Goal: Task Accomplishment & Management: Manage account settings

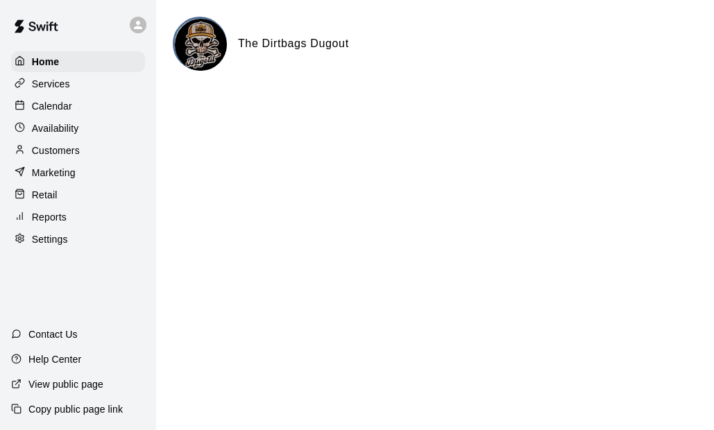
click at [59, 146] on div "Customers" at bounding box center [78, 150] width 134 height 21
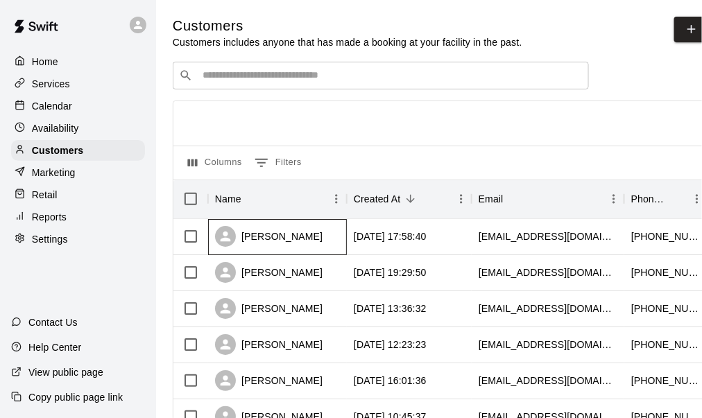
click at [308, 246] on div "jamie wood" at bounding box center [277, 237] width 139 height 36
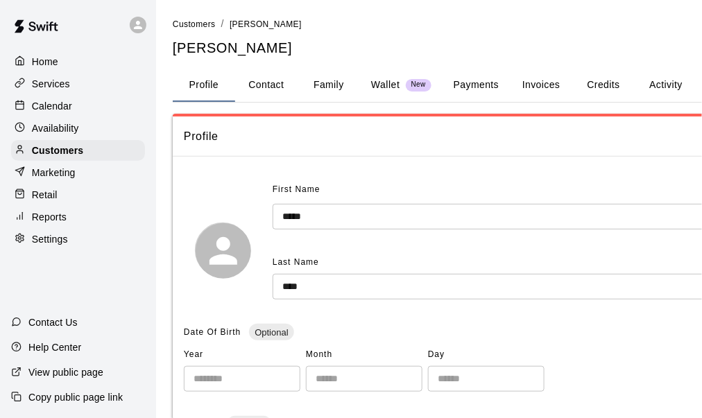
click at [478, 85] on button "Payments" at bounding box center [476, 85] width 67 height 33
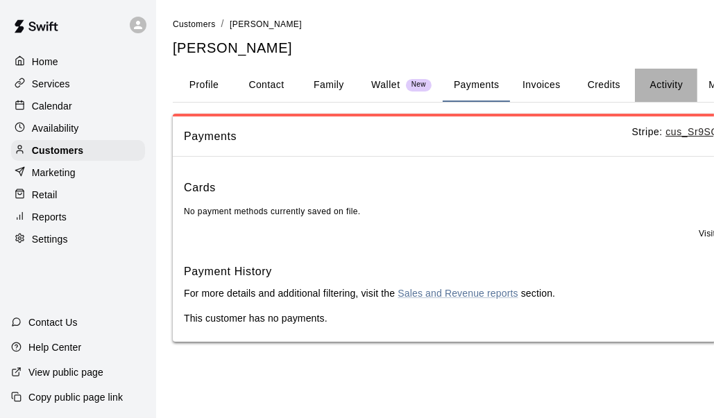
click at [665, 87] on button "Activity" at bounding box center [666, 85] width 62 height 33
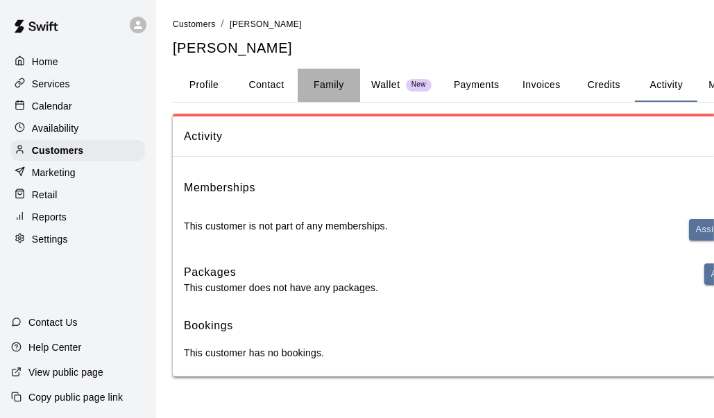
click at [337, 87] on button "Family" at bounding box center [329, 85] width 62 height 33
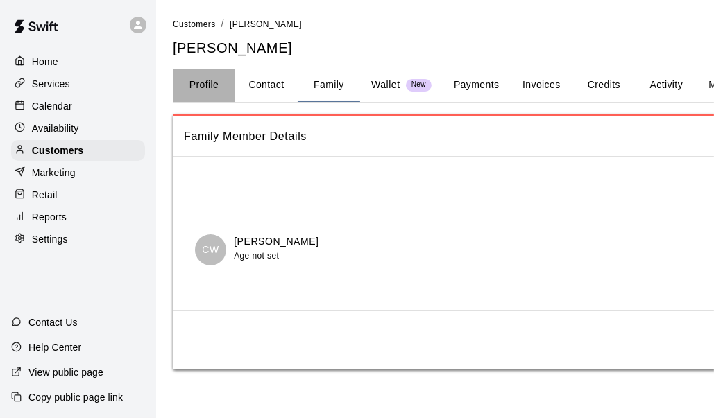
click at [211, 85] on button "Profile" at bounding box center [204, 85] width 62 height 33
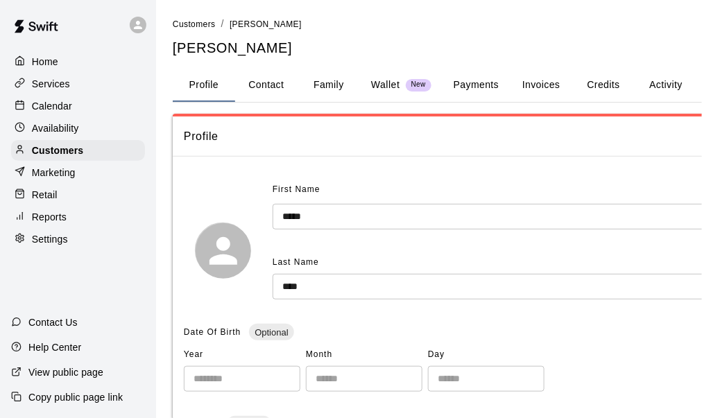
click at [453, 83] on button "Payments" at bounding box center [476, 85] width 67 height 33
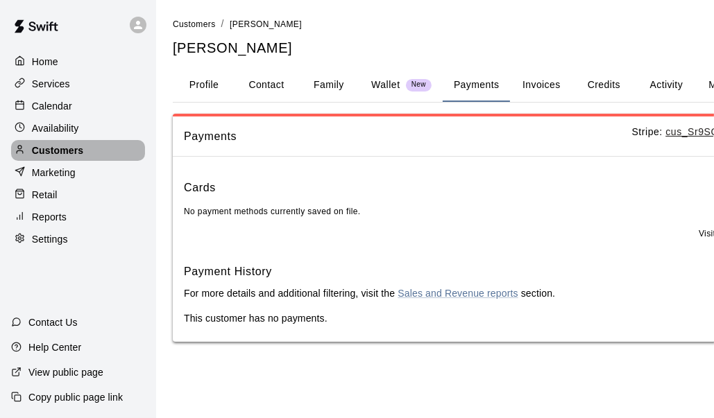
click at [73, 154] on p "Customers" at bounding box center [57, 151] width 51 height 14
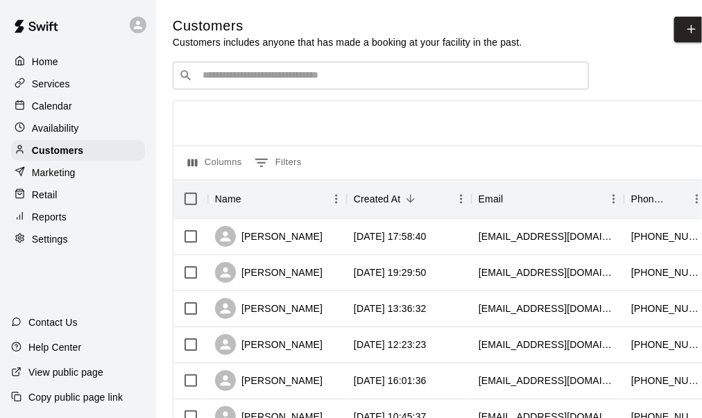
click at [261, 74] on input "Search customers by name or email" at bounding box center [390, 76] width 384 height 14
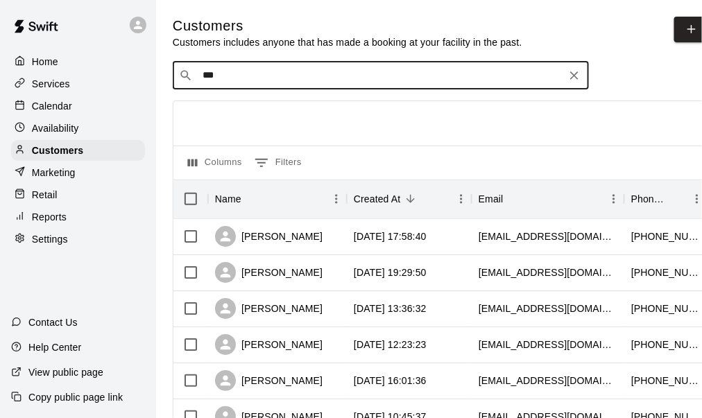
type input "****"
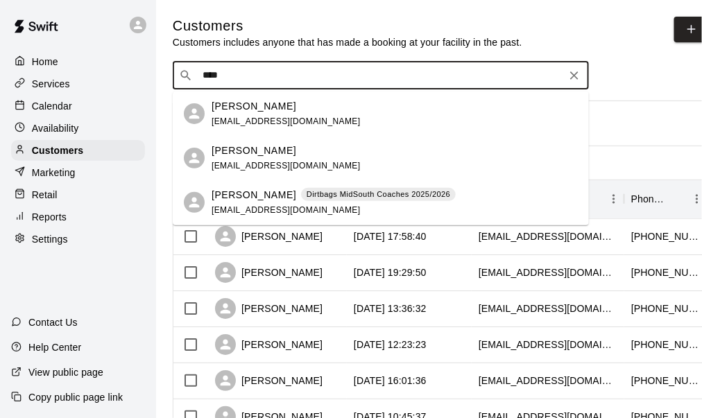
click at [340, 151] on div "Jamie Wood j_wood@us.aflac.com" at bounding box center [395, 159] width 366 height 30
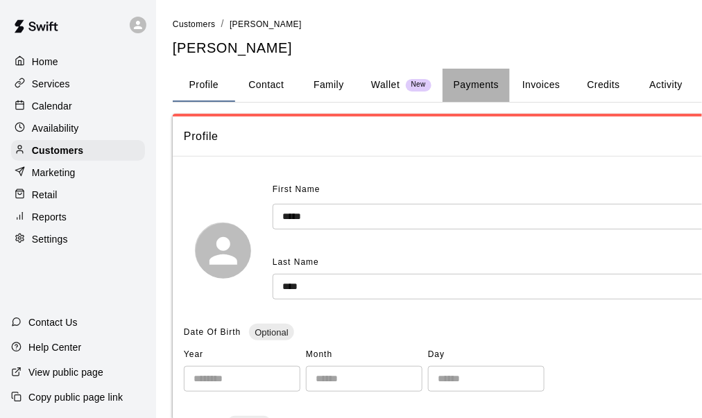
click at [484, 85] on button "Payments" at bounding box center [476, 85] width 67 height 33
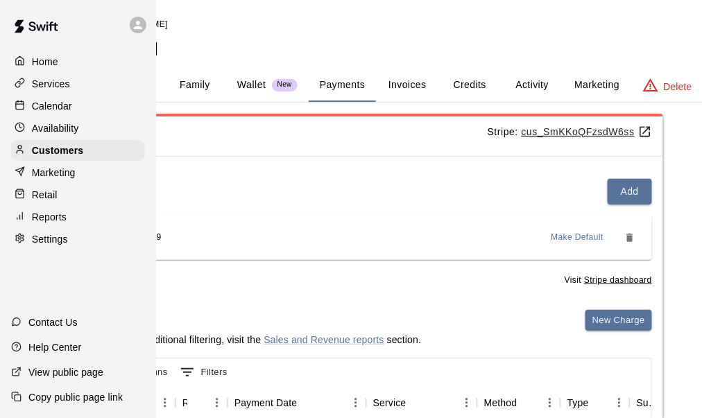
scroll to position [0, 151]
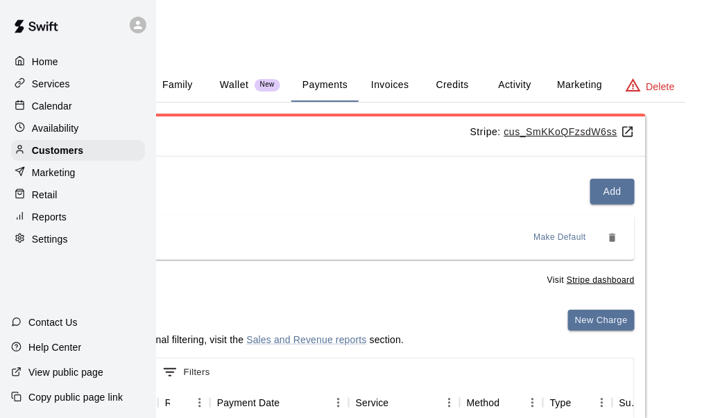
click at [515, 85] on button "Activity" at bounding box center [514, 85] width 62 height 33
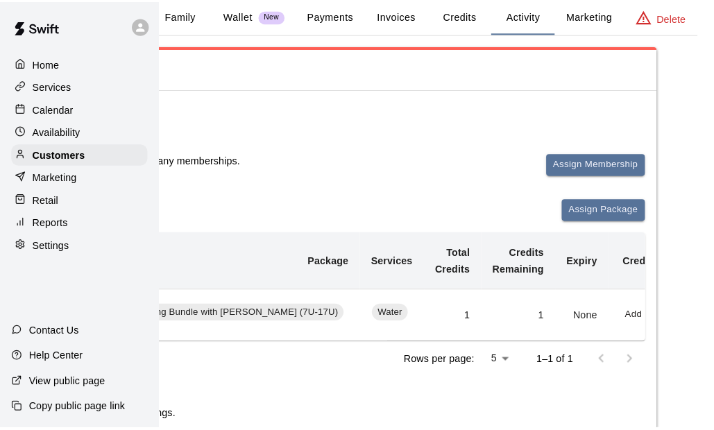
scroll to position [69, 0]
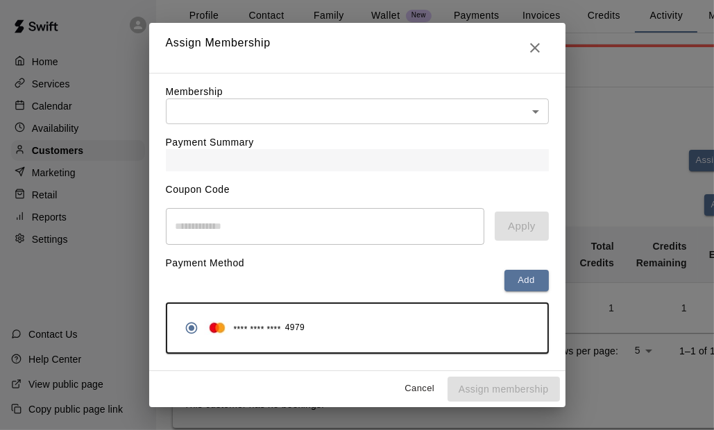
click at [309, 125] on div "Payment Summary" at bounding box center [357, 147] width 383 height 47
click at [302, 114] on body "Home Services Calendar Availability Customers Marketing Retail Reports Settings…" at bounding box center [357, 193] width 714 height 525
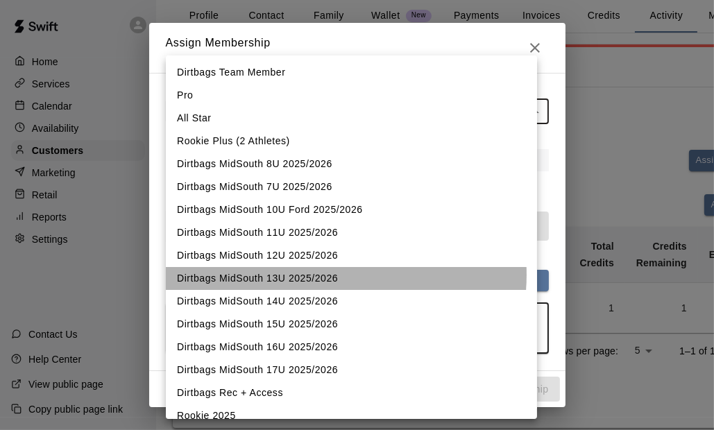
click at [319, 275] on li "Dirtbags MidSouth 13U 2025/2026" at bounding box center [351, 278] width 371 height 23
type input "**********"
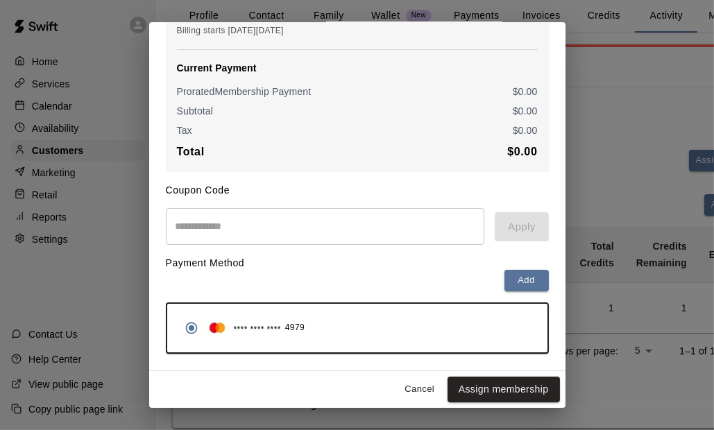
scroll to position [180, 0]
click at [481, 387] on button "Assign membership" at bounding box center [503, 390] width 112 height 26
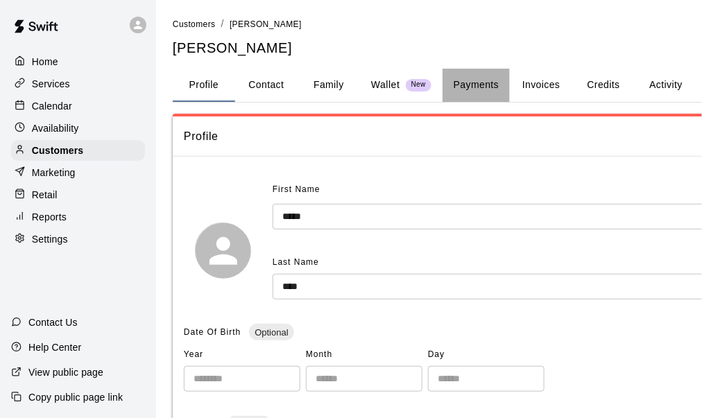
click at [479, 85] on button "Payments" at bounding box center [476, 85] width 67 height 33
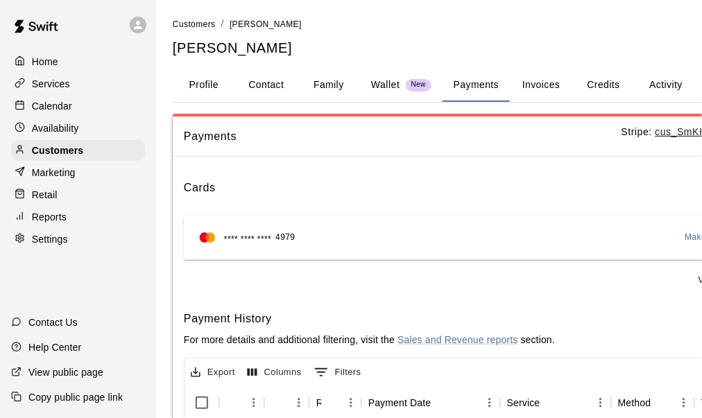
click at [48, 115] on div "Calendar" at bounding box center [78, 106] width 134 height 21
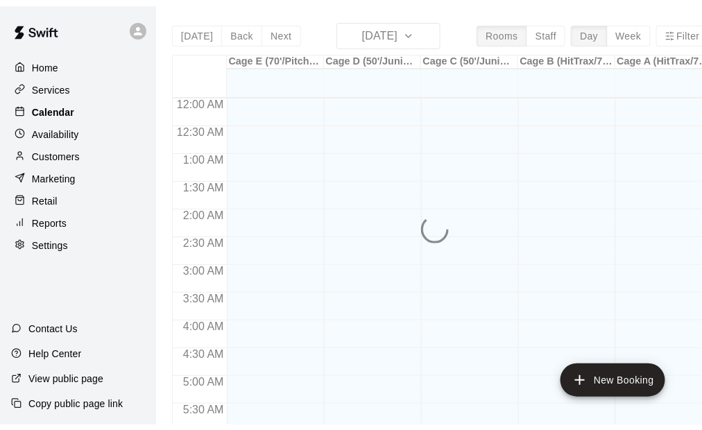
scroll to position [611, 0]
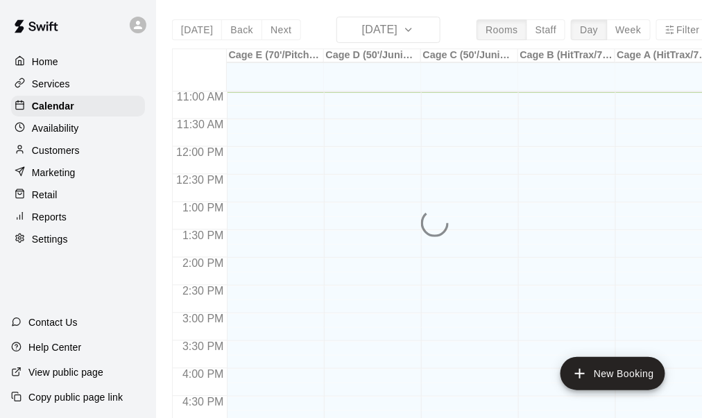
click at [55, 90] on p "Services" at bounding box center [51, 84] width 38 height 14
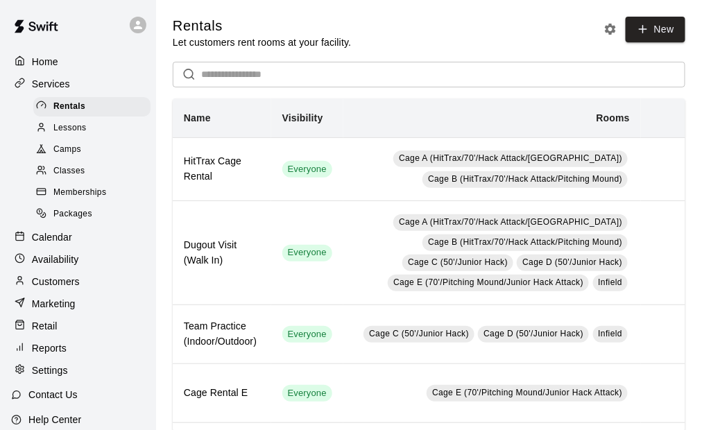
click at [78, 199] on span "Memberships" at bounding box center [79, 193] width 53 height 14
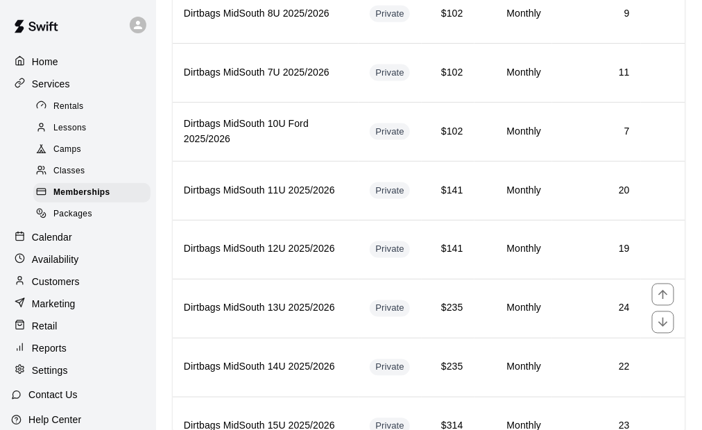
scroll to position [416, 0]
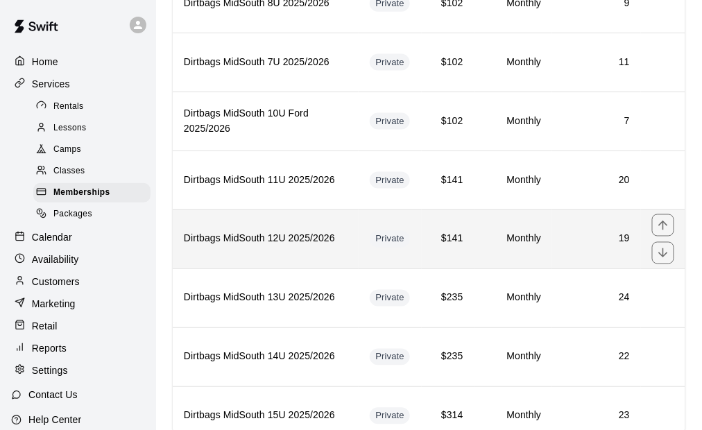
click at [273, 243] on th "Dirtbags MidSouth 12U 2025/2026" at bounding box center [266, 238] width 186 height 59
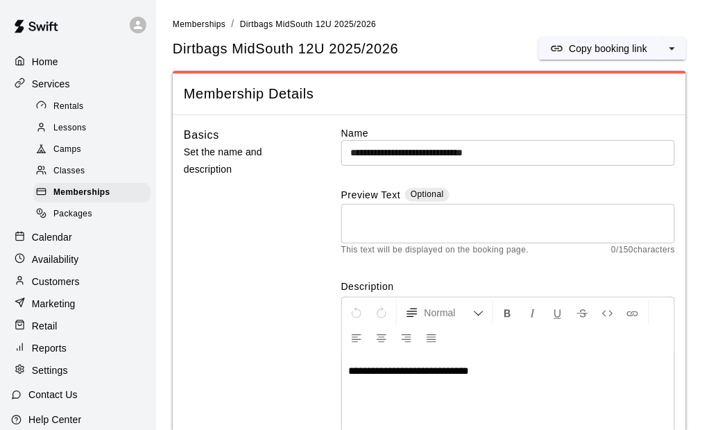
click at [71, 289] on p "Customers" at bounding box center [56, 282] width 48 height 14
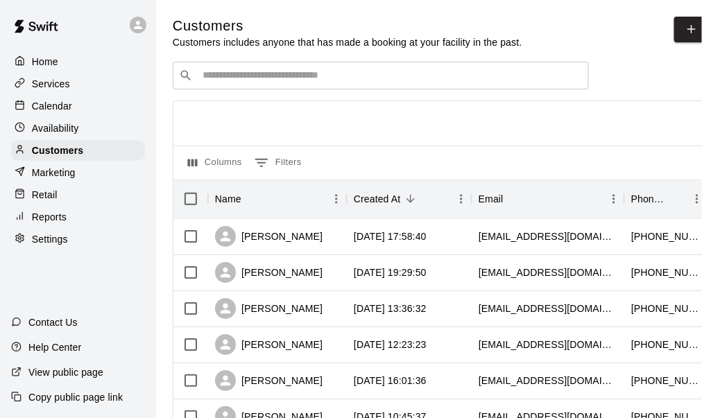
click at [275, 74] on input "Search customers by name or email" at bounding box center [390, 76] width 384 height 14
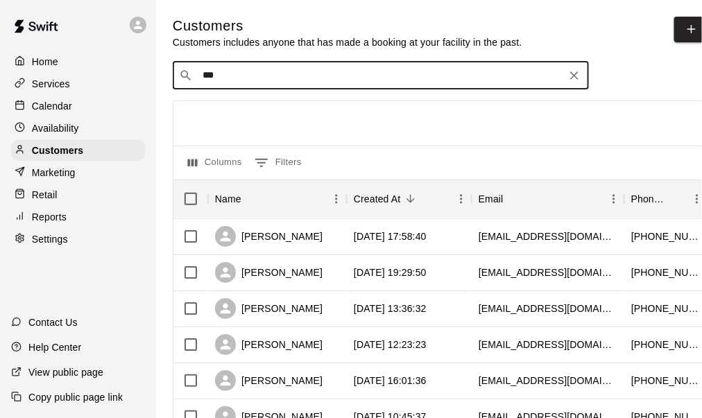
type input "****"
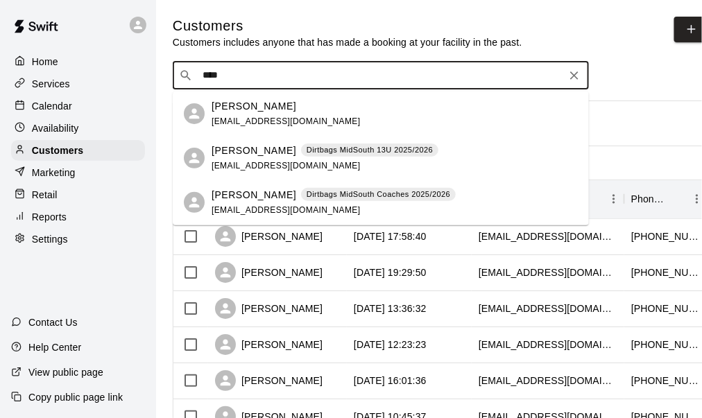
click at [252, 152] on p "Jamie Wood" at bounding box center [254, 151] width 85 height 15
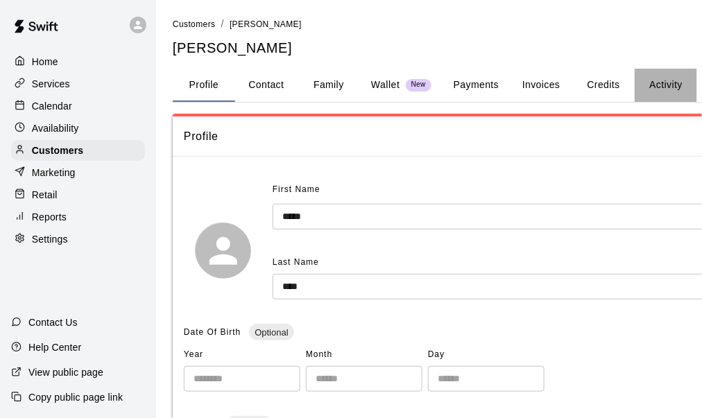
click at [667, 83] on button "Activity" at bounding box center [666, 85] width 62 height 33
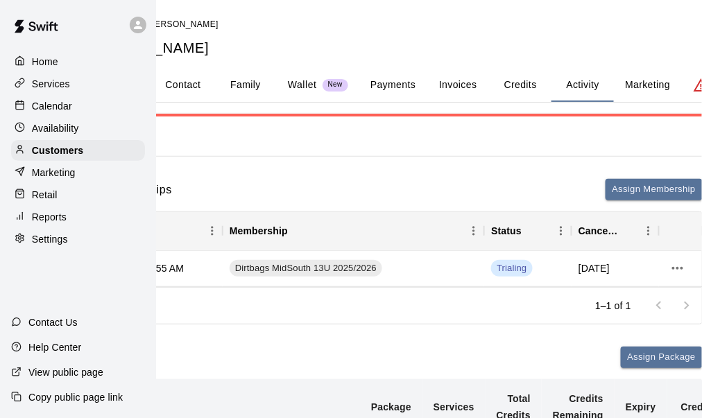
scroll to position [0, 151]
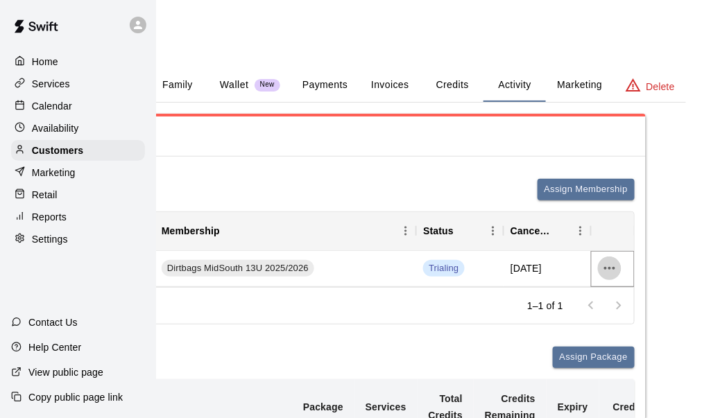
click at [610, 268] on icon "more actions" at bounding box center [609, 268] width 11 height 3
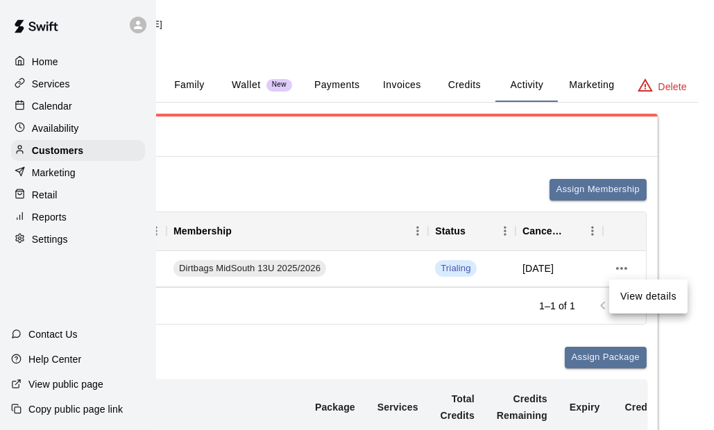
drag, startPoint x: 461, startPoint y: 314, endPoint x: 383, endPoint y: 296, distance: 80.3
click at [455, 314] on div at bounding box center [357, 215] width 714 height 430
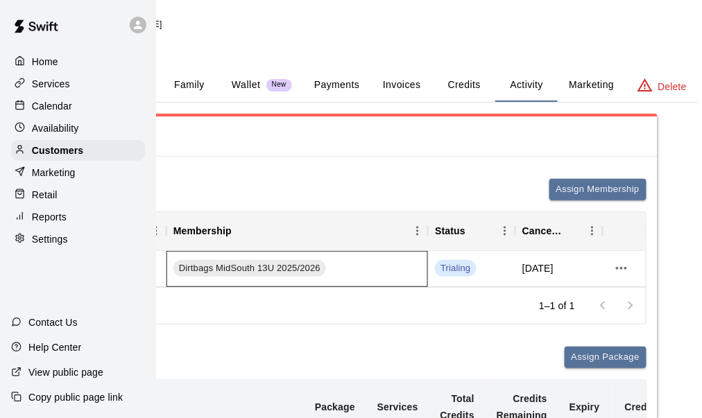
click at [375, 266] on div "Dirtbags MidSouth 13U 2025/2026" at bounding box center [296, 269] width 261 height 36
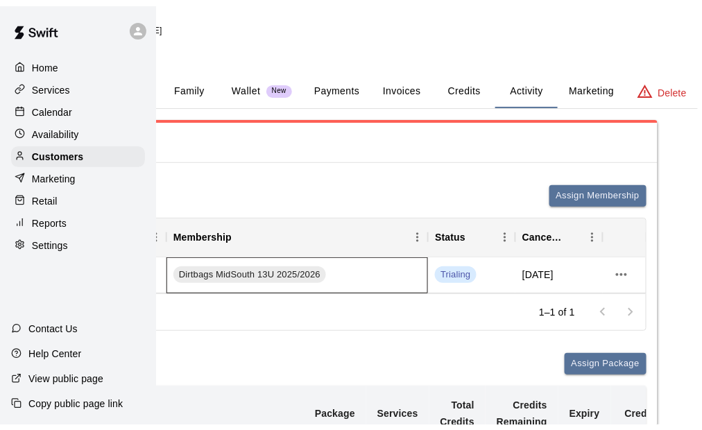
scroll to position [0, 0]
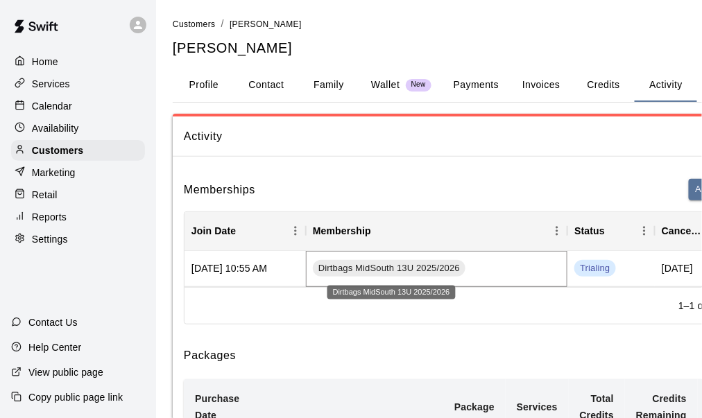
click at [341, 272] on span "Dirtbags MidSouth 13U 2025/2026" at bounding box center [389, 268] width 153 height 13
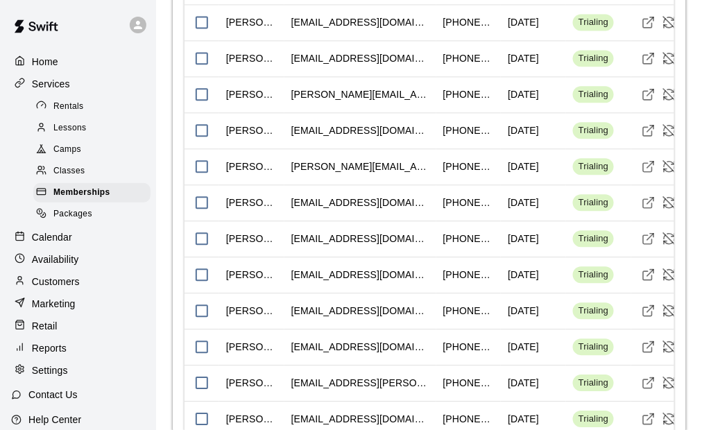
scroll to position [2012, 0]
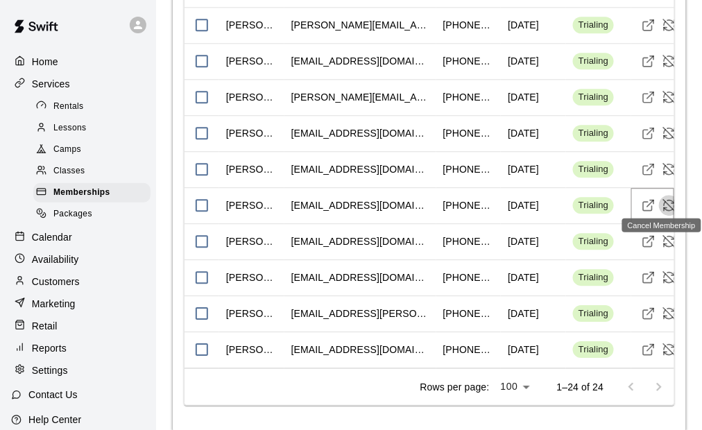
click at [670, 198] on icon "Cancel Membership" at bounding box center [669, 205] width 14 height 14
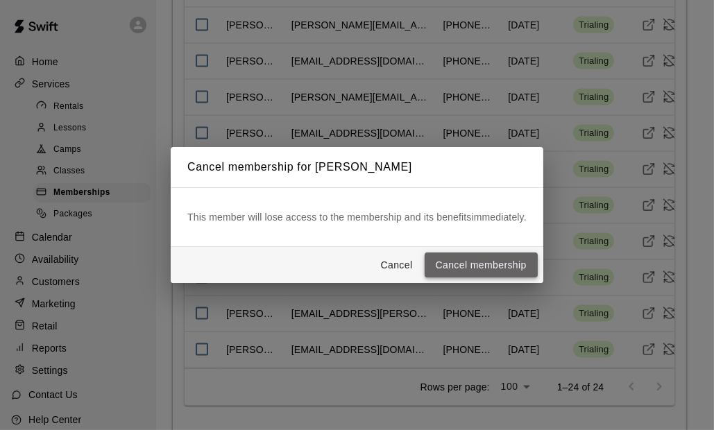
click at [469, 259] on button "Cancel membership" at bounding box center [481, 265] width 113 height 26
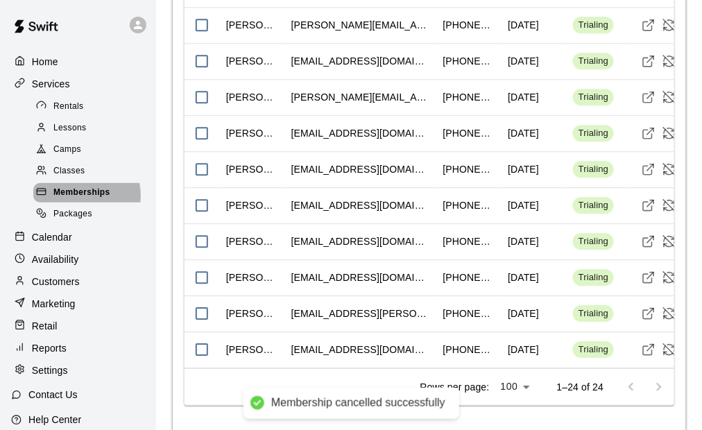
click at [77, 200] on span "Memberships" at bounding box center [81, 193] width 57 height 14
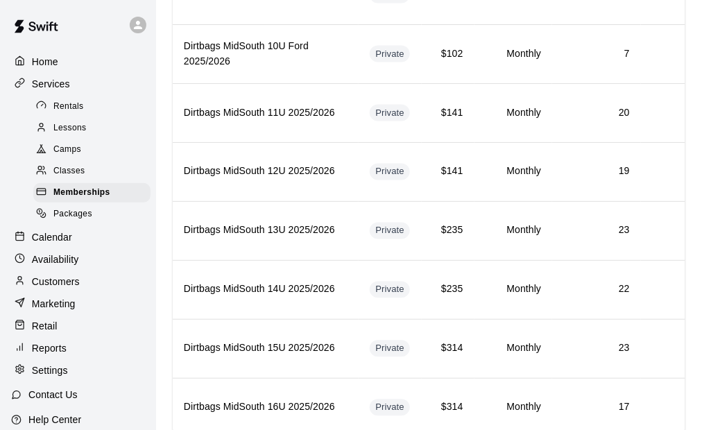
scroll to position [486, 0]
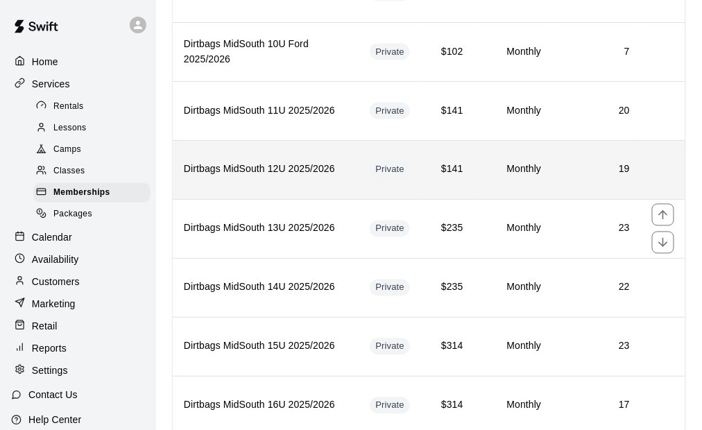
click at [303, 175] on th "Dirtbags MidSouth 12U 2025/2026" at bounding box center [266, 169] width 186 height 59
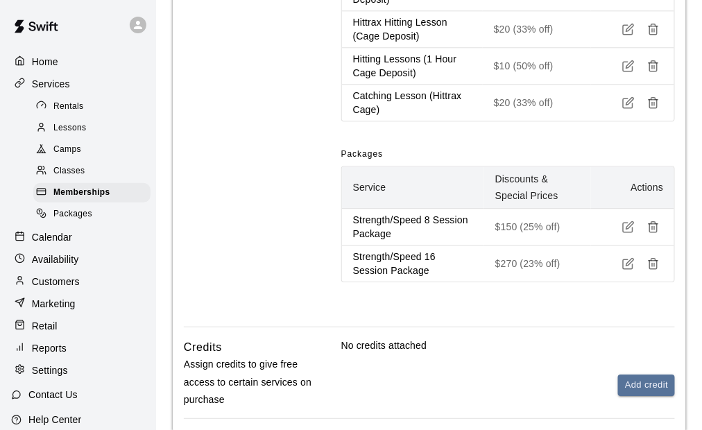
scroll to position [664, 0]
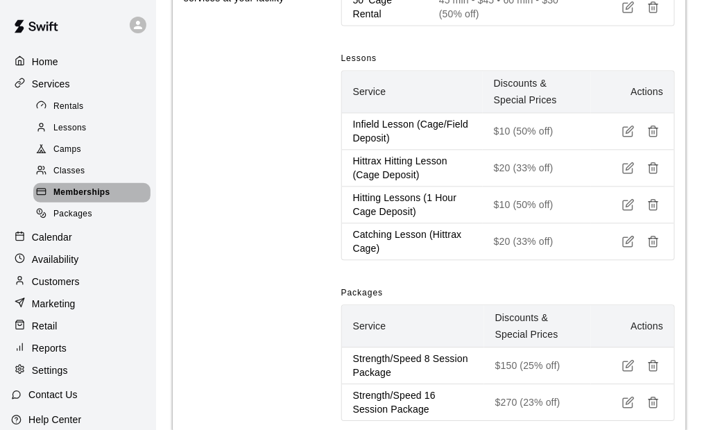
click at [103, 198] on span "Memberships" at bounding box center [81, 193] width 57 height 14
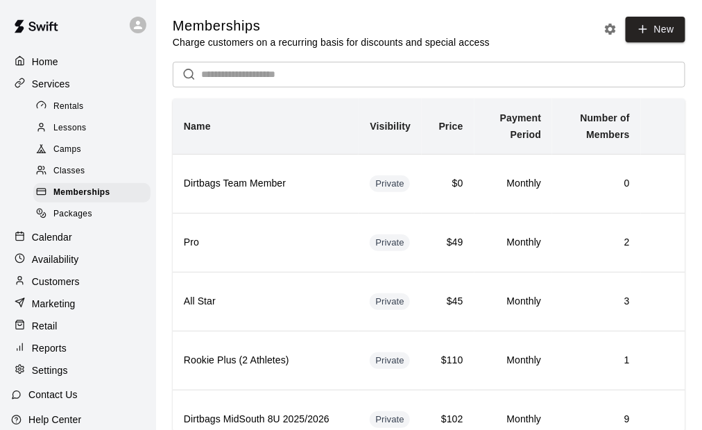
click at [60, 284] on p "Customers" at bounding box center [56, 282] width 48 height 14
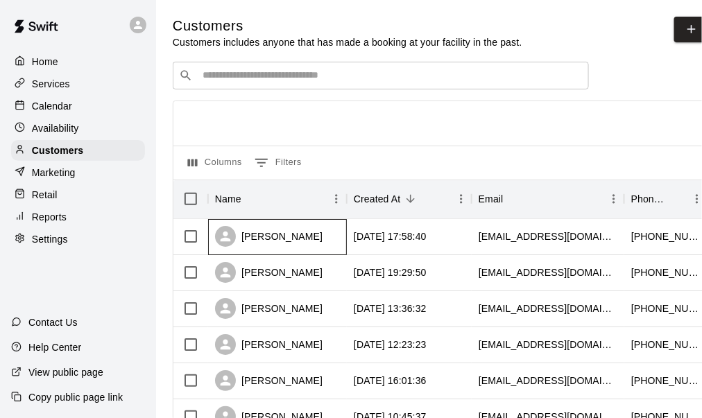
click at [298, 246] on div "[PERSON_NAME]" at bounding box center [277, 237] width 139 height 36
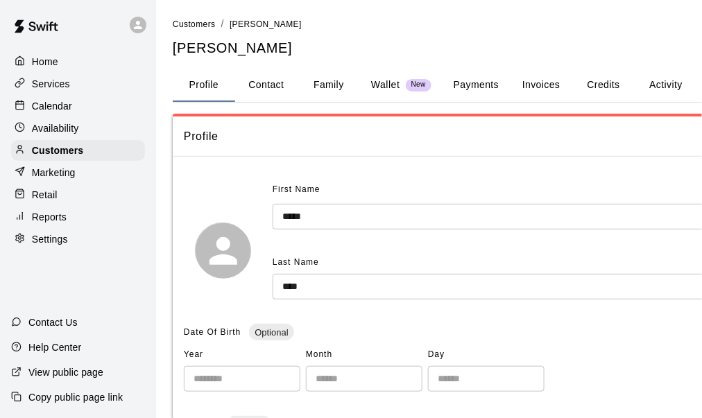
click at [474, 80] on button "Payments" at bounding box center [476, 85] width 67 height 33
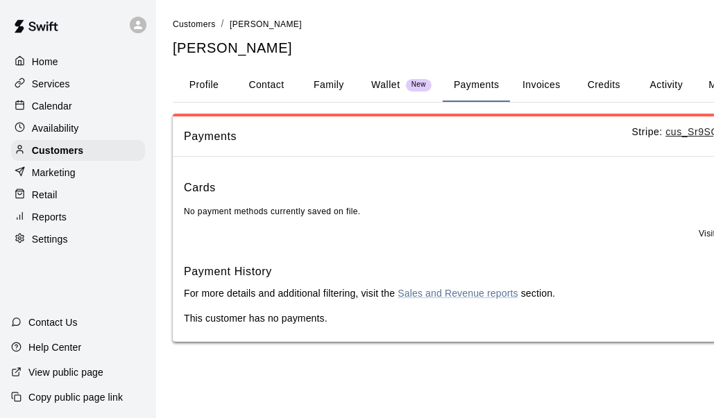
click at [264, 82] on button "Contact" at bounding box center [266, 85] width 62 height 33
select select "**"
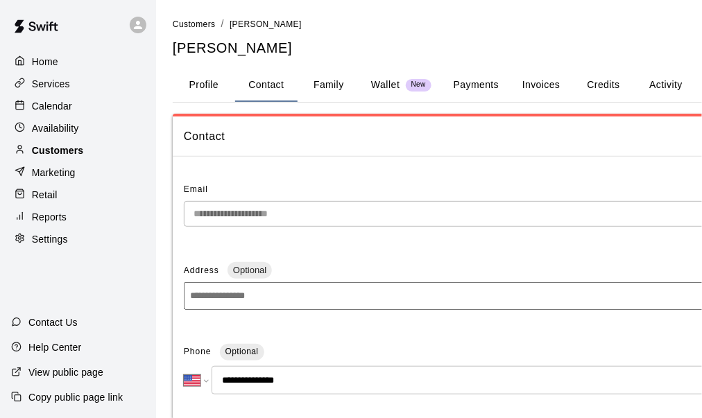
click at [92, 150] on div "Customers" at bounding box center [78, 150] width 134 height 21
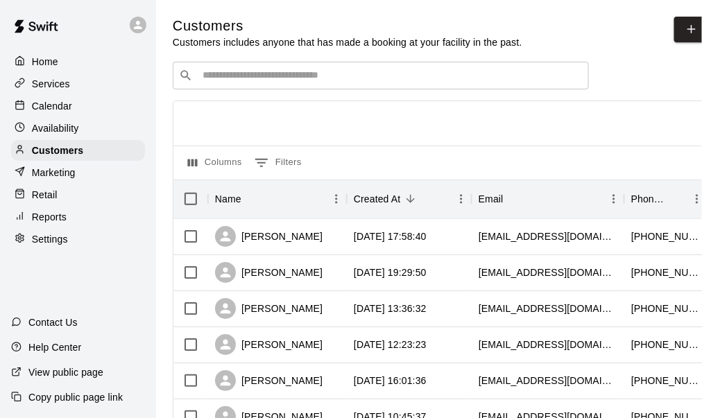
click at [284, 80] on input "Search customers by name or email" at bounding box center [390, 76] width 384 height 14
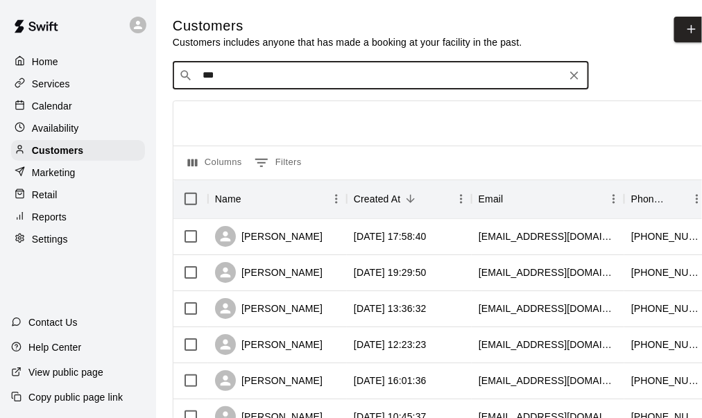
type input "****"
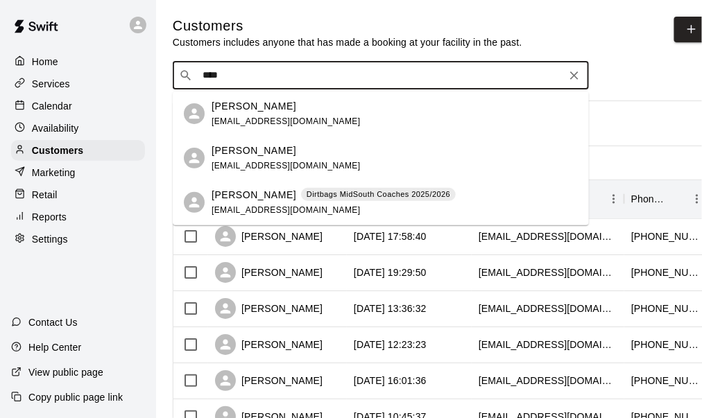
click at [275, 161] on span "[EMAIL_ADDRESS][DOMAIN_NAME]" at bounding box center [286, 166] width 149 height 10
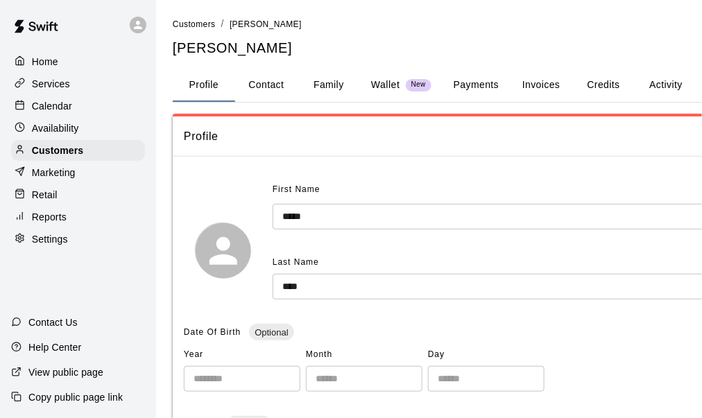
click at [453, 84] on button "Payments" at bounding box center [476, 85] width 67 height 33
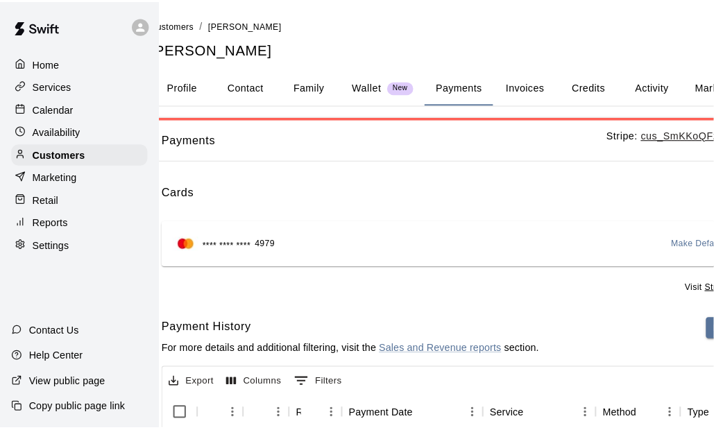
scroll to position [0, 12]
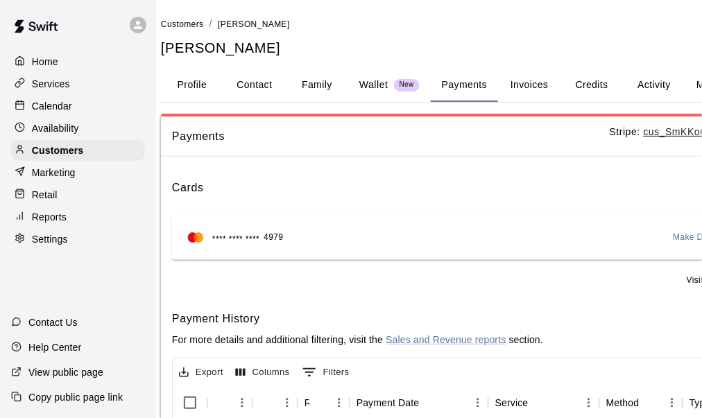
click at [643, 85] on button "Activity" at bounding box center [654, 85] width 62 height 33
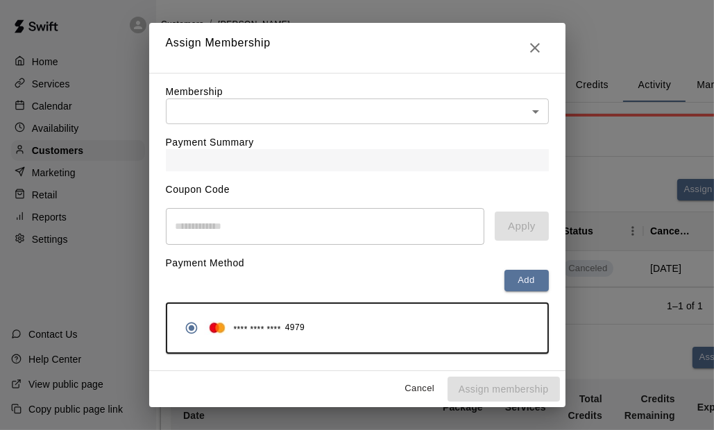
click at [248, 119] on body "Home Services Calendar Availability Customers Marketing Retail Reports Settings…" at bounding box center [345, 304] width 714 height 608
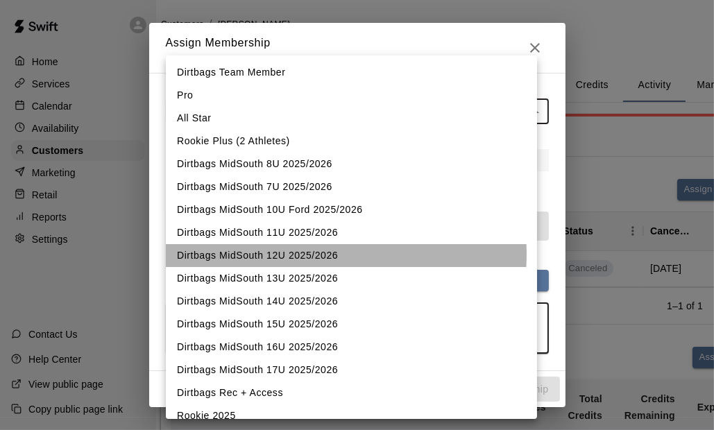
click at [297, 255] on li "Dirtbags MidSouth 12U 2025/2026" at bounding box center [351, 255] width 371 height 23
type input "**********"
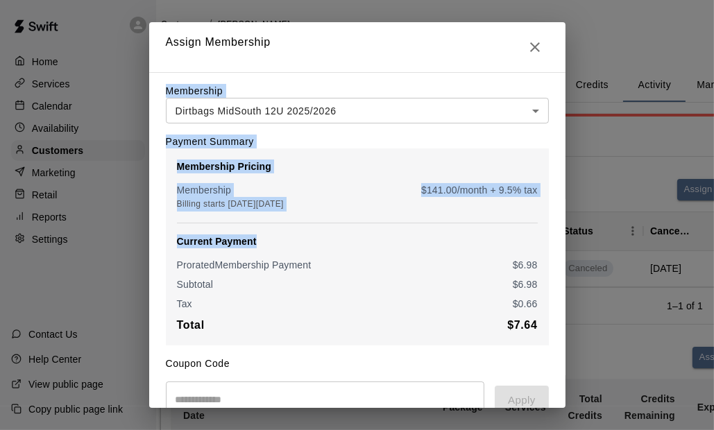
drag, startPoint x: 368, startPoint y: 44, endPoint x: 487, endPoint y: 222, distance: 214.1
click at [487, 222] on div "**********" at bounding box center [357, 301] width 416 height 559
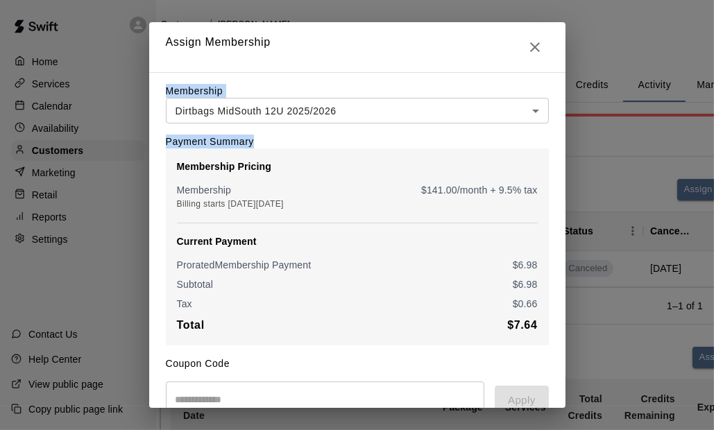
click at [375, 69] on h2 "Assign Membership" at bounding box center [357, 47] width 416 height 50
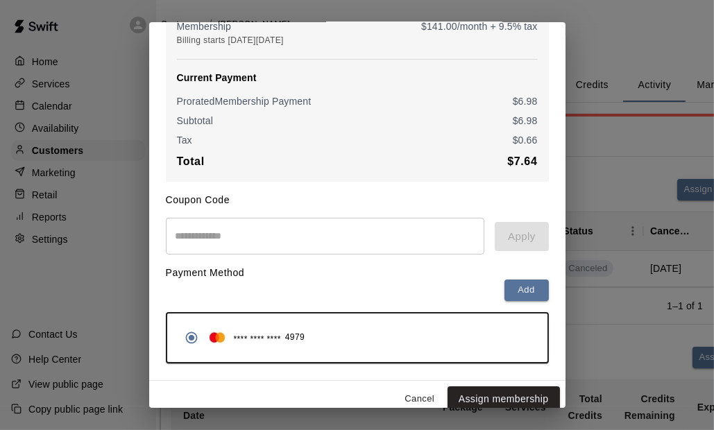
scroll to position [180, 0]
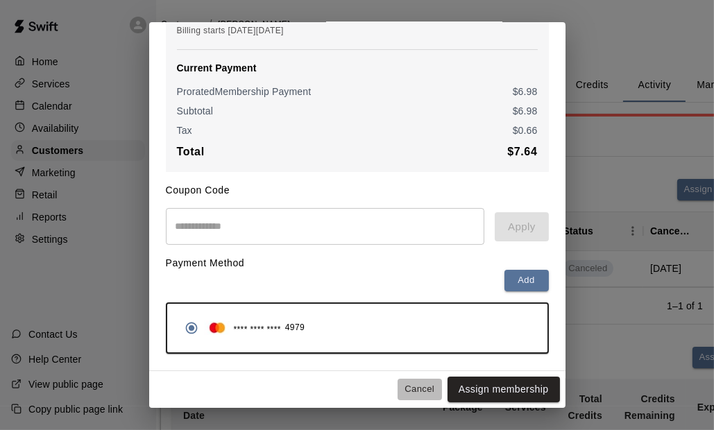
click at [402, 383] on button "Cancel" at bounding box center [419, 390] width 44 height 22
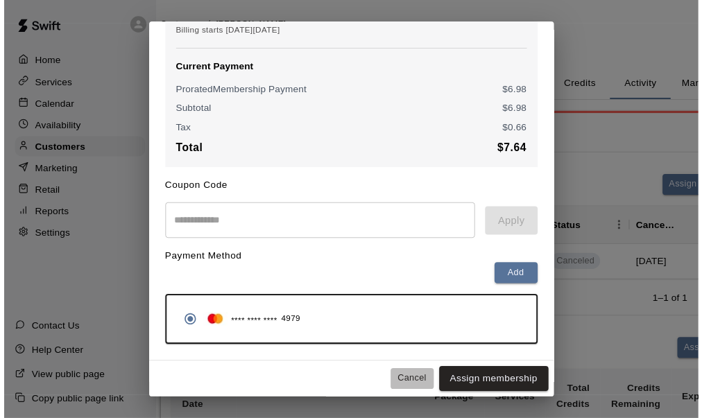
scroll to position [1, 0]
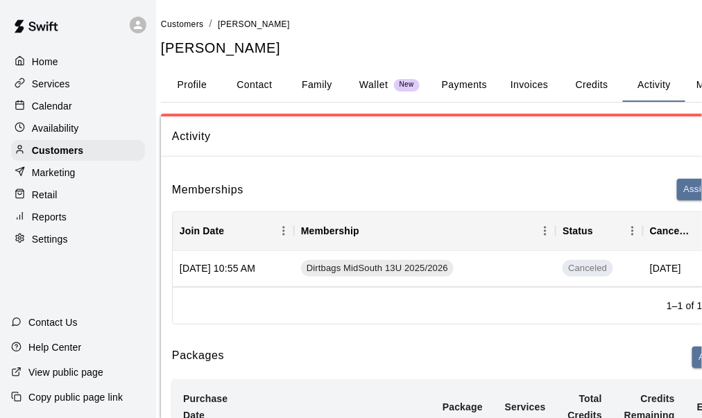
click at [386, 140] on span "Activity" at bounding box center [473, 137] width 602 height 18
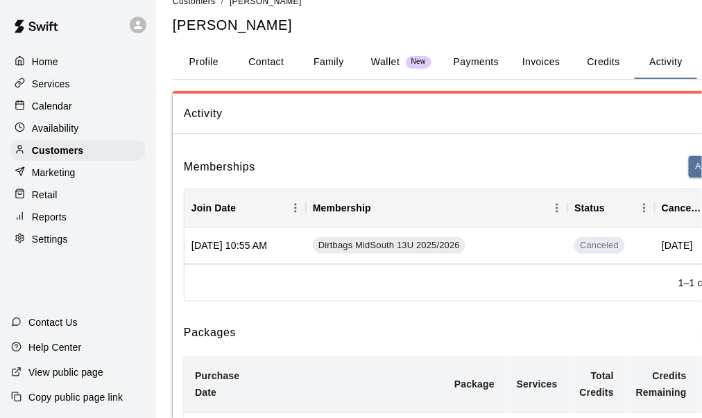
scroll to position [0, 0]
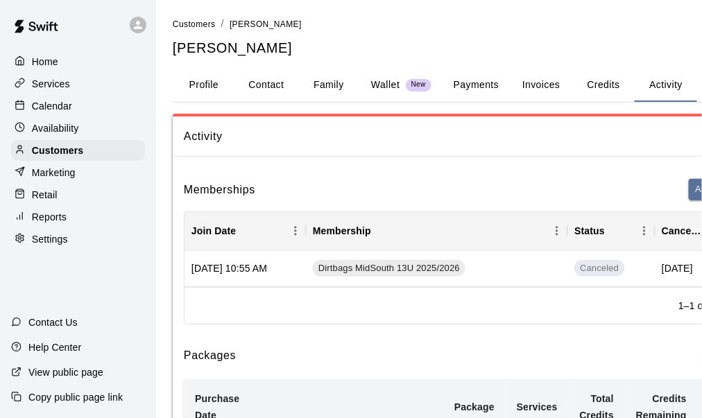
click at [266, 86] on button "Contact" at bounding box center [266, 85] width 62 height 33
select select "**"
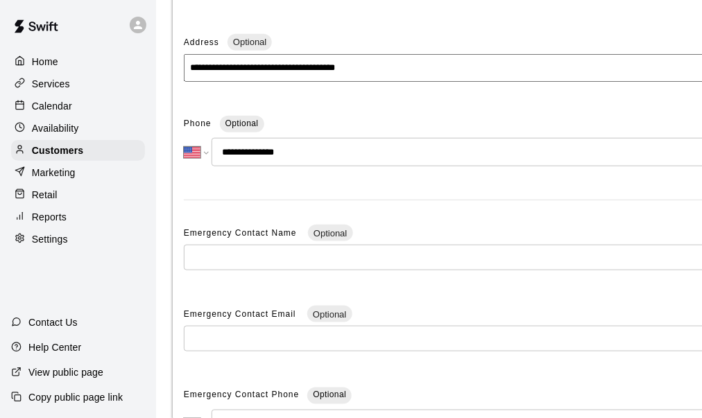
scroll to position [277, 0]
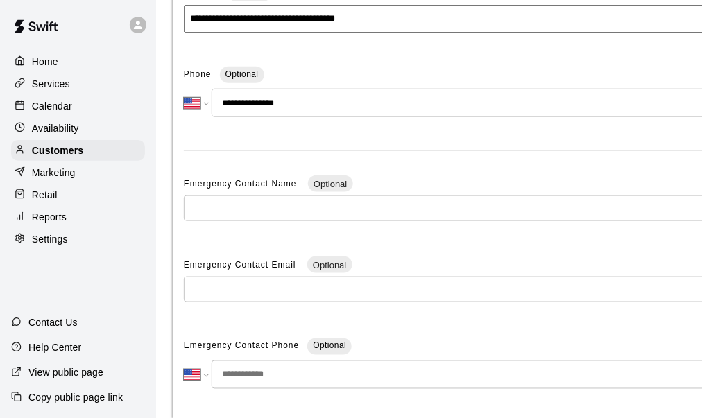
click at [21, 240] on icon at bounding box center [20, 238] width 10 height 10
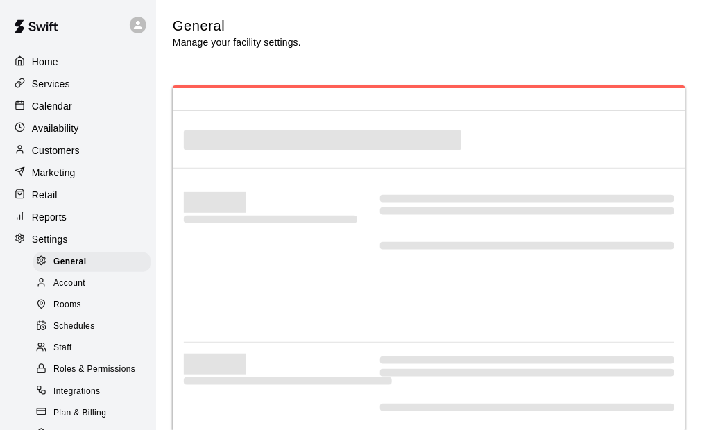
select select "**"
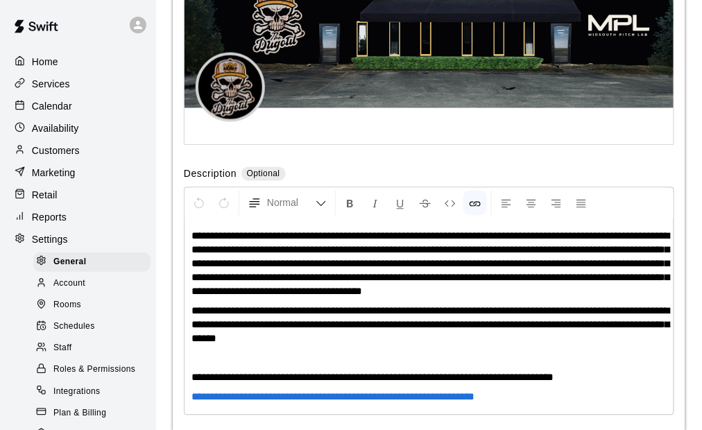
scroll to position [93, 0]
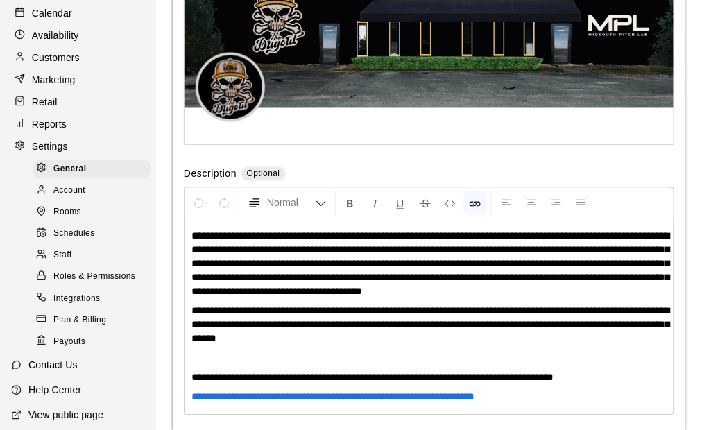
click at [83, 349] on span "Payouts" at bounding box center [69, 342] width 32 height 14
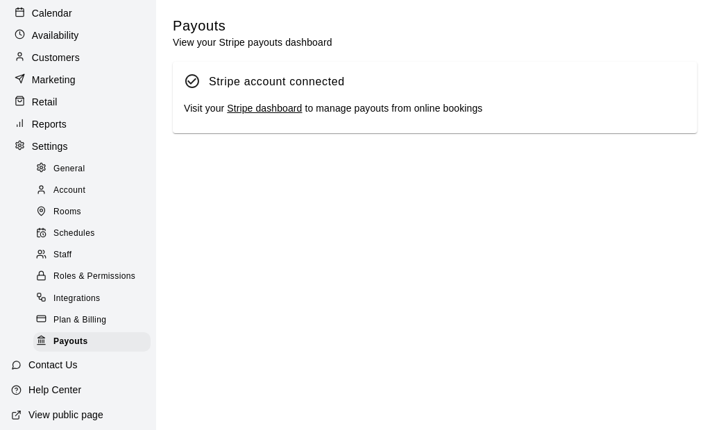
click at [258, 108] on link "Stripe dashboard" at bounding box center [264, 108] width 75 height 11
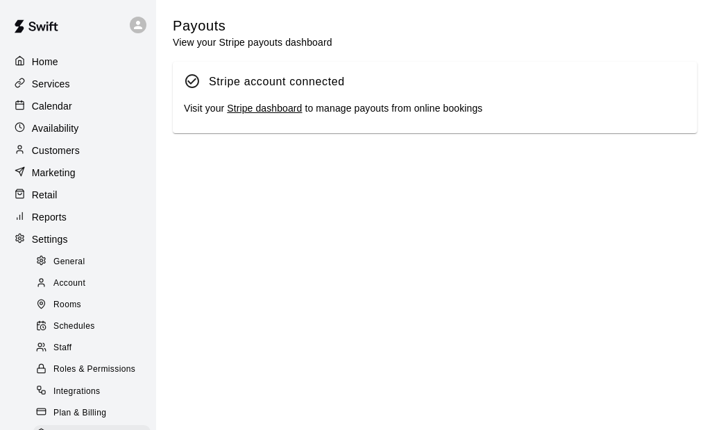
click at [68, 157] on p "Customers" at bounding box center [56, 151] width 48 height 14
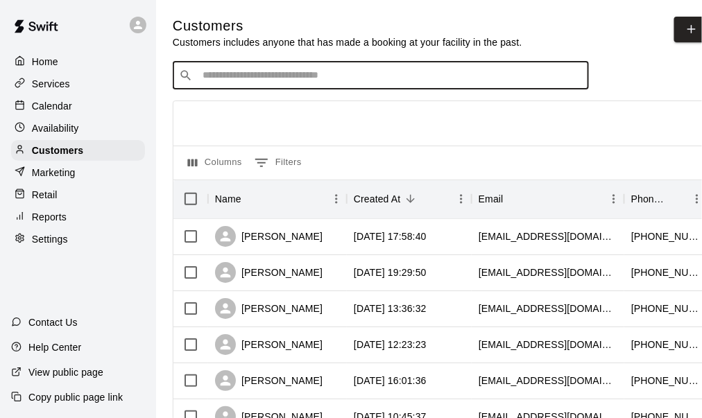
click at [291, 75] on input "Search customers by name or email" at bounding box center [390, 76] width 384 height 14
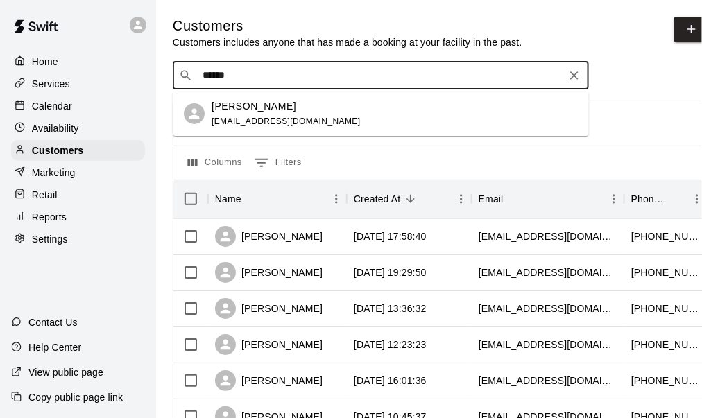
type input "*******"
click at [257, 115] on div "Shelley Wood woodboys678@gmail.com" at bounding box center [286, 114] width 149 height 30
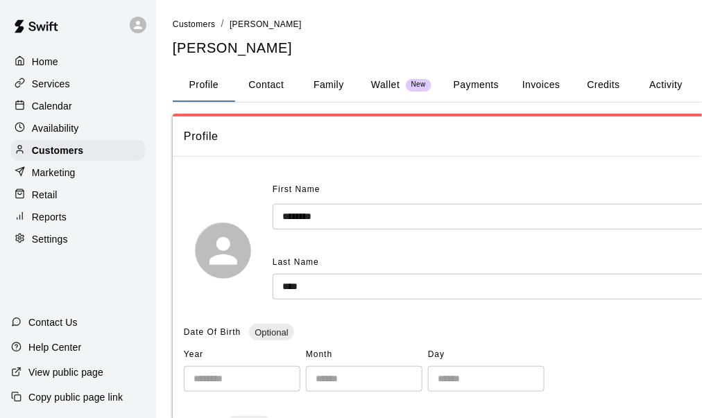
click at [490, 86] on button "Payments" at bounding box center [476, 85] width 67 height 33
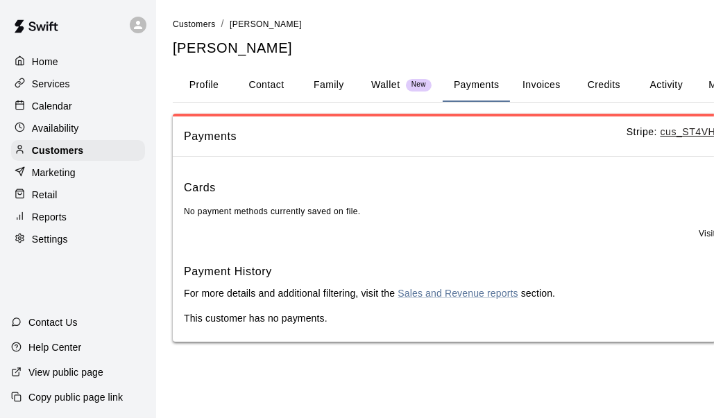
click at [660, 86] on button "Activity" at bounding box center [666, 85] width 62 height 33
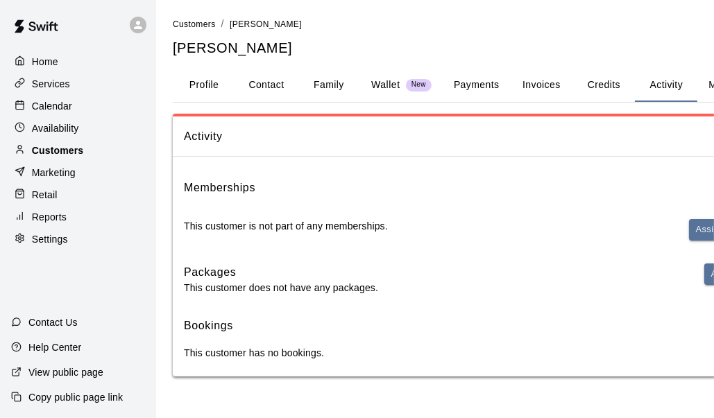
click at [83, 157] on p "Customers" at bounding box center [57, 151] width 51 height 14
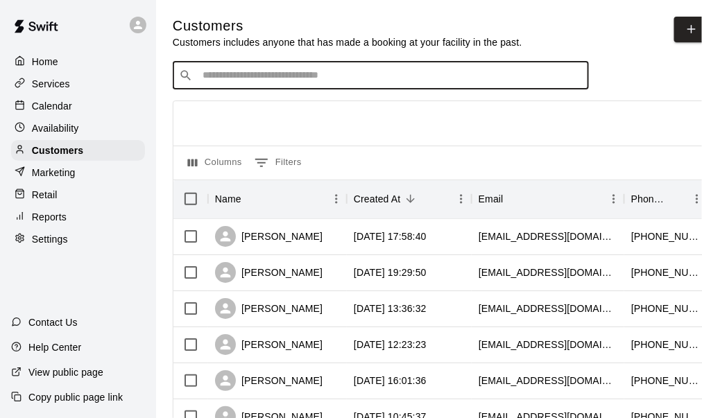
click at [249, 79] on input "Search customers by name or email" at bounding box center [390, 76] width 384 height 14
type input "*****"
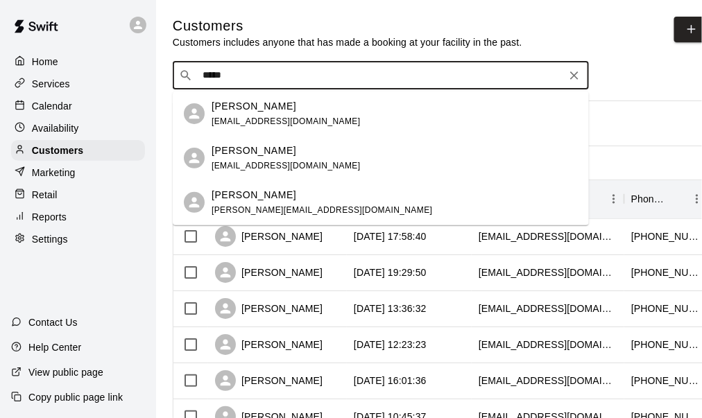
click at [277, 164] on span "j_wood@us.aflac.com" at bounding box center [286, 166] width 149 height 10
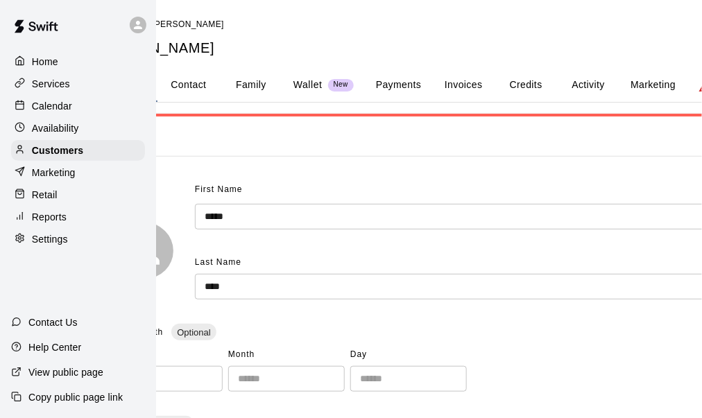
scroll to position [0, 74]
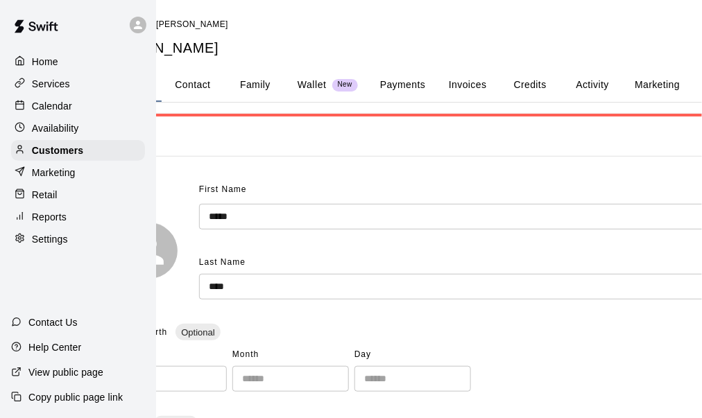
click at [584, 87] on button "Activity" at bounding box center [592, 85] width 62 height 33
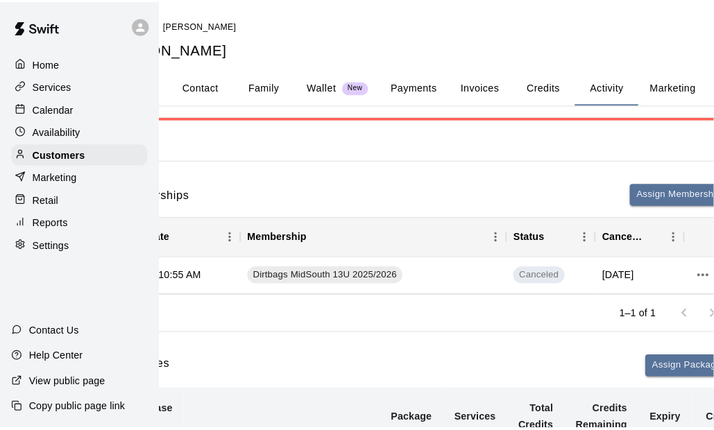
scroll to position [0, 62]
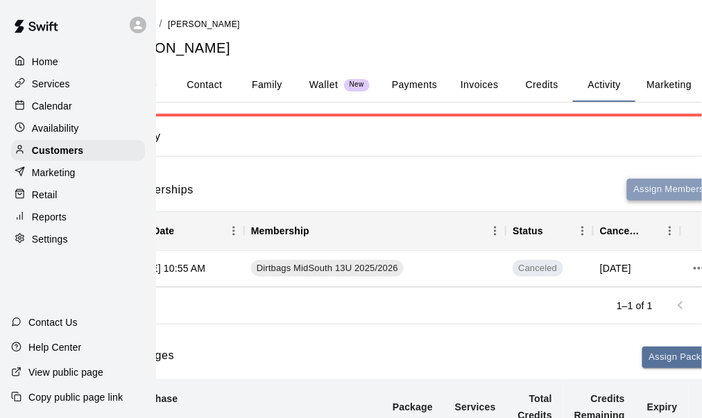
click at [644, 184] on button "Assign Membership" at bounding box center [675, 190] width 97 height 22
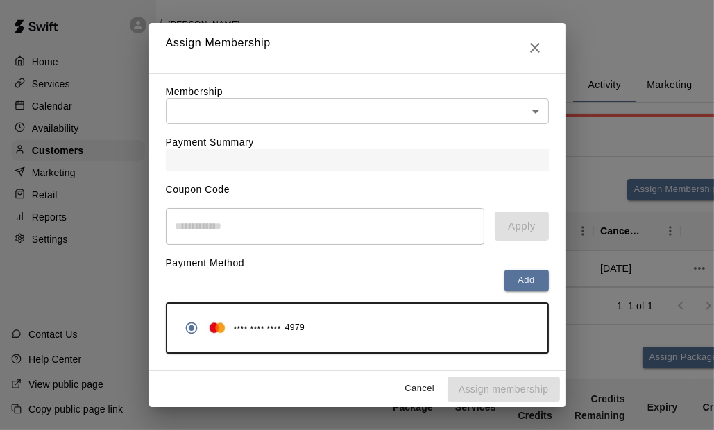
click at [261, 108] on body "Home Services Calendar Availability Customers Marketing Retail Reports Settings…" at bounding box center [295, 304] width 714 height 608
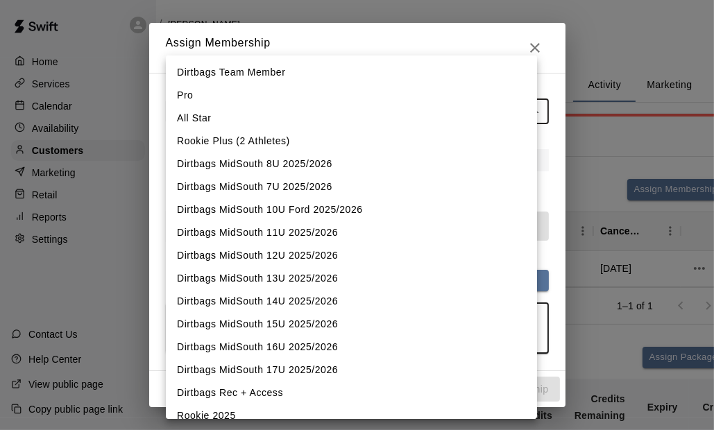
click at [297, 255] on li "Dirtbags MidSouth 12U 2025/2026" at bounding box center [351, 255] width 371 height 23
type input "**********"
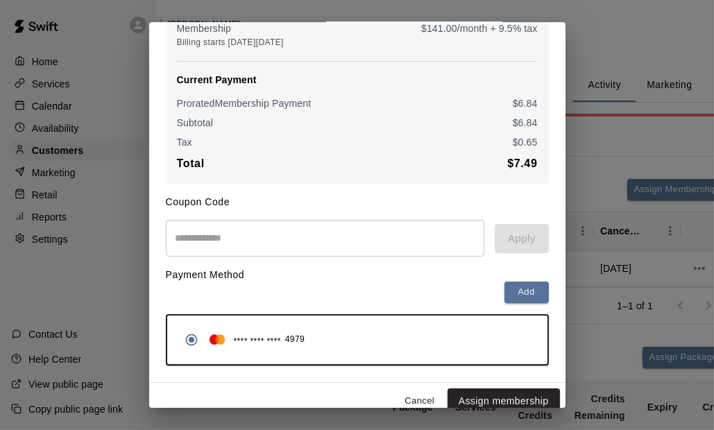
scroll to position [180, 0]
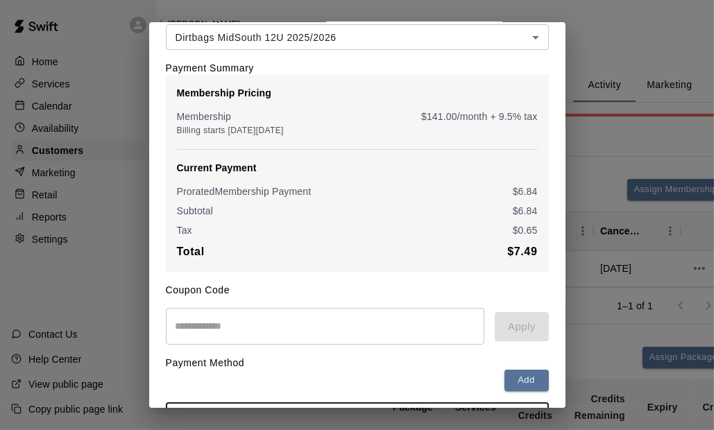
click at [567, 233] on div "**********" at bounding box center [357, 215] width 714 height 430
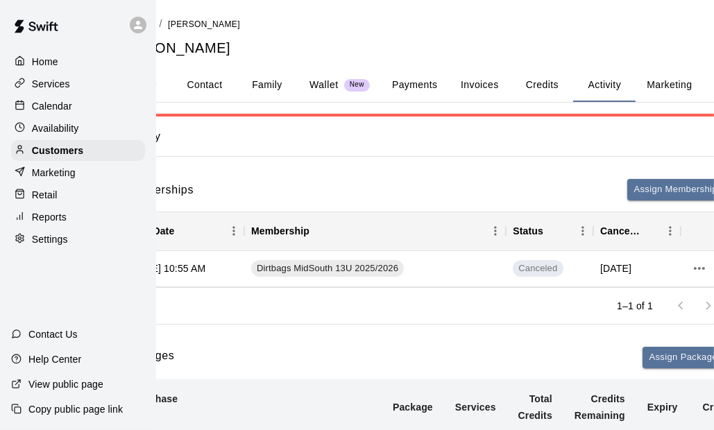
scroll to position [1, 0]
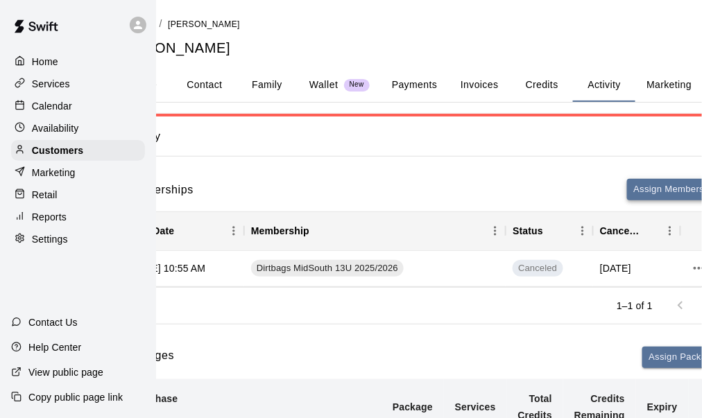
click at [642, 197] on button "Assign Membership" at bounding box center [675, 190] width 97 height 22
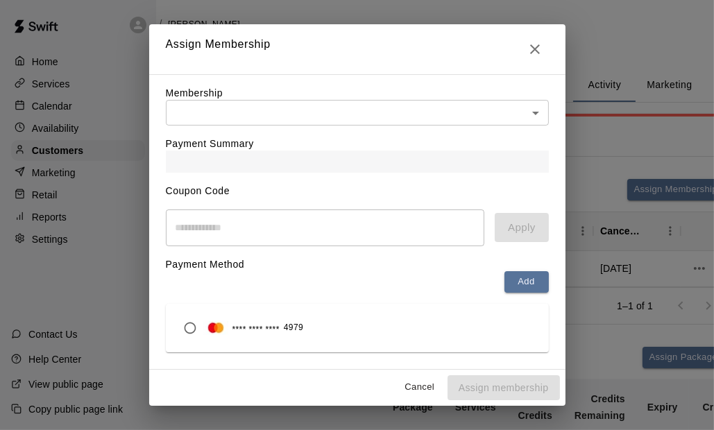
click at [265, 111] on body "Home Services Calendar Availability Customers Marketing Retail Reports Settings…" at bounding box center [295, 304] width 714 height 608
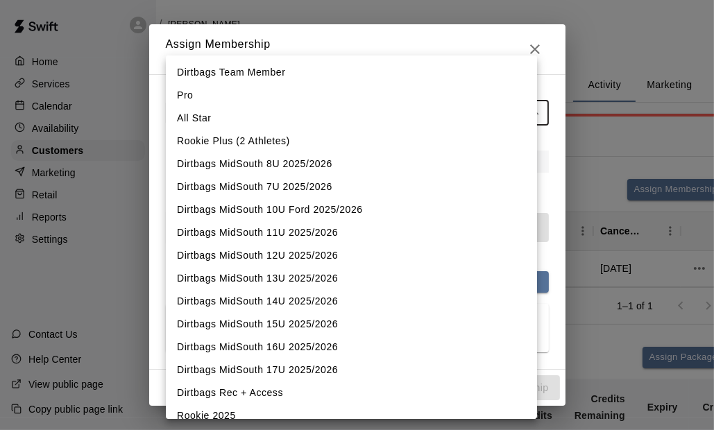
click at [315, 254] on li "Dirtbags MidSouth 12U 2025/2026" at bounding box center [351, 255] width 371 height 23
type input "**********"
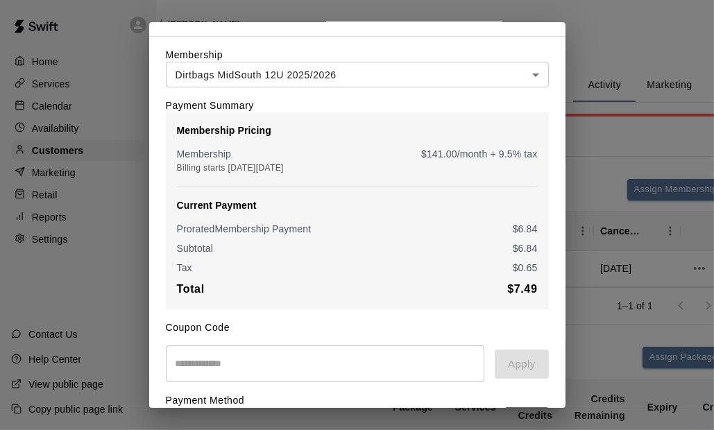
scroll to position [0, 0]
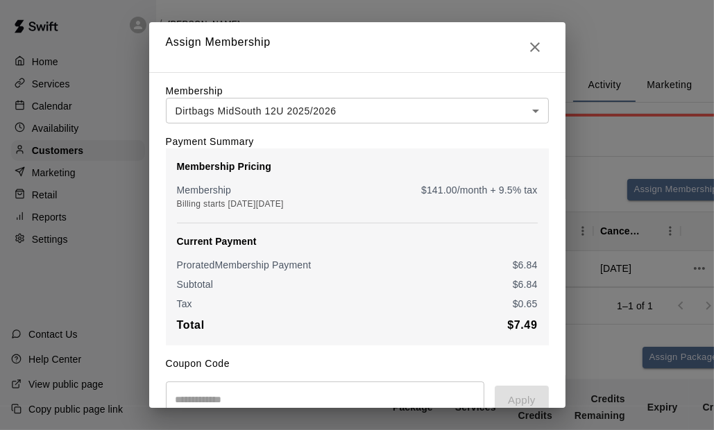
drag, startPoint x: 553, startPoint y: 98, endPoint x: 558, endPoint y: 144, distance: 46.1
click at [558, 144] on div "**********" at bounding box center [357, 215] width 416 height 386
click at [530, 44] on icon "Close" at bounding box center [535, 47] width 10 height 10
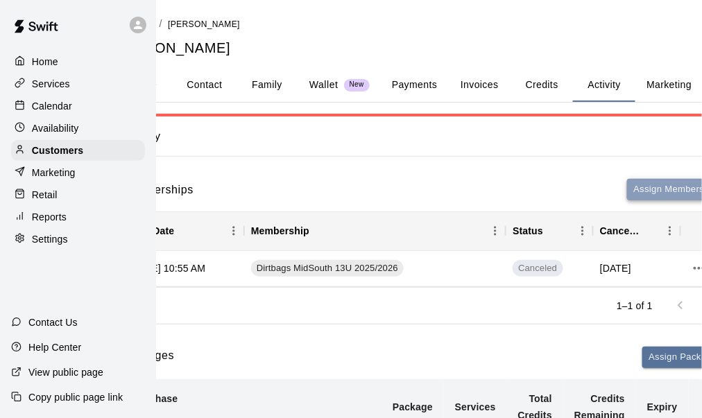
click at [665, 184] on button "Assign Membership" at bounding box center [675, 190] width 97 height 22
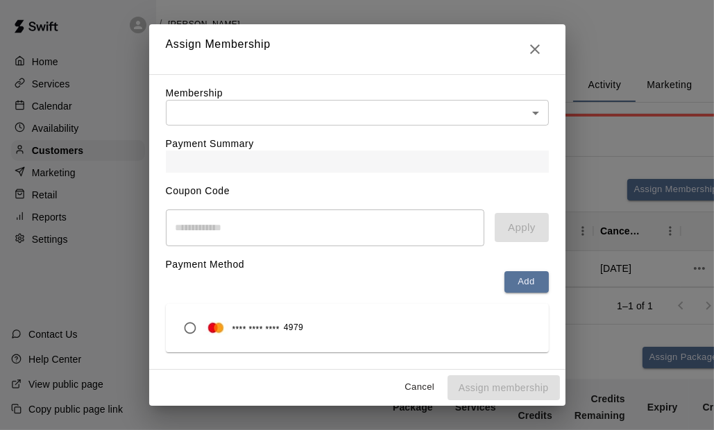
click at [207, 110] on body "Home Services Calendar Availability Customers Marketing Retail Reports Settings…" at bounding box center [295, 304] width 714 height 608
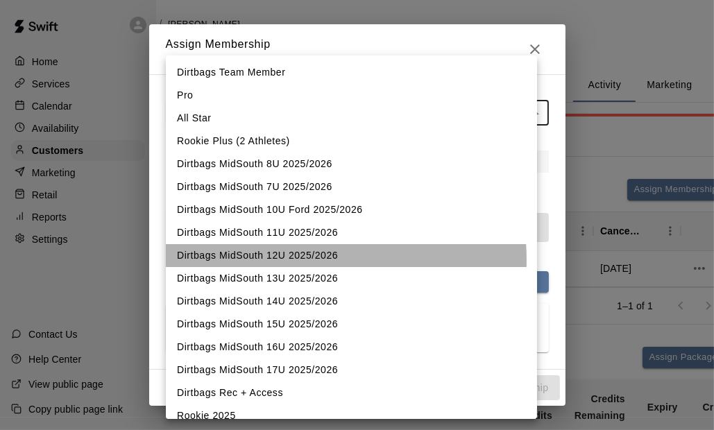
click at [281, 259] on li "Dirtbags MidSouth 12U 2025/2026" at bounding box center [351, 255] width 371 height 23
type input "**********"
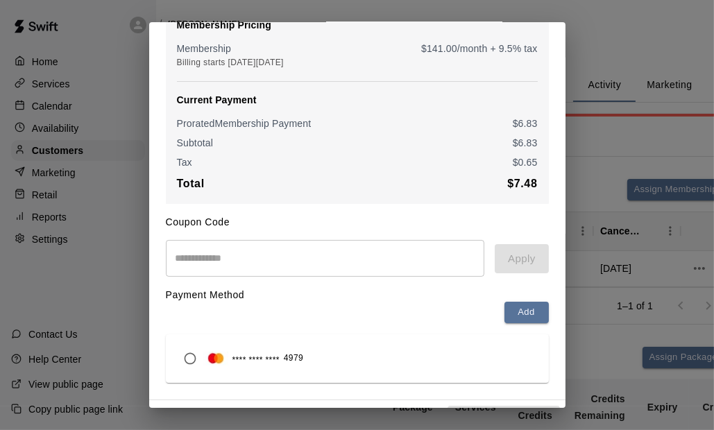
scroll to position [178, 0]
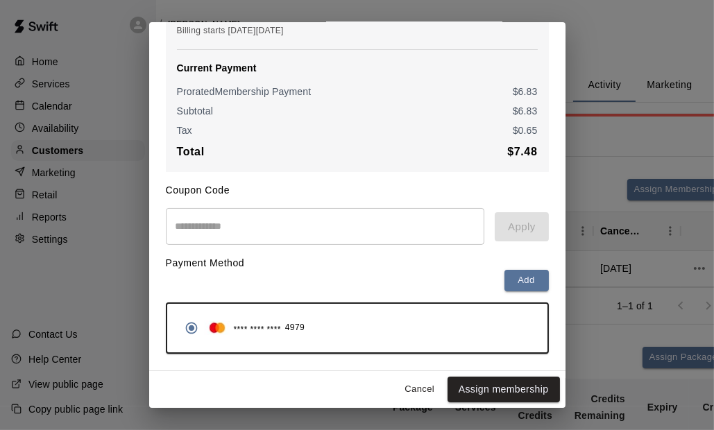
click at [397, 390] on button "Cancel" at bounding box center [419, 390] width 44 height 22
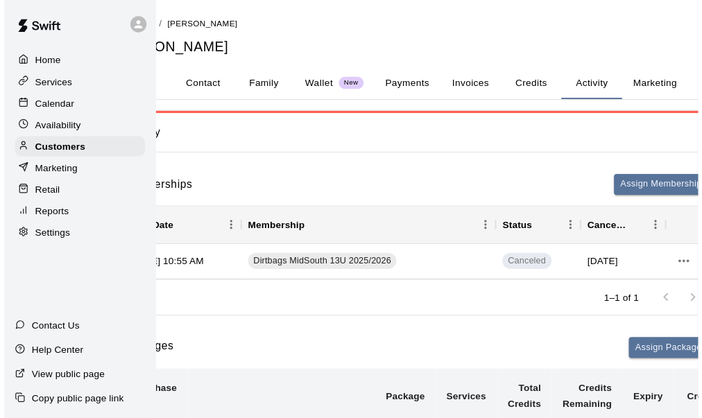
scroll to position [1, 0]
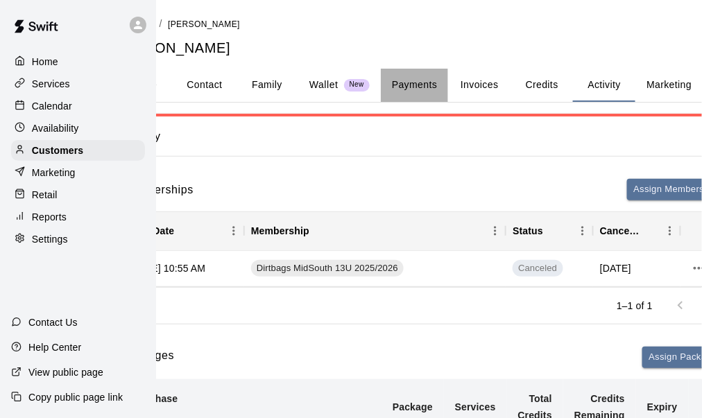
click at [415, 88] on button "Payments" at bounding box center [414, 85] width 67 height 33
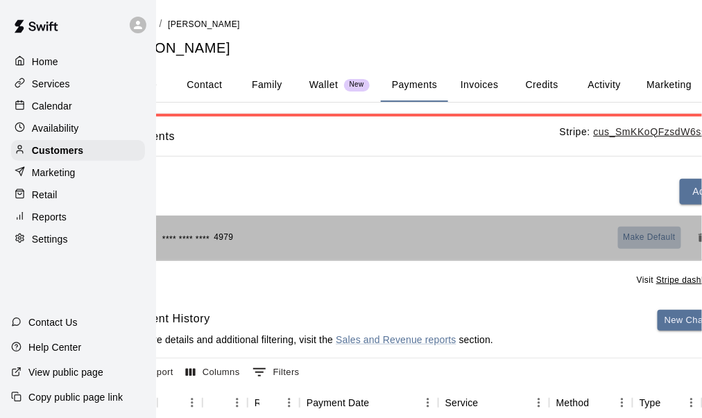
click at [649, 234] on span "Make Default" at bounding box center [650, 238] width 53 height 14
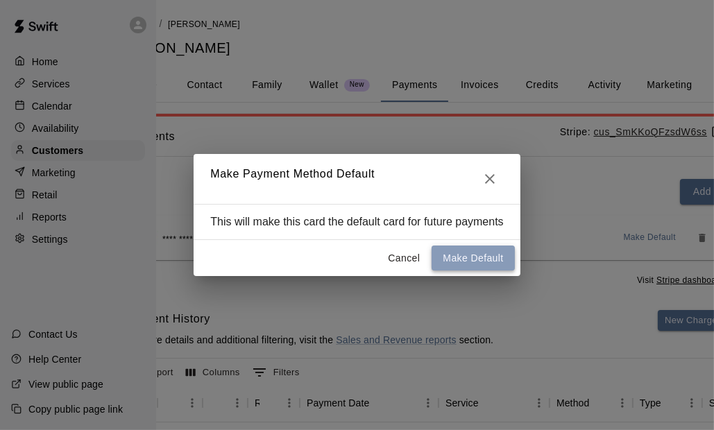
click at [459, 264] on button "Make Default" at bounding box center [472, 259] width 83 height 26
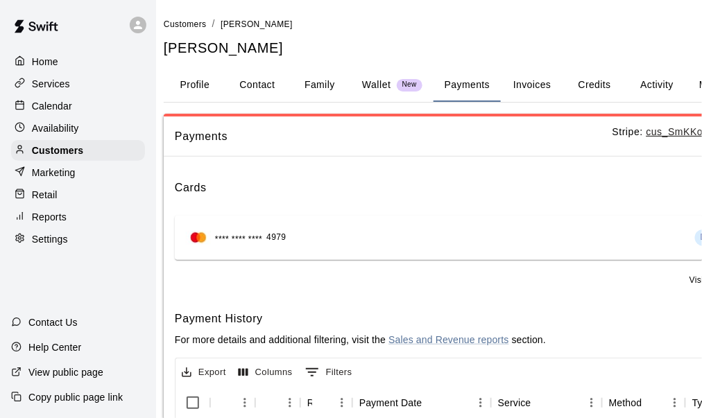
scroll to position [0, 3]
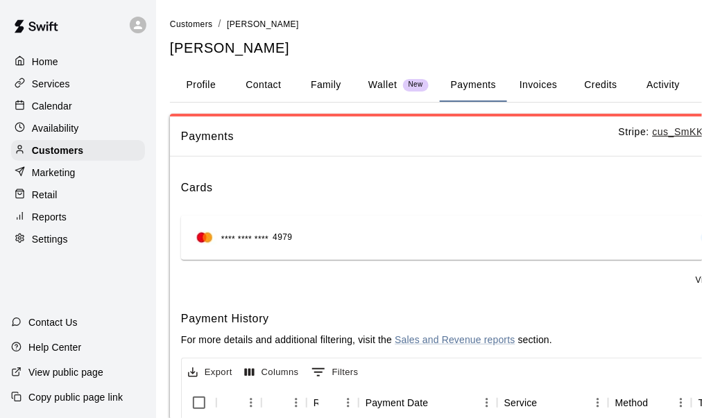
click at [656, 82] on button "Activity" at bounding box center [663, 85] width 62 height 33
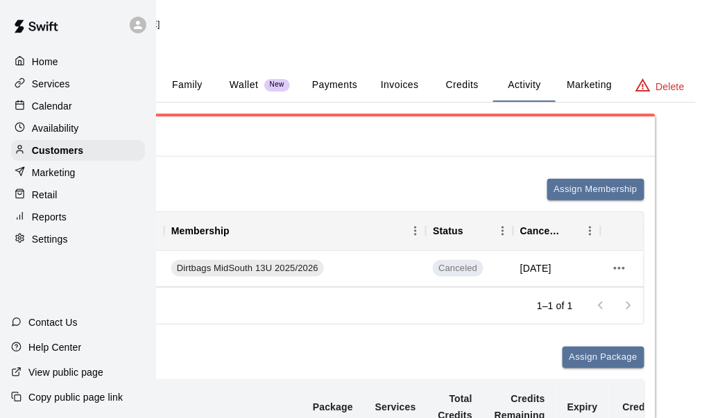
scroll to position [0, 144]
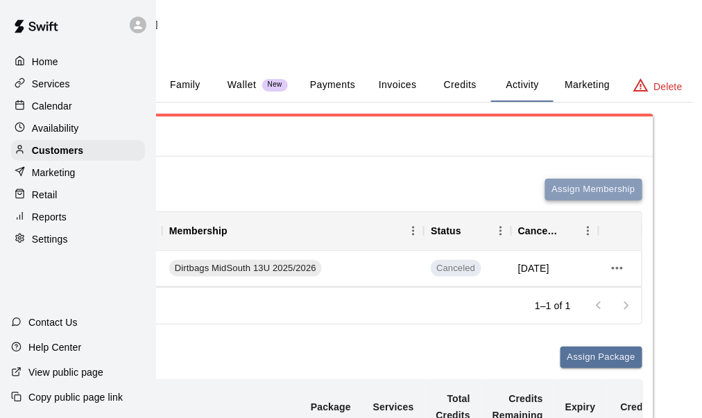
click at [581, 191] on button "Assign Membership" at bounding box center [593, 190] width 97 height 22
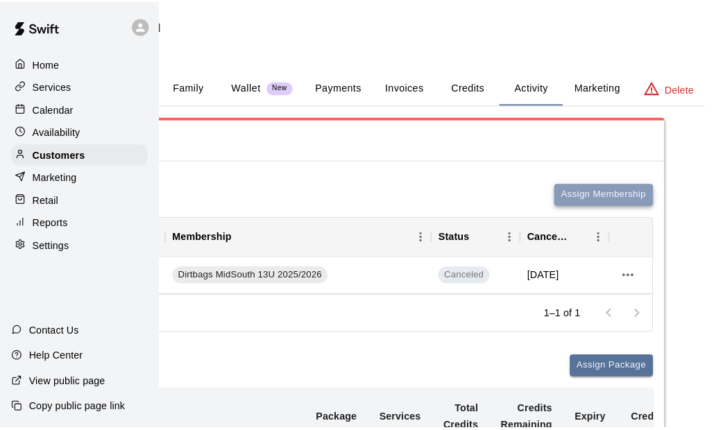
scroll to position [0, 139]
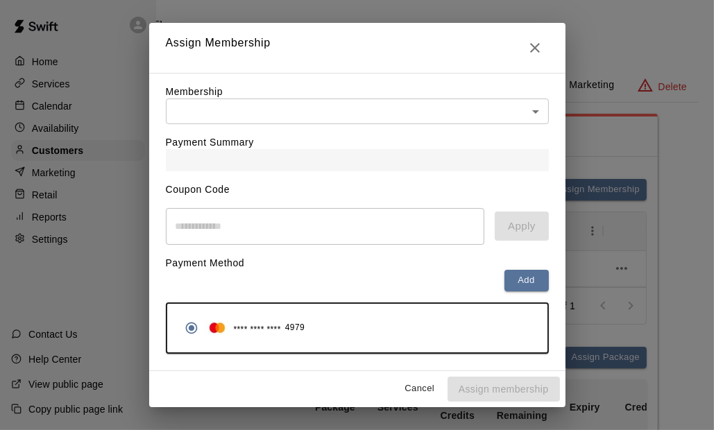
click at [232, 115] on body "Home Services Calendar Availability Customers Marketing Retail Reports Settings…" at bounding box center [218, 304] width 714 height 608
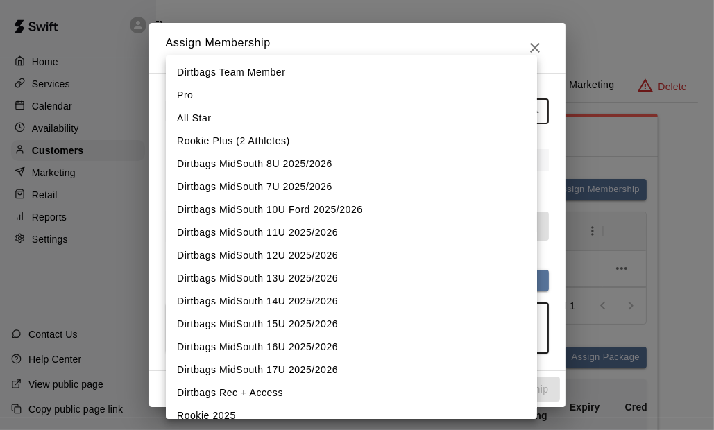
click at [266, 257] on li "Dirtbags MidSouth 12U 2025/2026" at bounding box center [351, 255] width 371 height 23
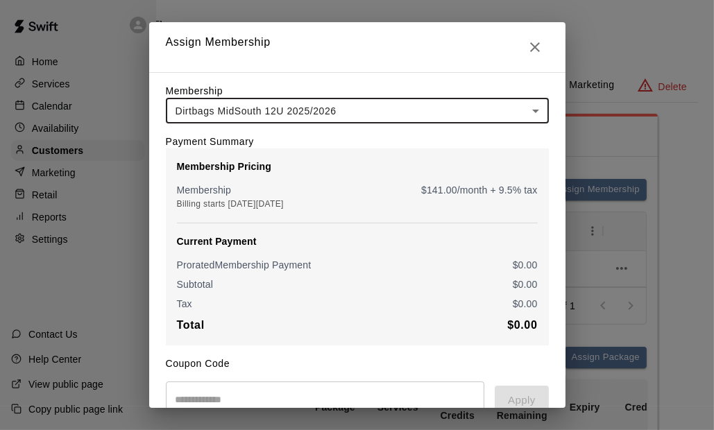
type input "**********"
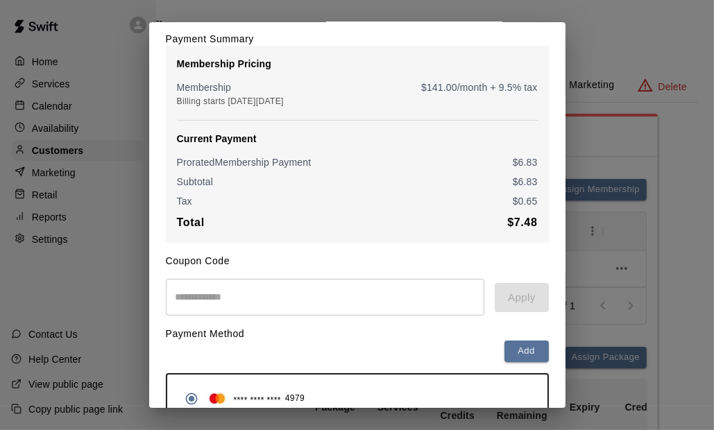
scroll to position [180, 0]
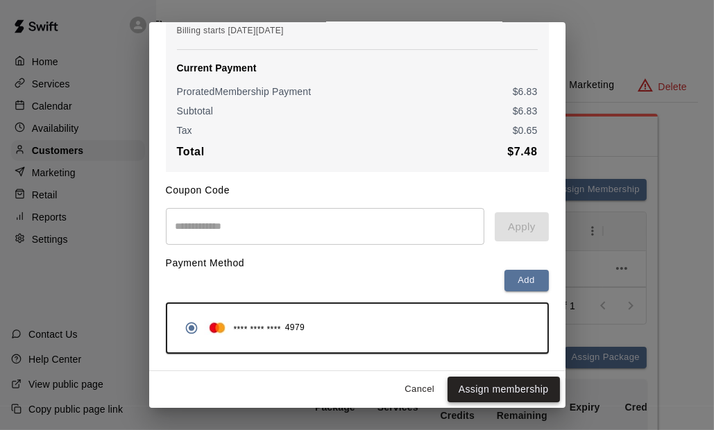
click at [481, 390] on button "Assign membership" at bounding box center [503, 390] width 112 height 26
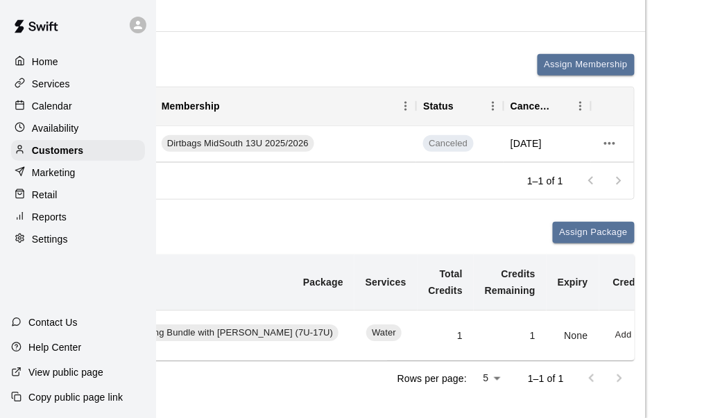
scroll to position [125, 0]
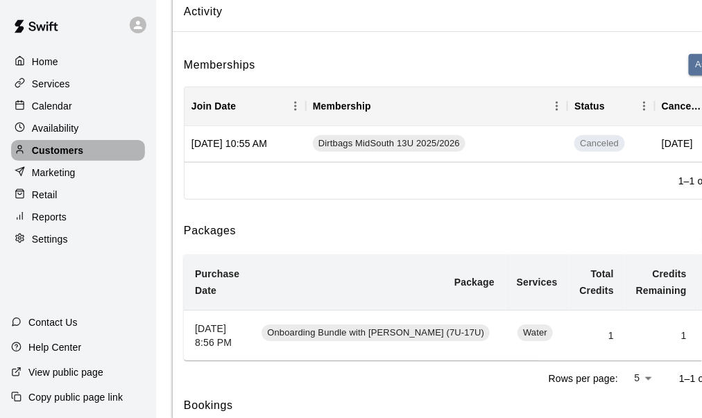
click at [85, 158] on div "Customers" at bounding box center [78, 150] width 134 height 21
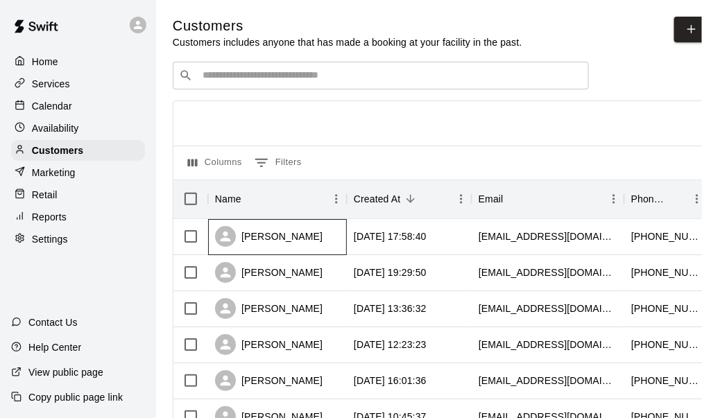
click at [328, 246] on div "jamie wood" at bounding box center [277, 237] width 139 height 36
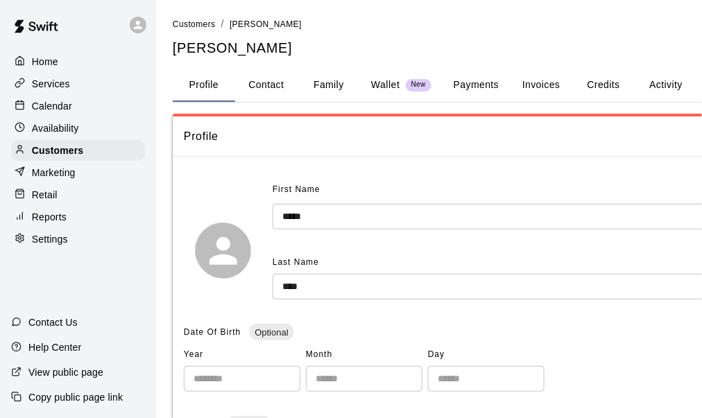
click at [281, 85] on button "Contact" at bounding box center [266, 85] width 62 height 33
select select "**"
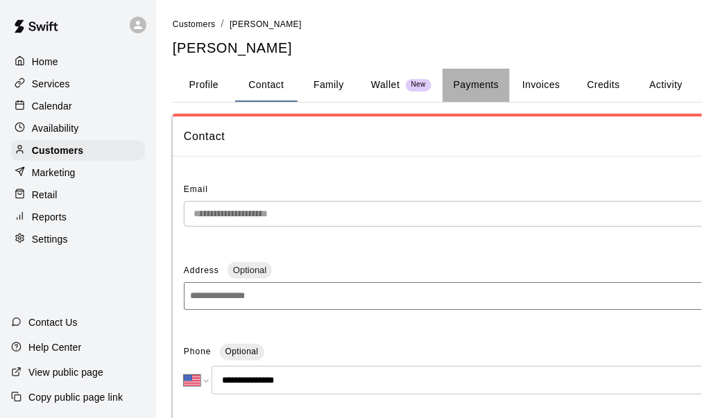
click at [491, 83] on button "Payments" at bounding box center [476, 85] width 67 height 33
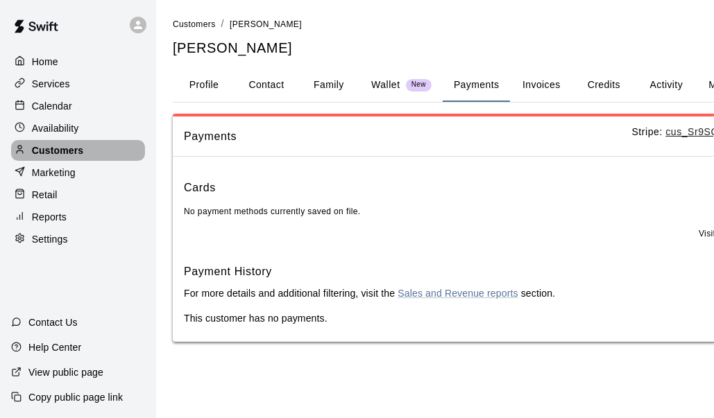
click at [61, 149] on p "Customers" at bounding box center [57, 151] width 51 height 14
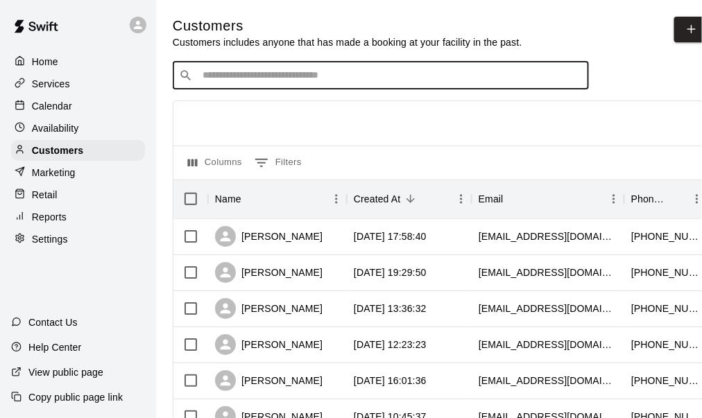
click at [237, 74] on input "Search customers by name or email" at bounding box center [390, 76] width 384 height 14
click at [230, 79] on input "Search customers by name or email" at bounding box center [390, 76] width 384 height 14
click at [272, 80] on input "Search customers by name or email" at bounding box center [390, 76] width 384 height 14
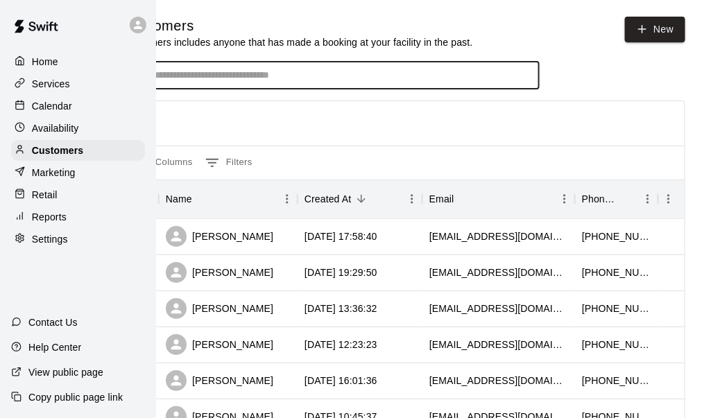
click at [280, 79] on input "Search customers by name or email" at bounding box center [341, 76] width 384 height 14
click at [244, 242] on div "jamie wood" at bounding box center [228, 237] width 139 height 36
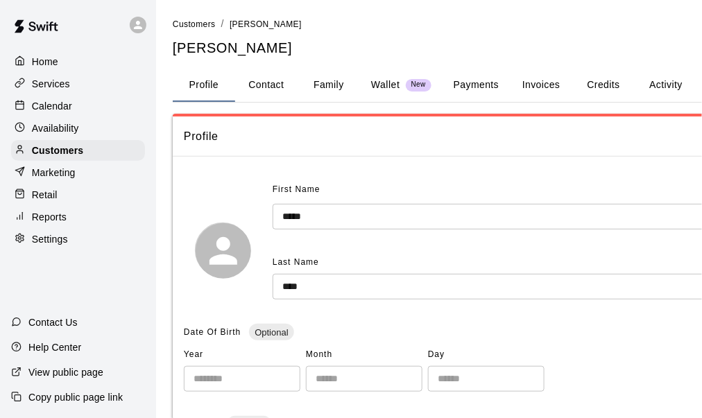
click at [270, 83] on button "Contact" at bounding box center [266, 85] width 62 height 33
select select "**"
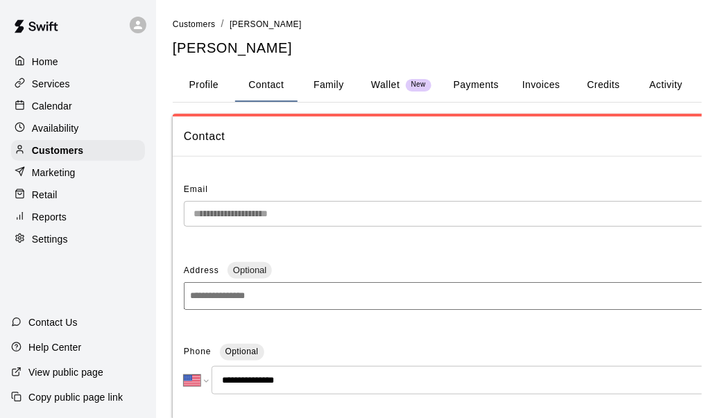
click at [172, 216] on div "**********" at bounding box center [505, 391] width 687 height 748
click at [56, 154] on p "Customers" at bounding box center [57, 151] width 51 height 14
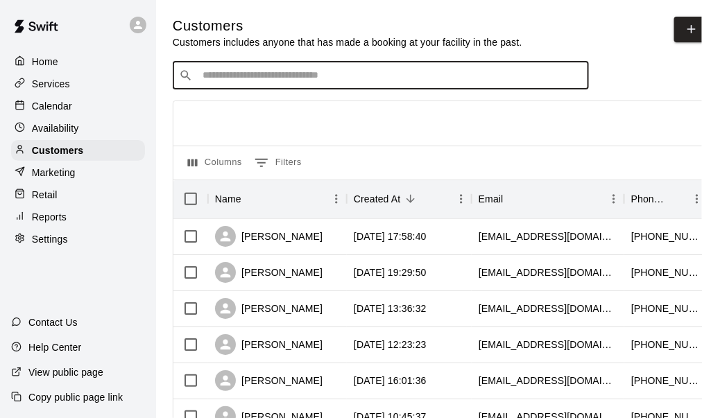
click at [265, 80] on input "Search customers by name or email" at bounding box center [390, 76] width 384 height 14
type input "*****"
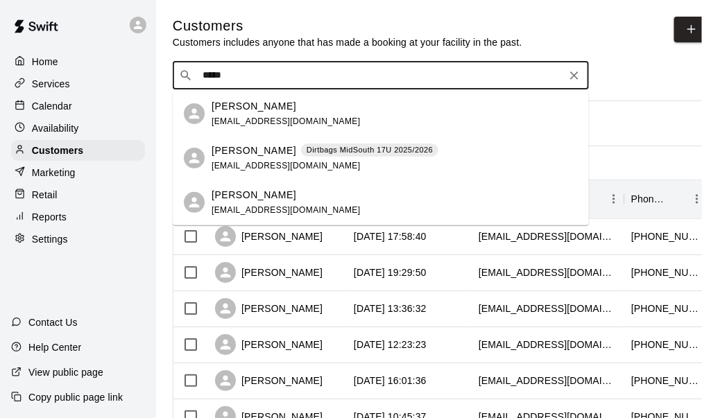
click at [261, 110] on p "Shelley Wood" at bounding box center [254, 106] width 85 height 15
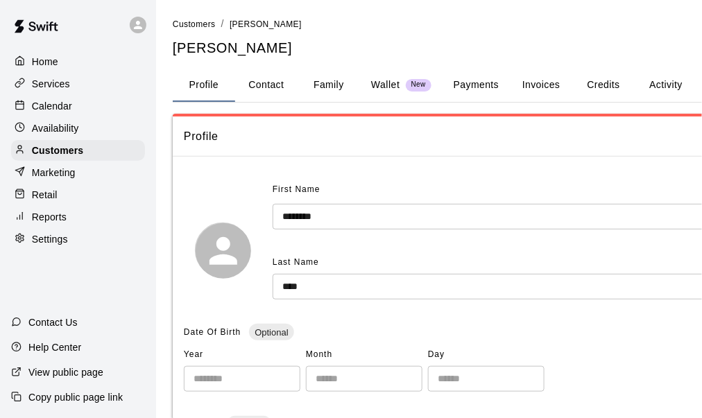
click at [269, 82] on button "Contact" at bounding box center [266, 85] width 62 height 33
select select "**"
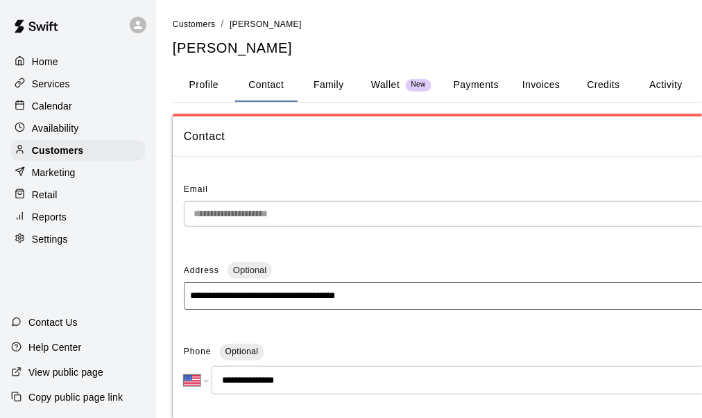
click at [143, 221] on div "**********" at bounding box center [351, 396] width 702 height 792
click at [61, 155] on p "Customers" at bounding box center [57, 151] width 51 height 14
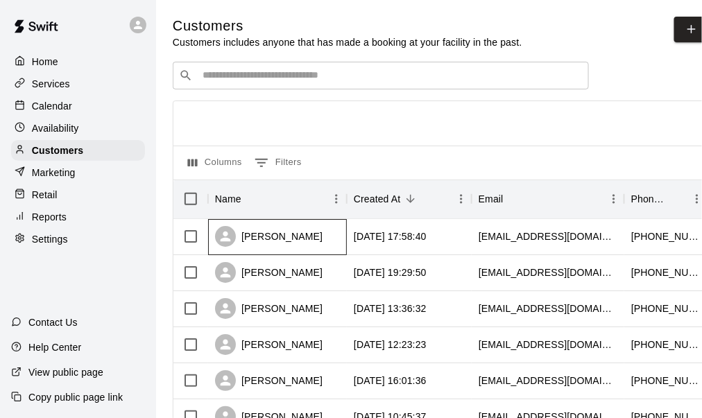
click at [319, 241] on div "jamie wood" at bounding box center [277, 237] width 139 height 36
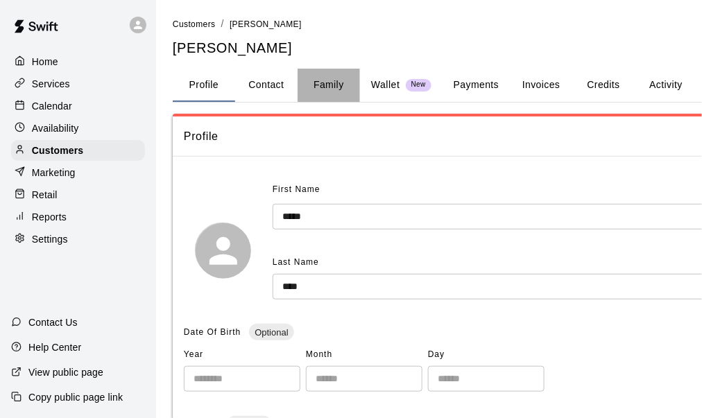
click at [325, 91] on button "Family" at bounding box center [329, 85] width 62 height 33
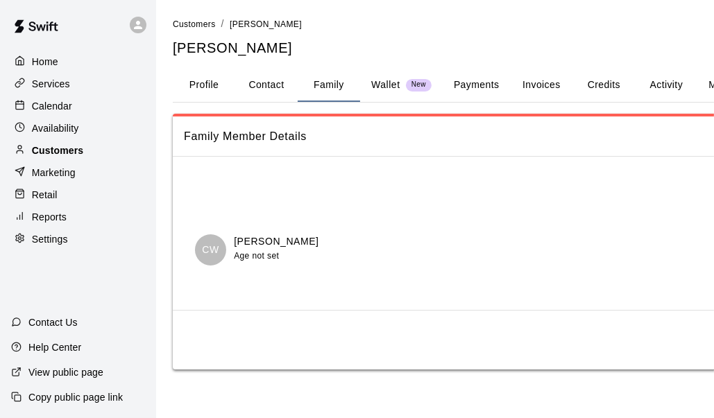
click at [68, 157] on p "Customers" at bounding box center [57, 151] width 51 height 14
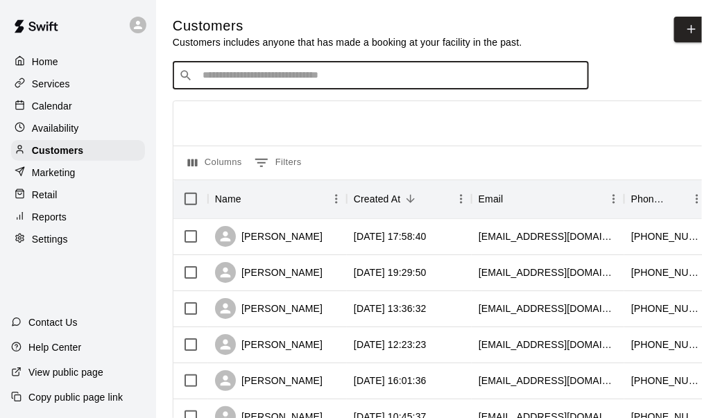
click at [271, 80] on input "Search customers by name or email" at bounding box center [390, 76] width 384 height 14
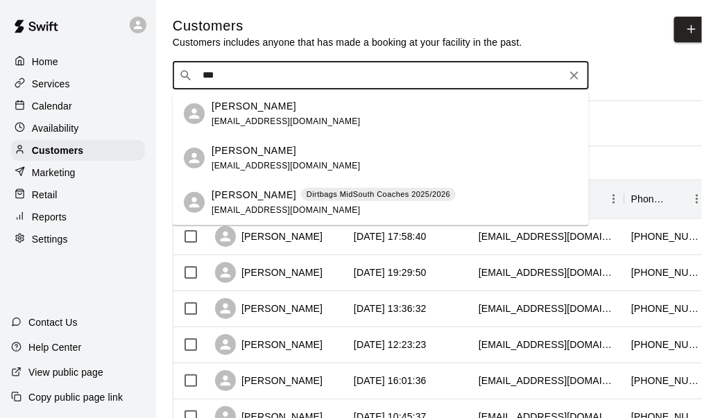
type input "****"
click at [264, 162] on span "j_wood@us.aflac.com" at bounding box center [286, 166] width 149 height 10
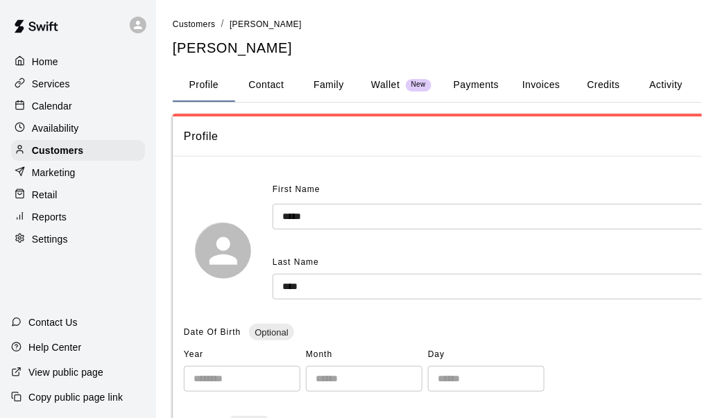
click at [322, 88] on button "Family" at bounding box center [329, 85] width 62 height 33
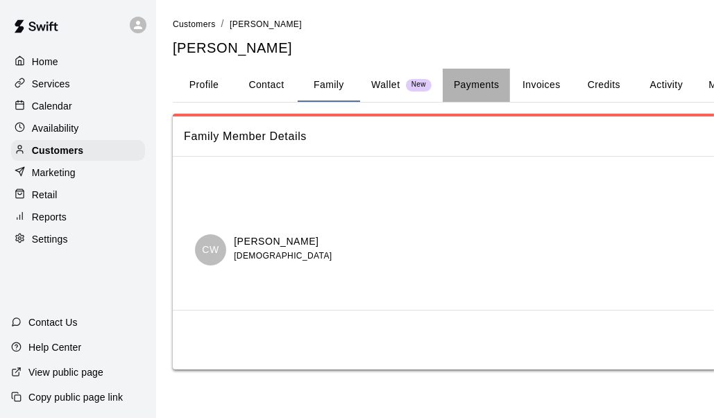
click at [466, 79] on button "Payments" at bounding box center [476, 85] width 67 height 33
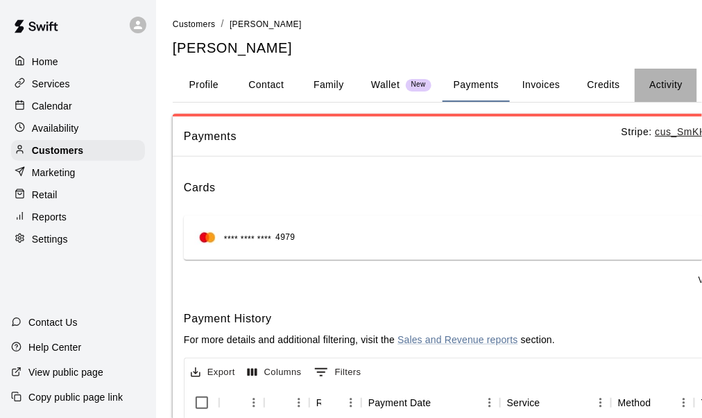
click at [660, 83] on button "Activity" at bounding box center [666, 85] width 62 height 33
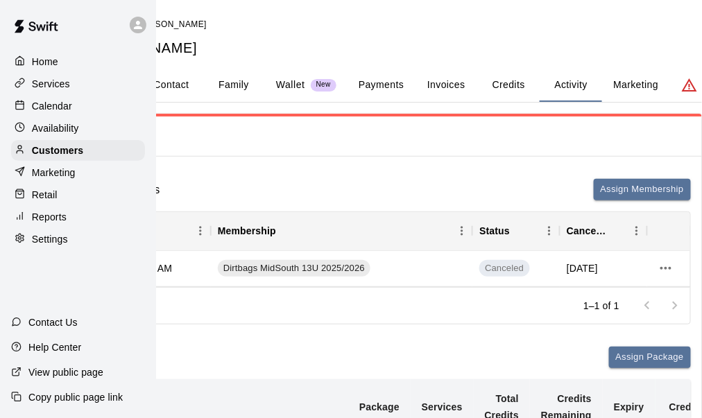
scroll to position [0, 151]
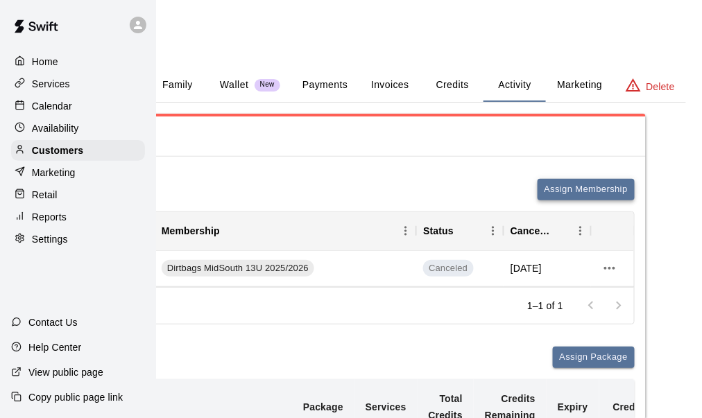
click at [599, 192] on button "Assign Membership" at bounding box center [586, 190] width 97 height 22
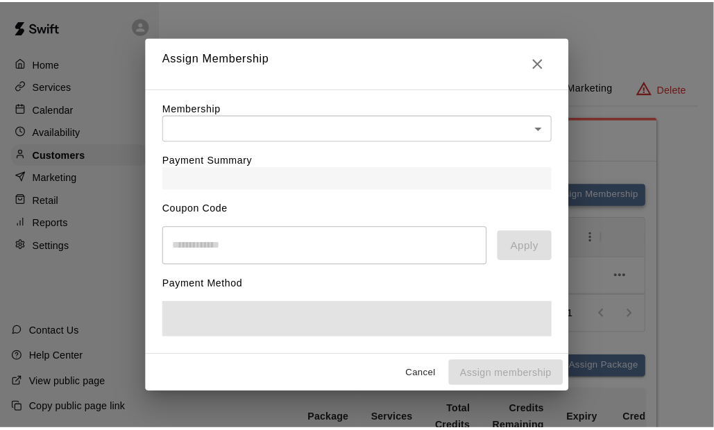
scroll to position [0, 139]
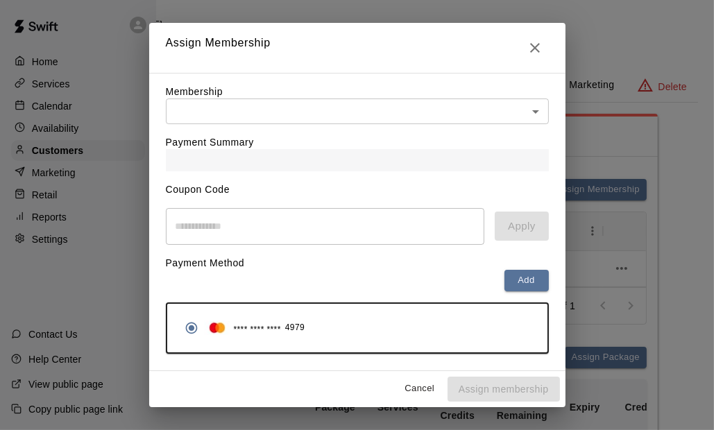
click at [265, 116] on body "Home Services Calendar Availability Customers Marketing Retail Reports Settings…" at bounding box center [218, 304] width 714 height 608
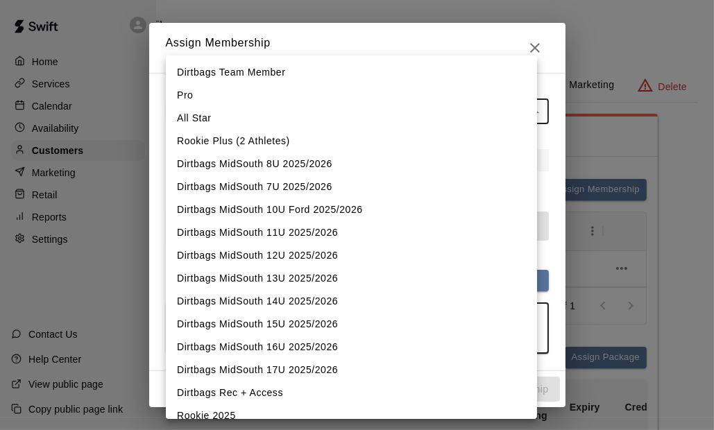
click at [305, 255] on li "Dirtbags MidSouth 12U 2025/2026" at bounding box center [351, 255] width 371 height 23
type input "**********"
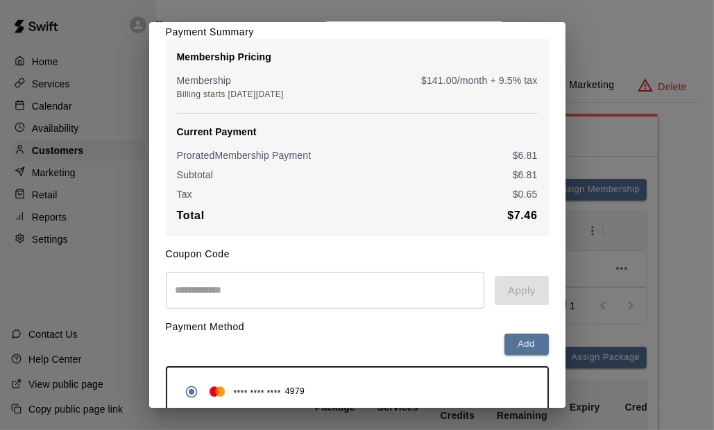
scroll to position [180, 0]
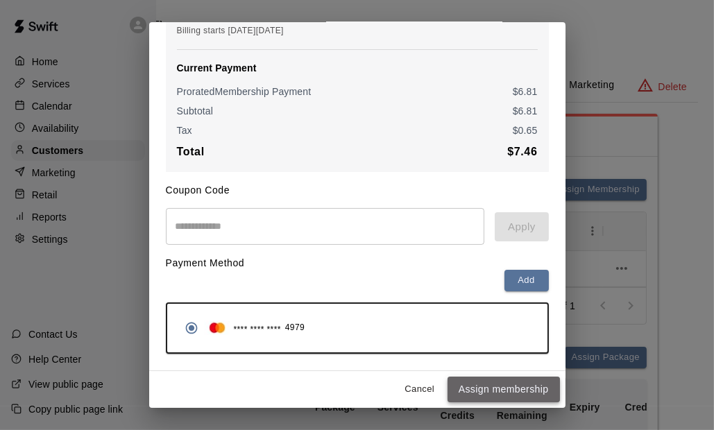
click at [466, 387] on button "Assign membership" at bounding box center [503, 390] width 112 height 26
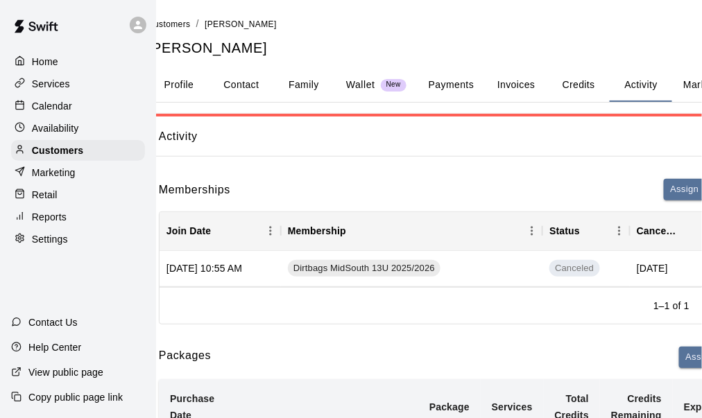
scroll to position [0, 0]
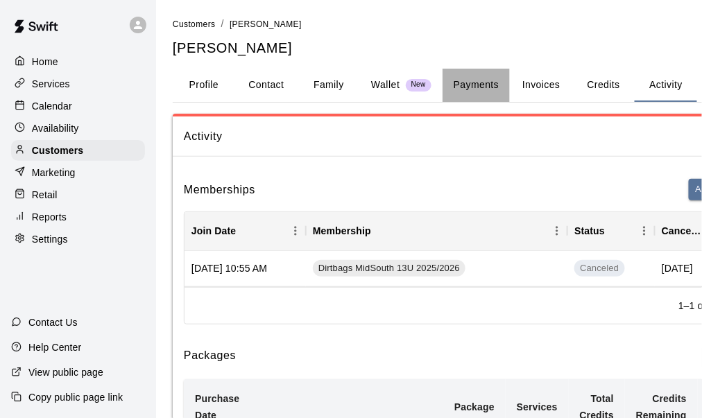
click at [481, 78] on button "Payments" at bounding box center [476, 85] width 67 height 33
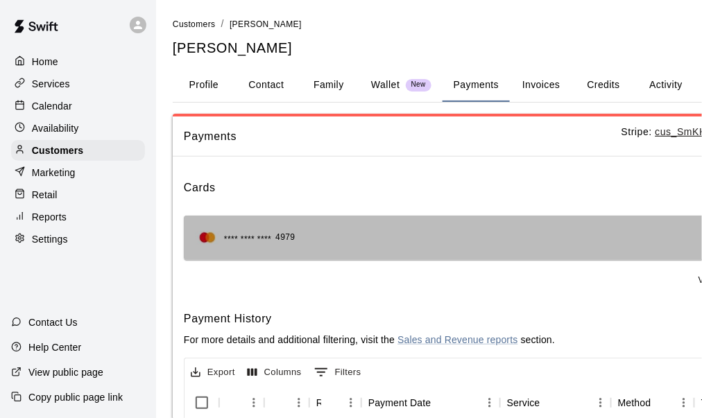
drag, startPoint x: 295, startPoint y: 240, endPoint x: 308, endPoint y: 241, distance: 12.5
click at [308, 241] on div "**** **** **** 4979 Default" at bounding box center [485, 238] width 580 height 22
drag, startPoint x: 305, startPoint y: 240, endPoint x: 269, endPoint y: 243, distance: 35.5
click at [269, 243] on div "**** **** **** 4979 Default" at bounding box center [485, 238] width 580 height 22
drag, startPoint x: 272, startPoint y: 234, endPoint x: 294, endPoint y: 236, distance: 22.2
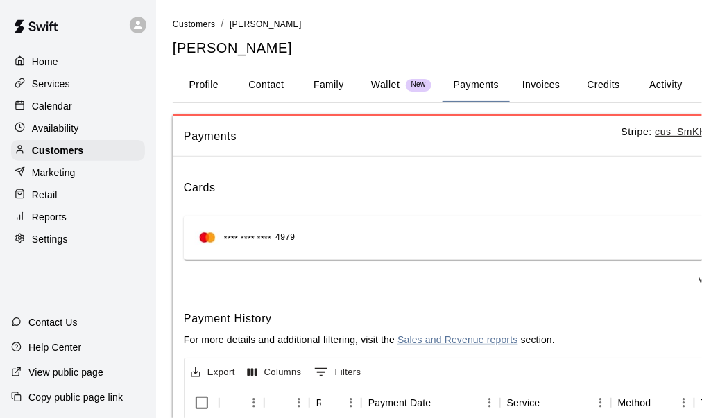
drag, startPoint x: 294, startPoint y: 236, endPoint x: 250, endPoint y: 151, distance: 95.6
click at [250, 151] on div "Payments Stripe: cus_SmKKoQFzsdW6ss" at bounding box center [485, 137] width 624 height 40
click at [330, 85] on button "Family" at bounding box center [329, 85] width 62 height 33
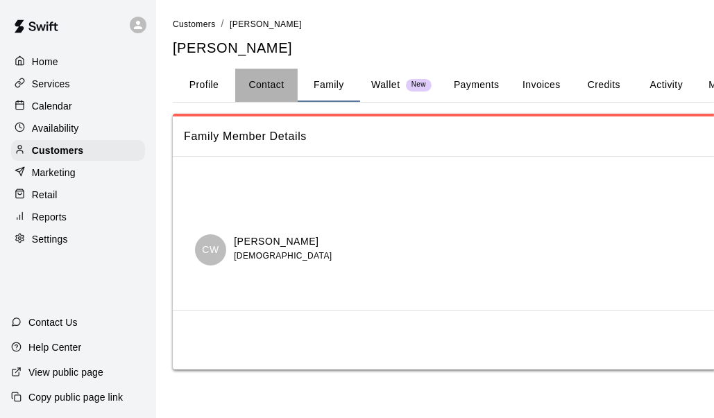
click at [264, 87] on button "Contact" at bounding box center [266, 85] width 62 height 33
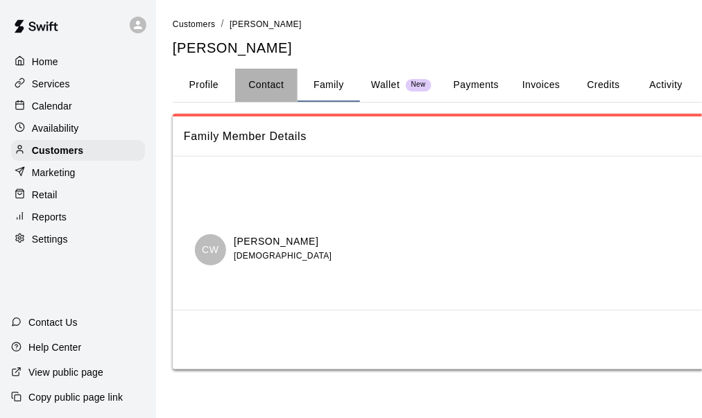
select select "**"
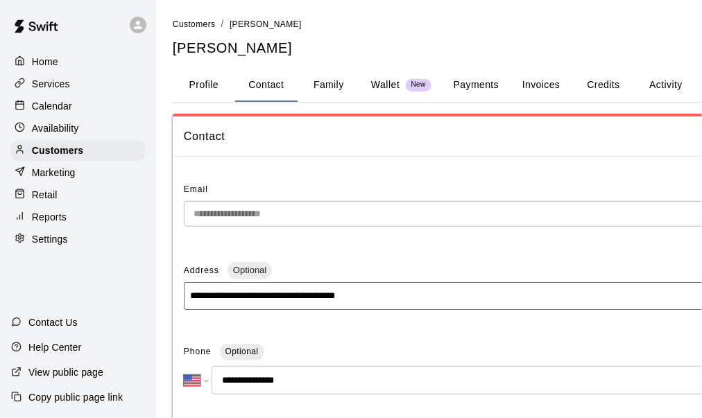
click at [172, 224] on div "**********" at bounding box center [505, 391] width 687 height 748
click at [493, 83] on button "Payments" at bounding box center [476, 85] width 67 height 33
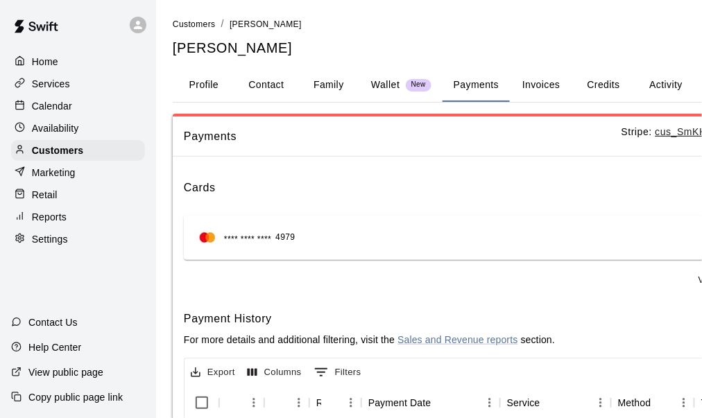
click at [51, 105] on p "Calendar" at bounding box center [52, 106] width 40 height 14
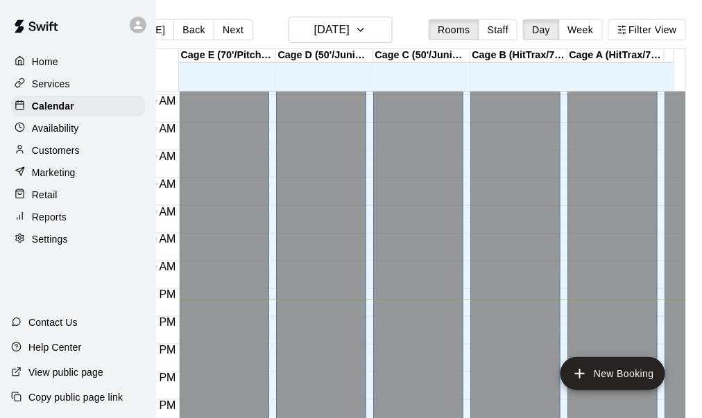
scroll to position [469, 0]
click at [376, 31] on button "Wednesday Aug 13" at bounding box center [341, 30] width 104 height 26
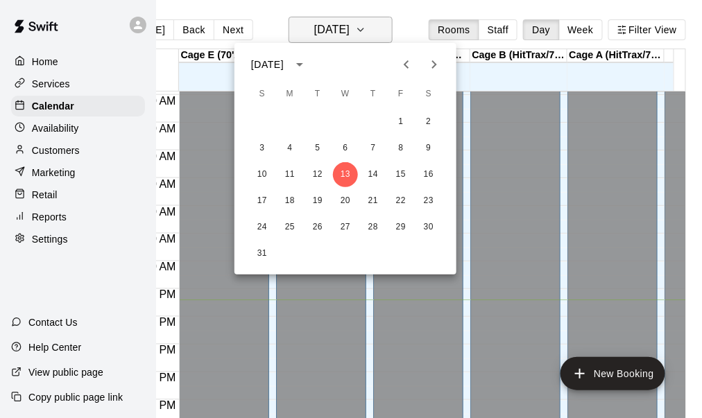
scroll to position [0, 46]
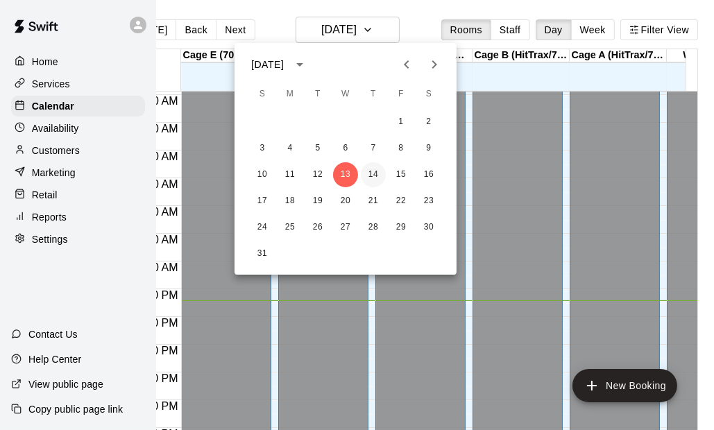
click at [372, 177] on button "14" at bounding box center [373, 174] width 25 height 25
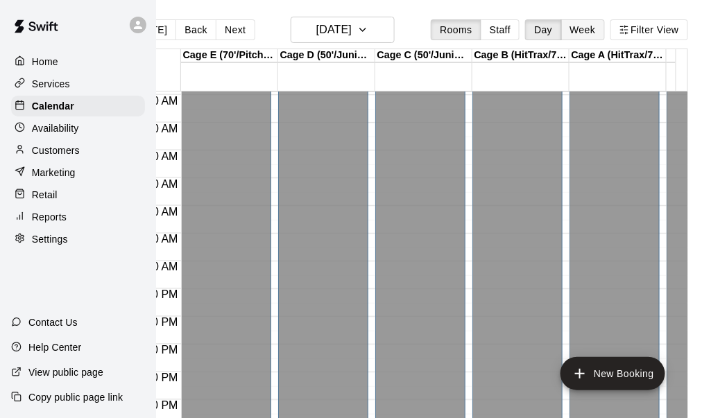
click at [591, 33] on button "Week" at bounding box center [583, 29] width 44 height 21
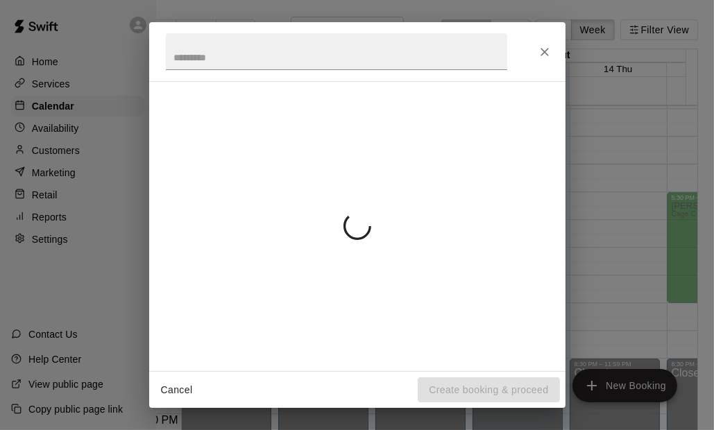
click at [639, 68] on div "Cancel Create booking & proceed" at bounding box center [357, 215] width 714 height 430
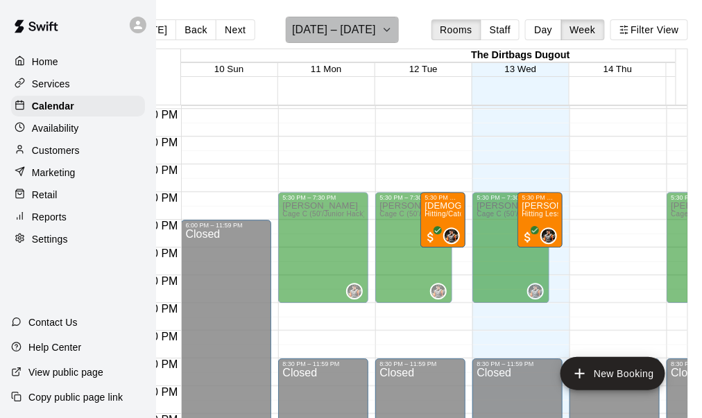
click at [392, 31] on button "August 10 – 16" at bounding box center [342, 30] width 113 height 26
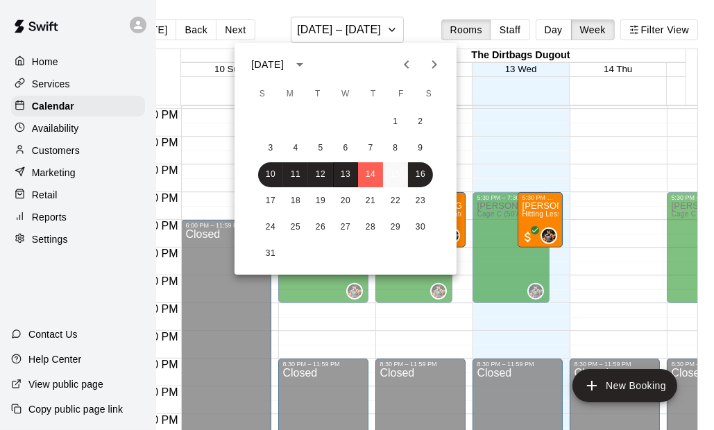
click at [400, 178] on button "15" at bounding box center [395, 174] width 25 height 25
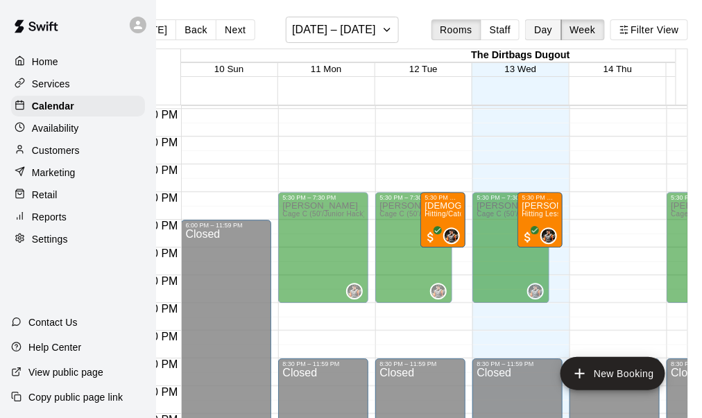
click at [555, 31] on button "Day" at bounding box center [543, 29] width 36 height 21
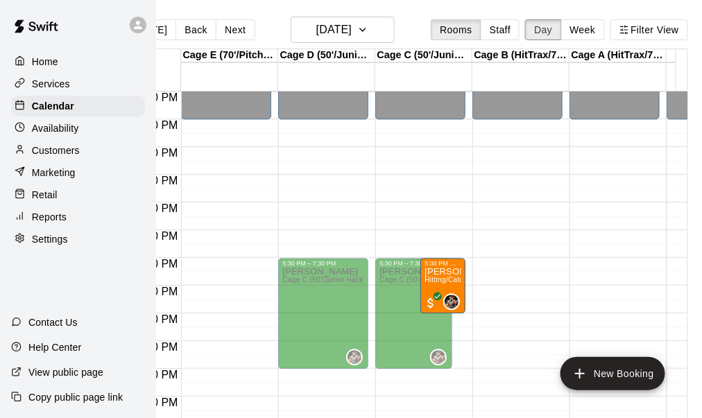
scroll to position [678, 0]
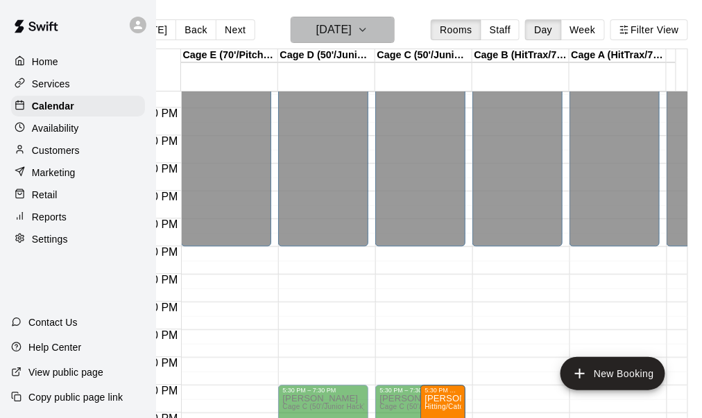
click at [391, 36] on button "Friday Aug 15" at bounding box center [343, 30] width 104 height 26
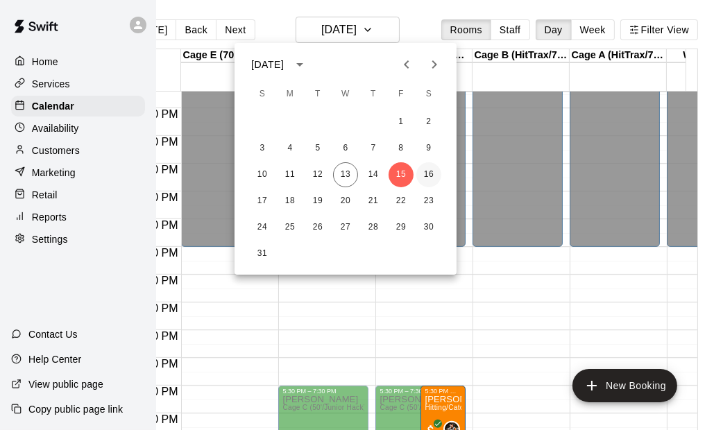
click at [433, 176] on button "16" at bounding box center [428, 174] width 25 height 25
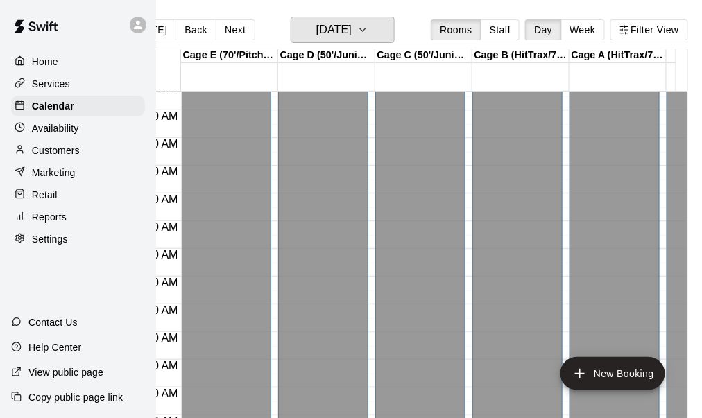
scroll to position [208, 0]
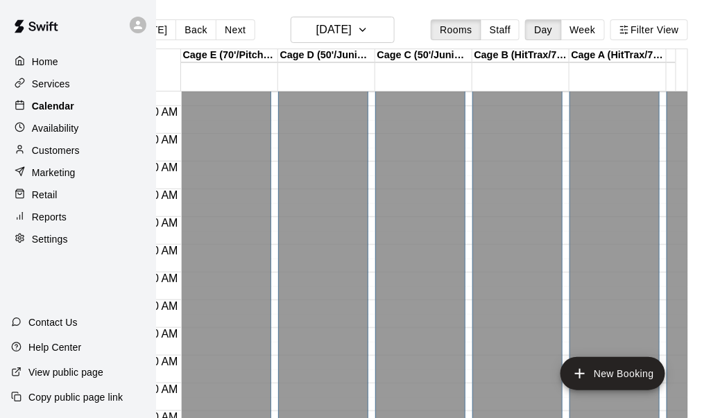
click at [62, 108] on p "Calendar" at bounding box center [53, 106] width 42 height 14
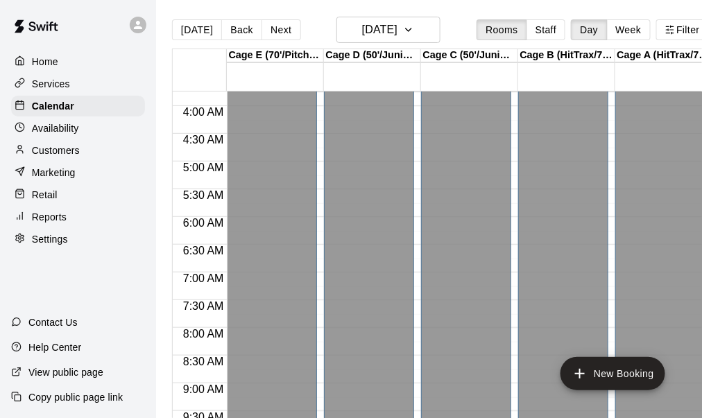
click at [63, 155] on p "Customers" at bounding box center [56, 151] width 48 height 14
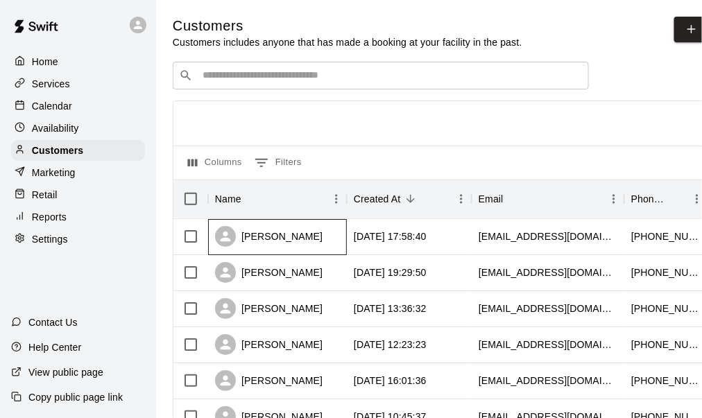
click at [317, 239] on div "jamie wood" at bounding box center [277, 237] width 139 height 36
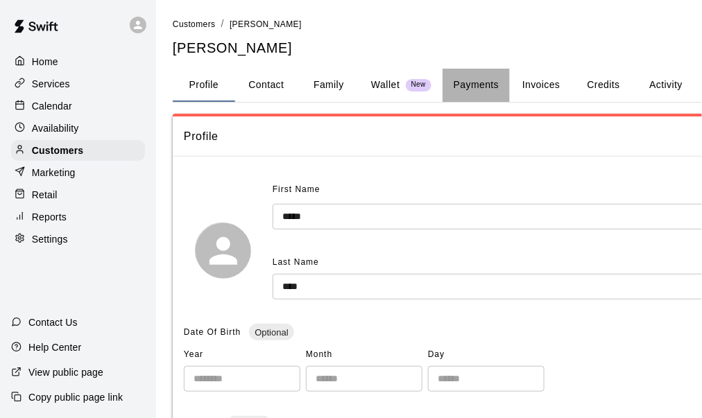
click at [473, 85] on button "Payments" at bounding box center [476, 85] width 67 height 33
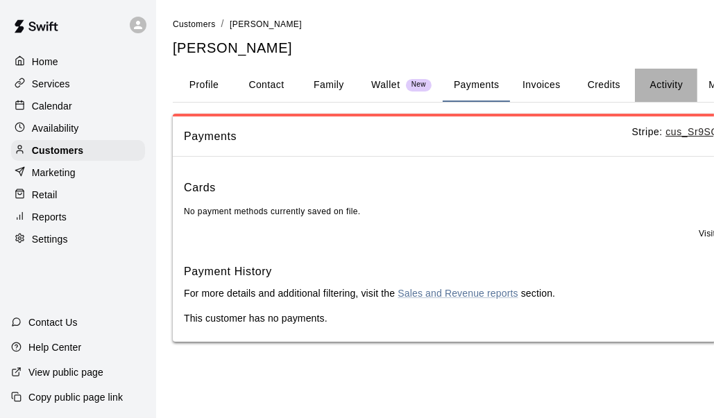
click at [651, 83] on button "Activity" at bounding box center [666, 85] width 62 height 33
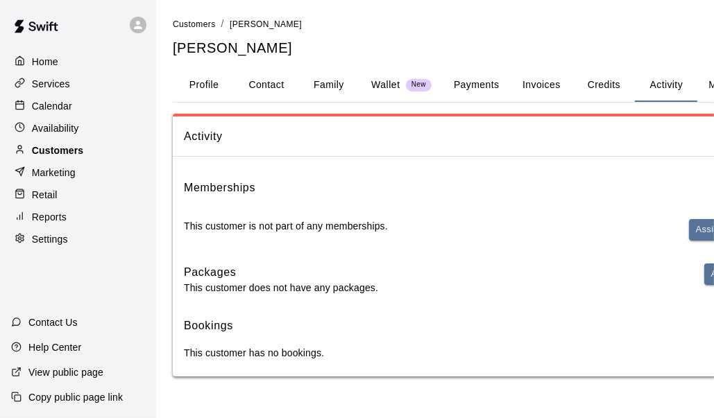
click at [103, 158] on div "Customers" at bounding box center [78, 150] width 134 height 21
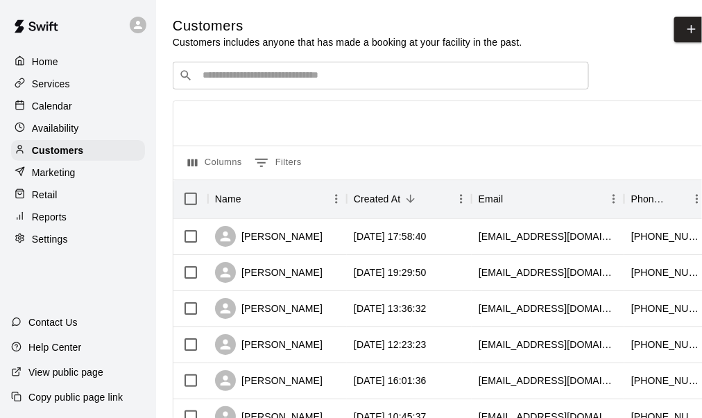
click at [248, 83] on input "Search customers by name or email" at bounding box center [390, 76] width 384 height 14
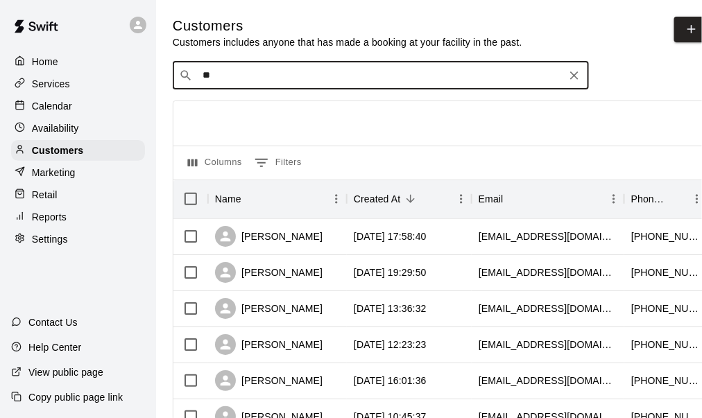
type input "***"
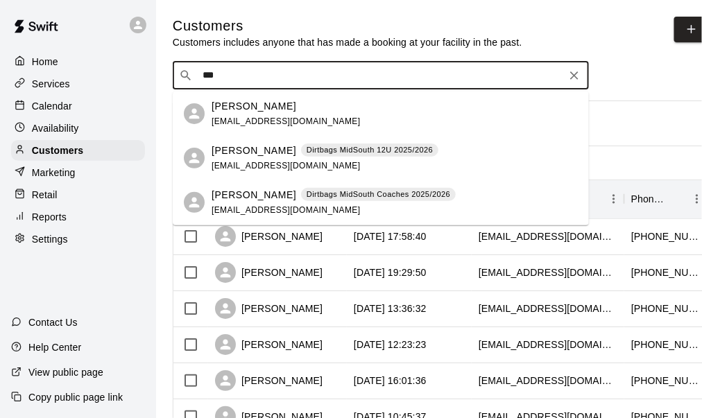
click at [234, 157] on p "Jamie Wood" at bounding box center [254, 151] width 85 height 15
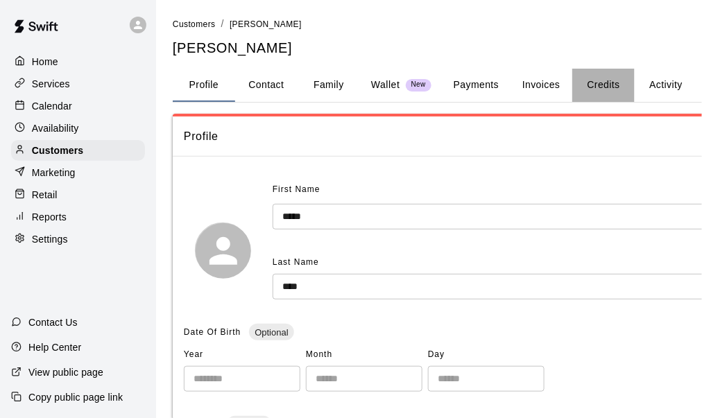
click at [606, 82] on button "Credits" at bounding box center [603, 85] width 62 height 33
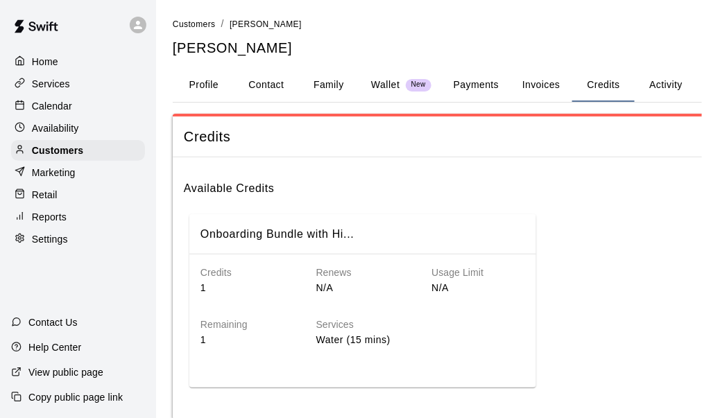
click at [478, 85] on button "Payments" at bounding box center [476, 85] width 67 height 33
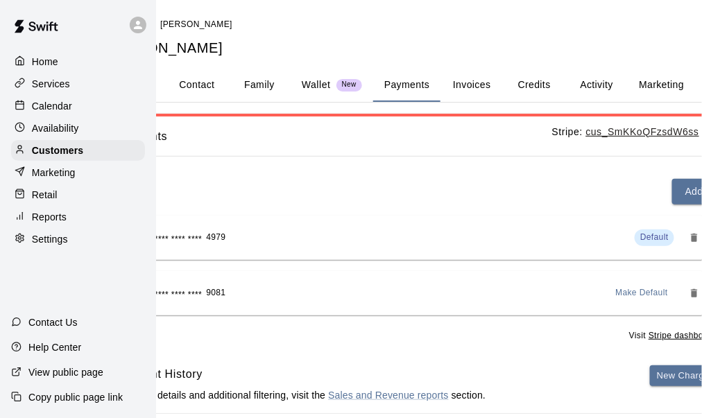
scroll to position [0, 151]
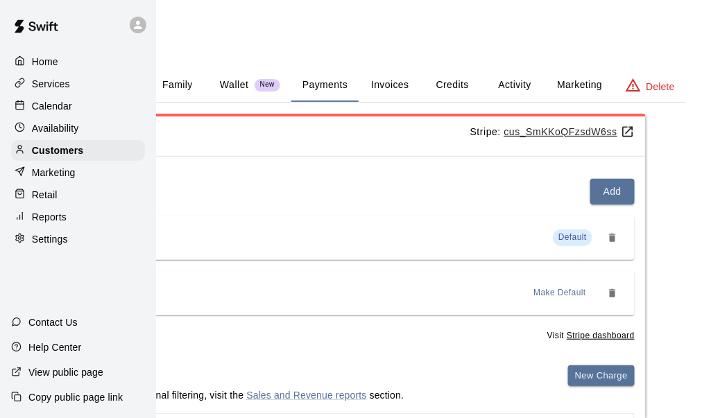
click at [551, 291] on span "Make Default" at bounding box center [560, 293] width 53 height 14
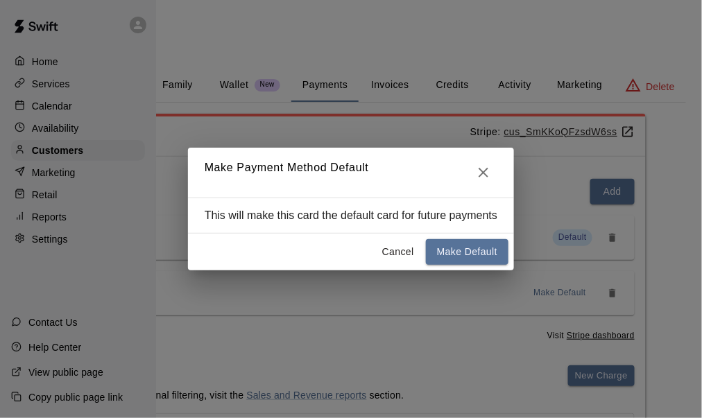
scroll to position [0, 139]
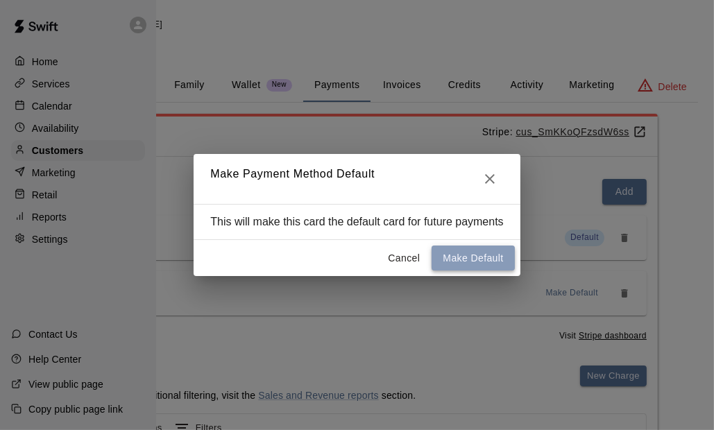
click at [477, 259] on button "Make Default" at bounding box center [472, 259] width 83 height 26
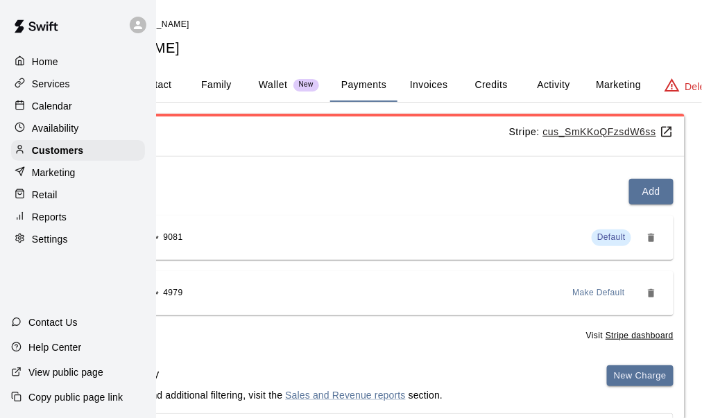
scroll to position [0, 151]
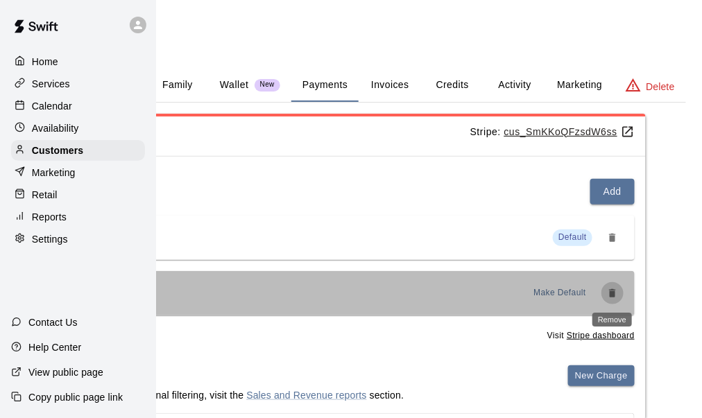
click at [615, 294] on icon "Remove" at bounding box center [612, 293] width 6 height 8
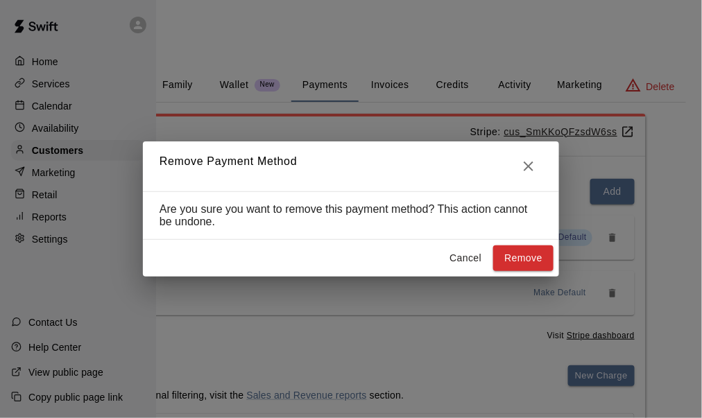
scroll to position [0, 139]
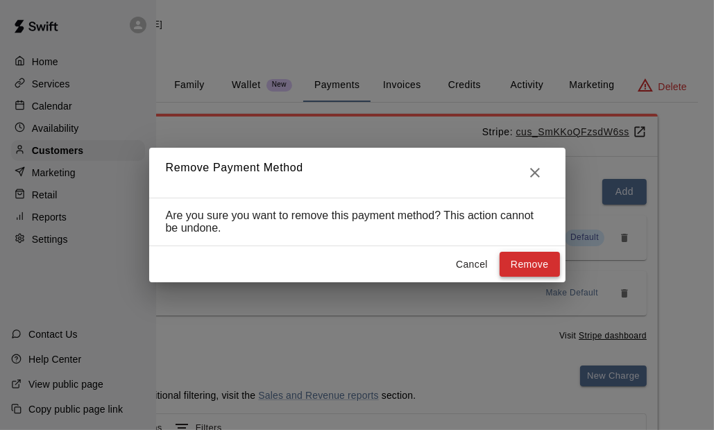
click at [527, 268] on button "Remove" at bounding box center [529, 265] width 60 height 26
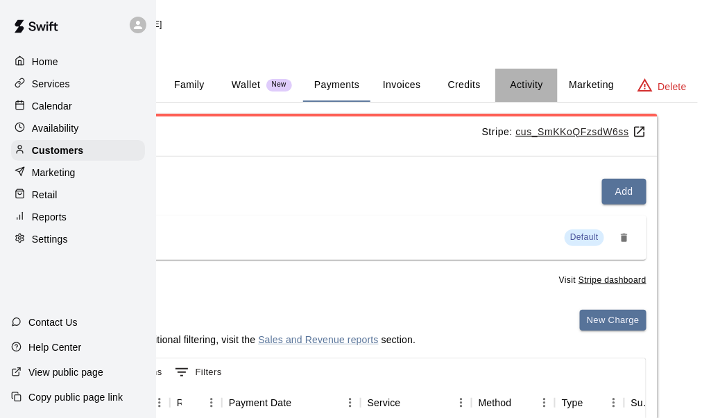
click at [531, 88] on button "Activity" at bounding box center [526, 85] width 62 height 33
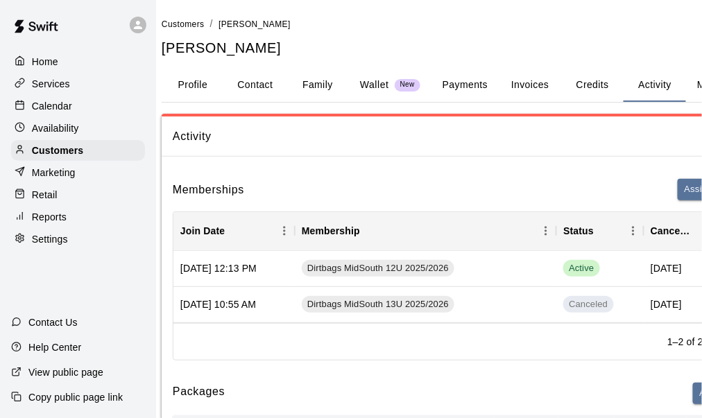
scroll to position [0, 0]
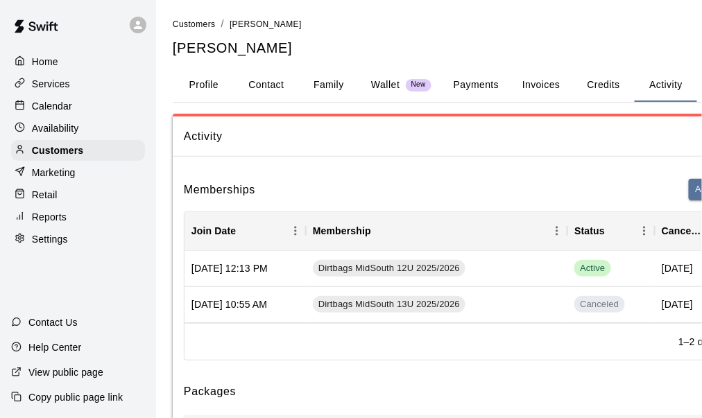
click at [473, 74] on button "Payments" at bounding box center [476, 85] width 67 height 33
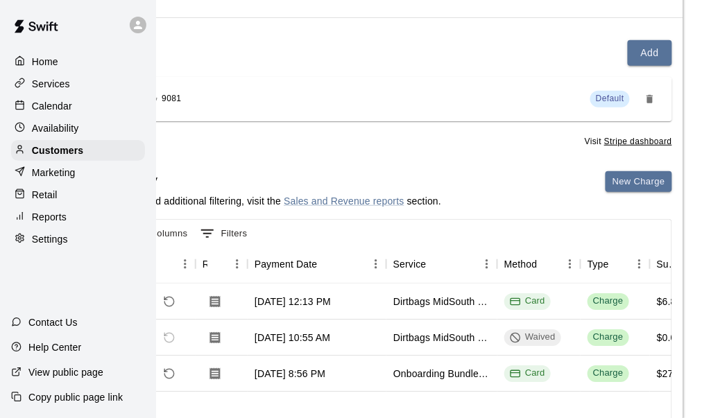
scroll to position [139, 111]
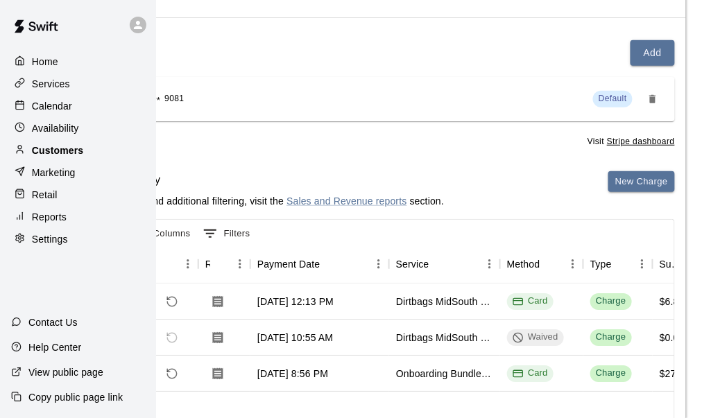
click at [70, 155] on p "Customers" at bounding box center [57, 151] width 51 height 14
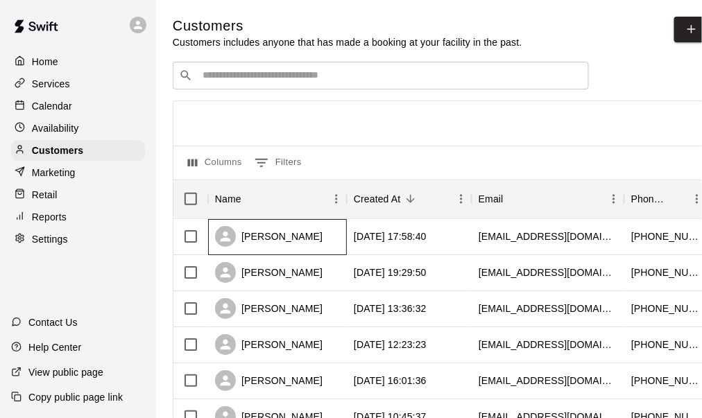
click at [290, 242] on div "jamie wood" at bounding box center [269, 236] width 108 height 21
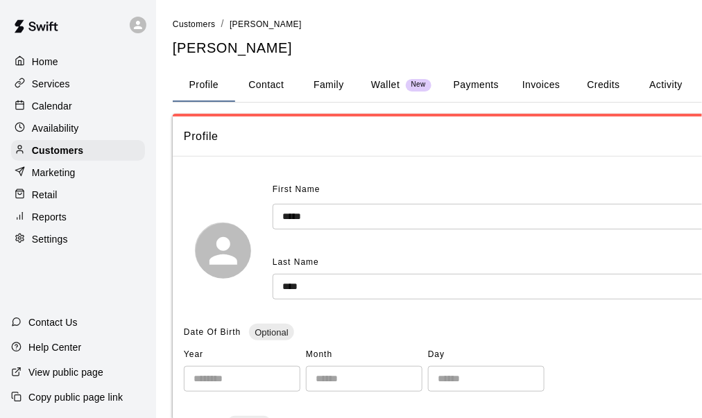
click at [653, 81] on button "Activity" at bounding box center [666, 85] width 62 height 33
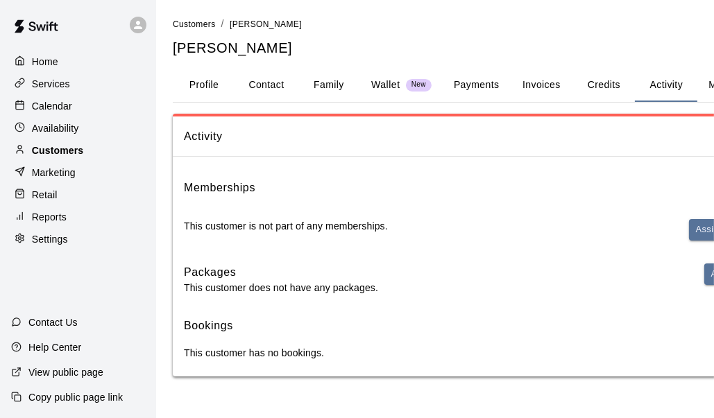
click at [78, 151] on p "Customers" at bounding box center [57, 151] width 51 height 14
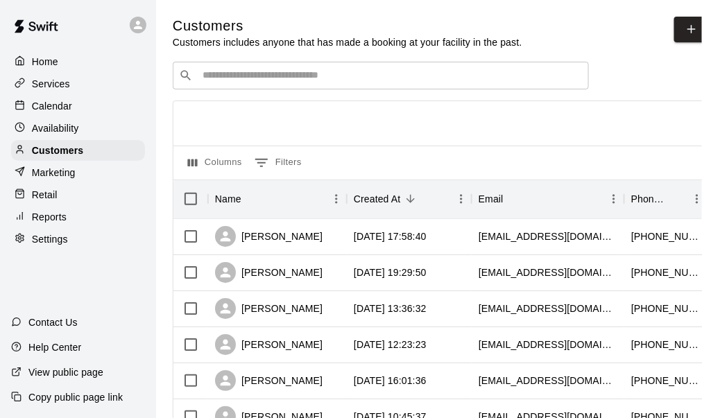
click at [266, 85] on div "​ ​" at bounding box center [381, 76] width 416 height 28
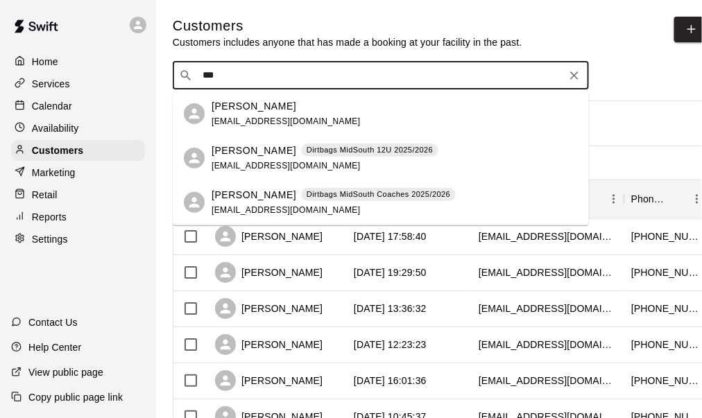
type input "****"
click at [263, 152] on p "Jamie Wood" at bounding box center [254, 151] width 85 height 15
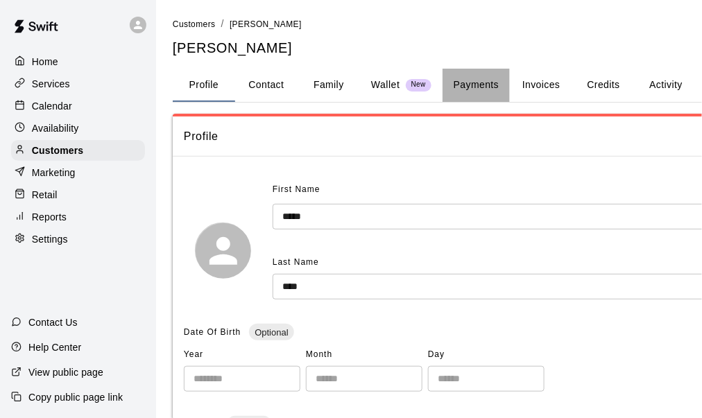
click at [479, 83] on button "Payments" at bounding box center [476, 85] width 67 height 33
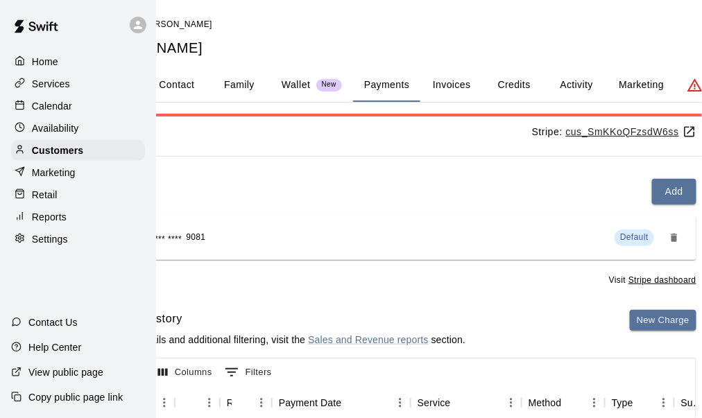
scroll to position [0, 144]
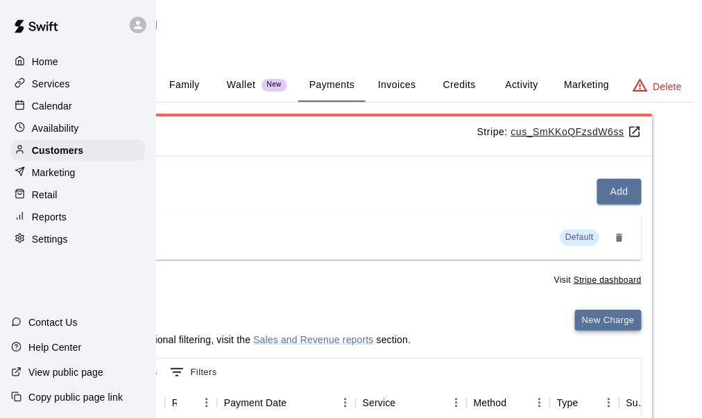
click at [592, 320] on button "New Charge" at bounding box center [608, 321] width 67 height 22
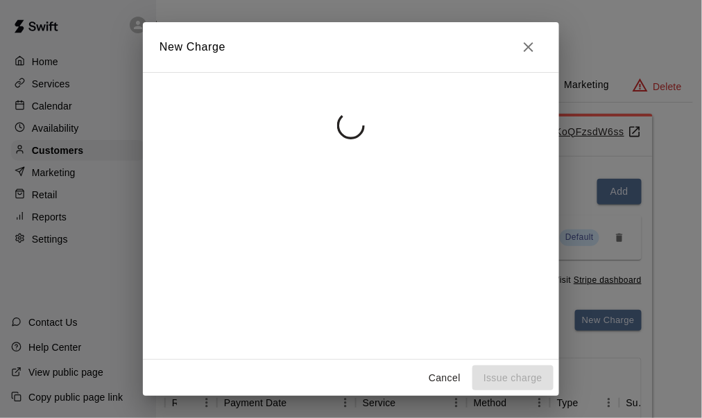
scroll to position [0, 139]
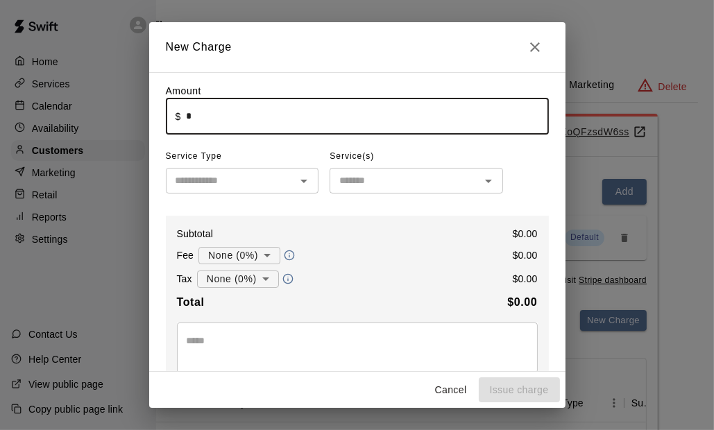
click at [228, 118] on input "*" at bounding box center [367, 116] width 362 height 37
click at [275, 185] on input "text" at bounding box center [231, 180] width 122 height 17
type input "******"
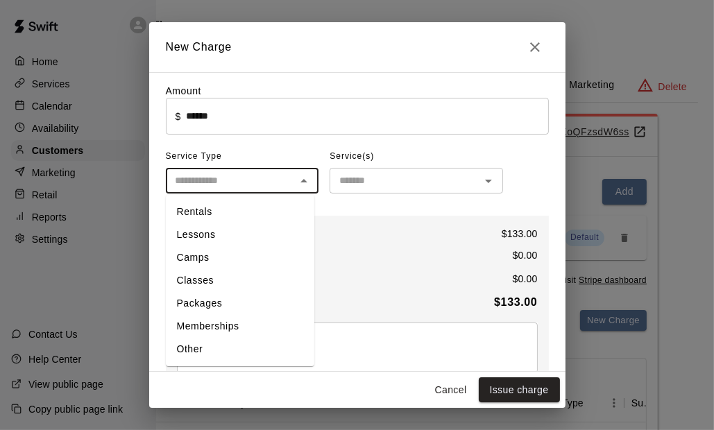
click at [231, 346] on li "Other" at bounding box center [240, 349] width 148 height 23
type input "*****"
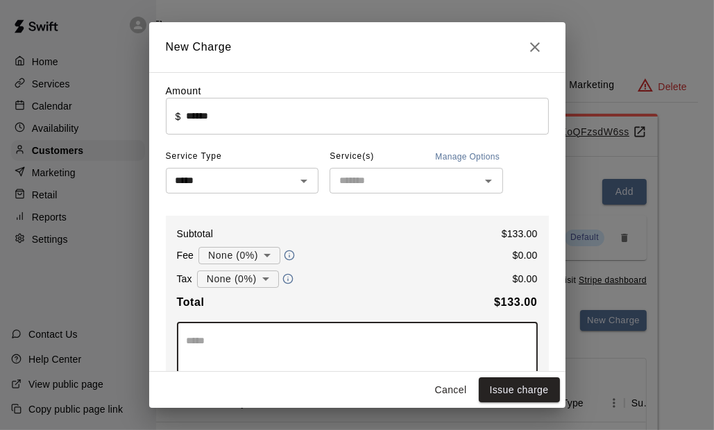
click at [234, 344] on textarea at bounding box center [357, 348] width 341 height 28
type textarea "*"
type textarea "**********"
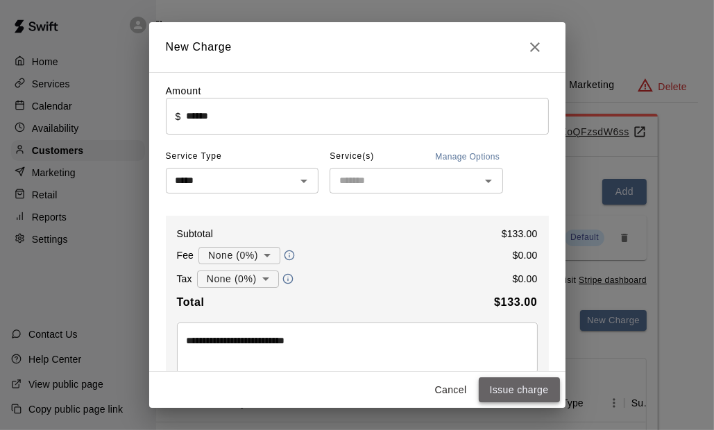
click at [487, 387] on button "Issue charge" at bounding box center [519, 390] width 81 height 26
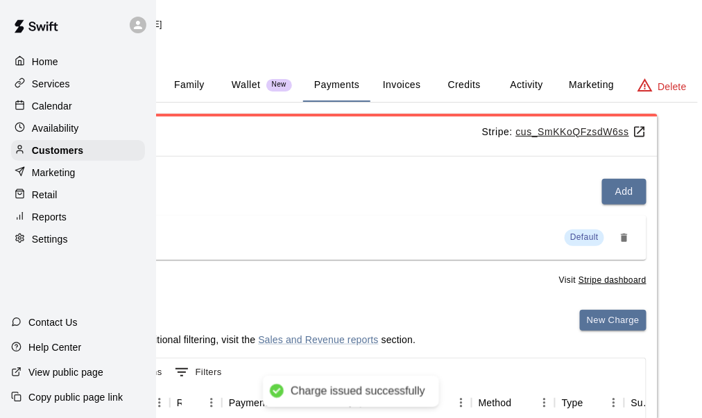
click at [60, 64] on div "Home" at bounding box center [78, 61] width 134 height 21
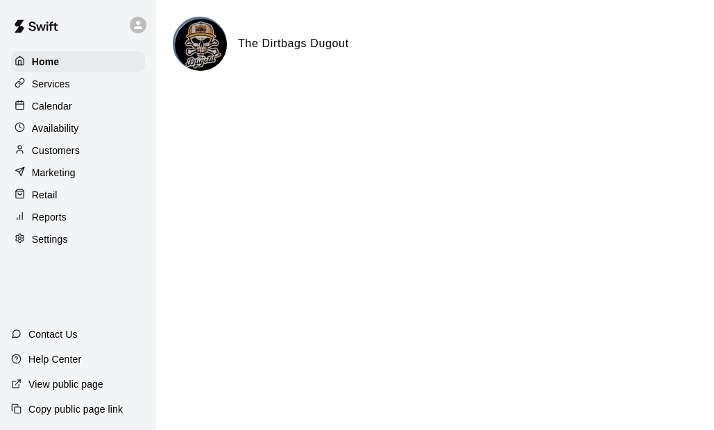
click at [325, 111] on html "Home Services Calendar Availability Customers Marketing Retail Reports Settings…" at bounding box center [357, 55] width 714 height 111
click at [60, 87] on p "Services" at bounding box center [51, 84] width 38 height 14
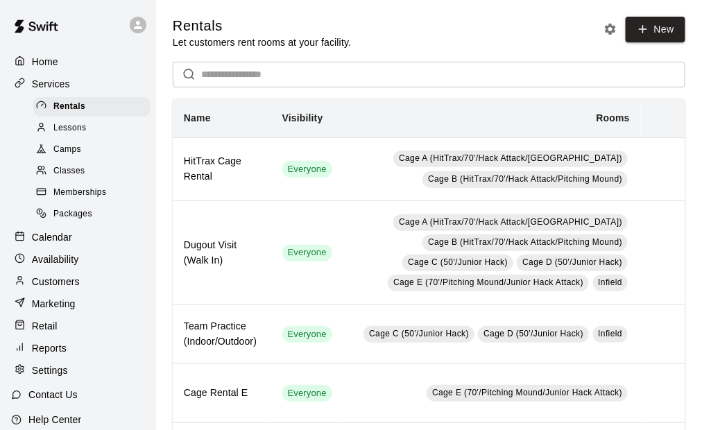
click at [89, 197] on span "Memberships" at bounding box center [79, 193] width 53 height 14
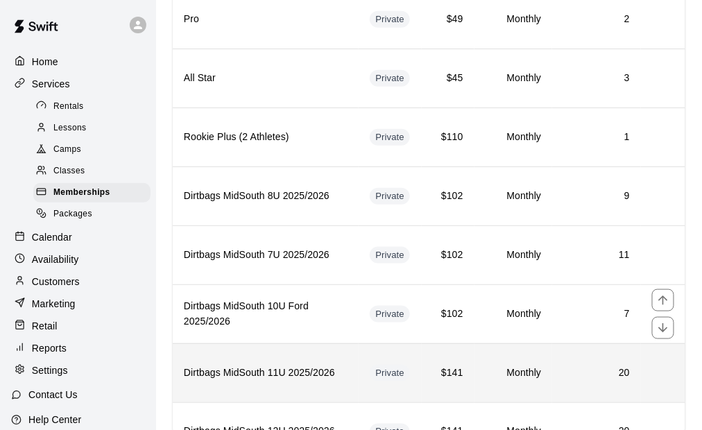
scroll to position [208, 0]
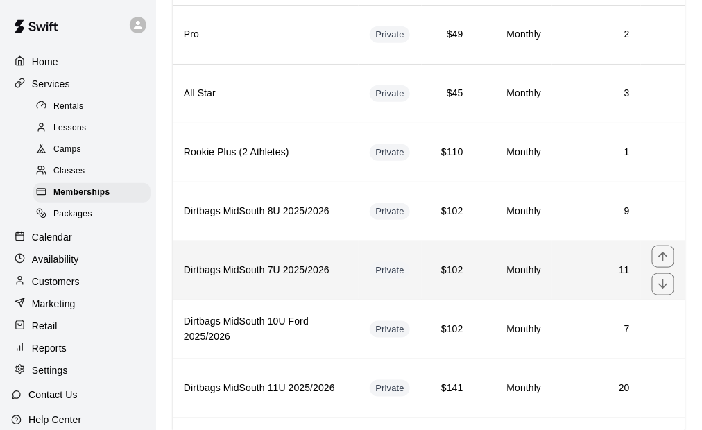
click at [298, 271] on h6 "Dirtbags MidSouth 7U 2025/2026" at bounding box center [266, 270] width 164 height 15
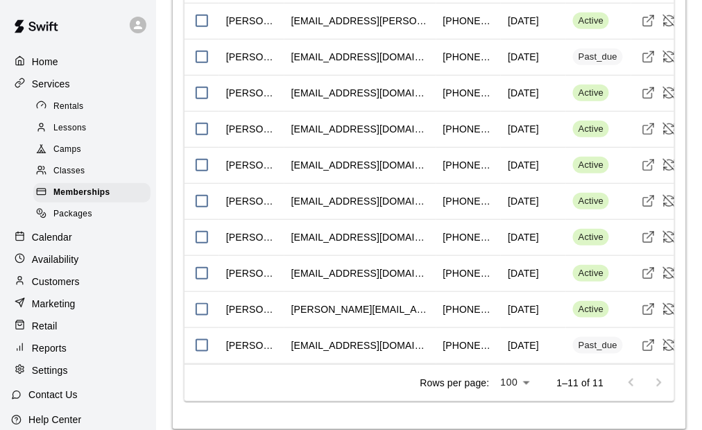
scroll to position [1387, 0]
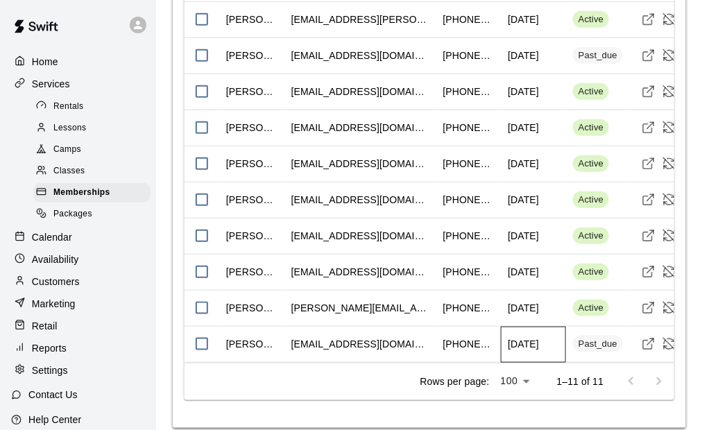
click at [562, 343] on div "[DATE]" at bounding box center [533, 345] width 65 height 36
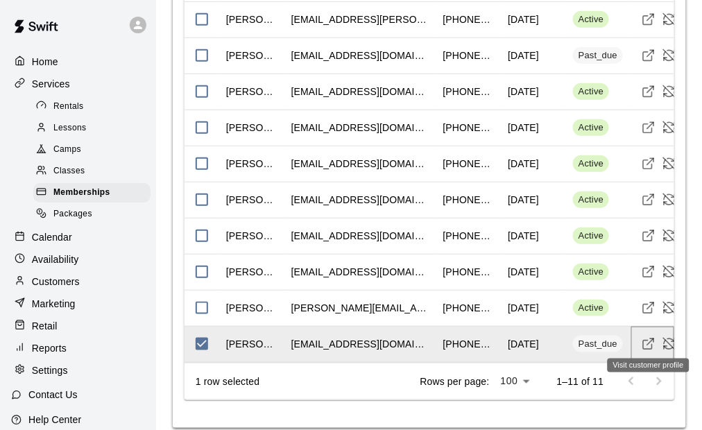
click at [646, 341] on icon "Visit customer profile" at bounding box center [649, 344] width 14 height 14
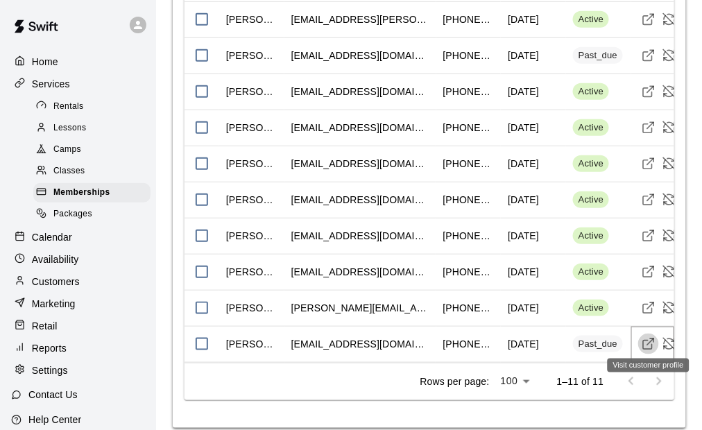
click at [648, 341] on icon "Visit customer profile" at bounding box center [649, 344] width 14 height 14
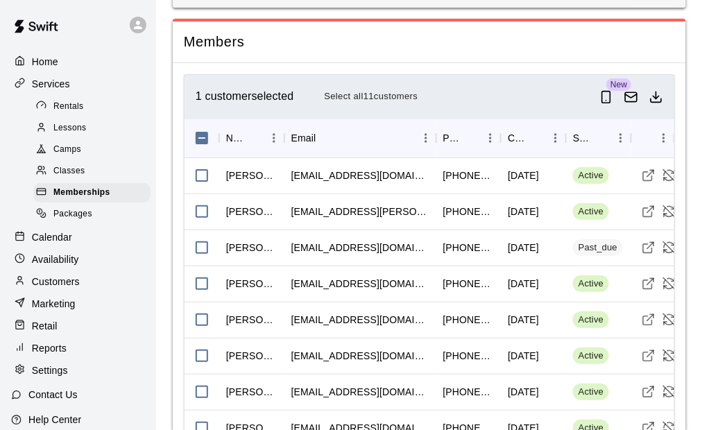
scroll to position [1179, 0]
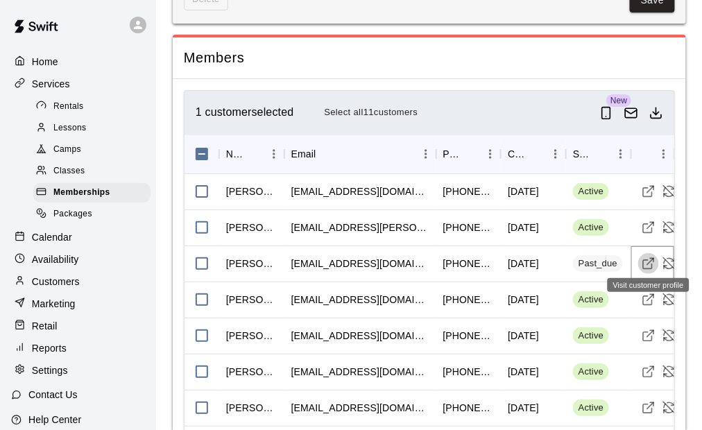
click at [645, 258] on icon "Visit customer profile" at bounding box center [649, 264] width 14 height 14
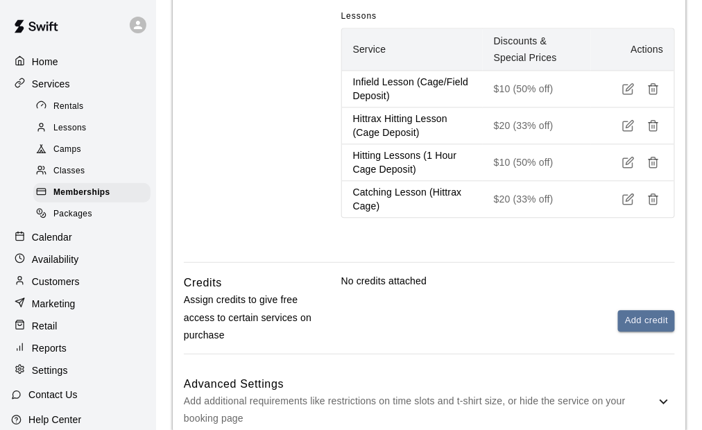
scroll to position [770, 0]
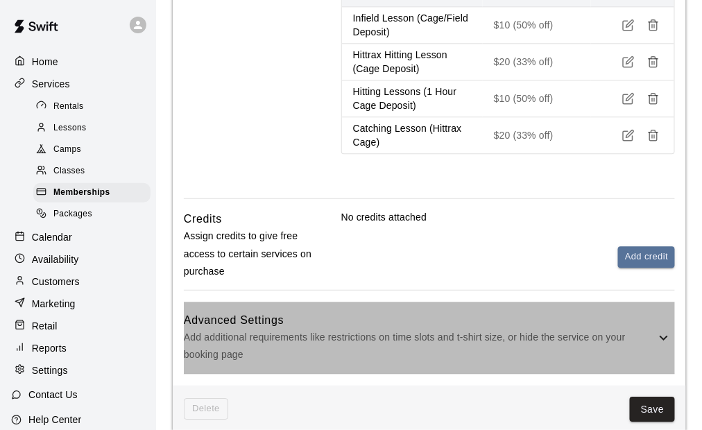
click at [499, 329] on p "Add additional requirements like restrictions on time slots and t-shirt size, o…" at bounding box center [420, 346] width 472 height 35
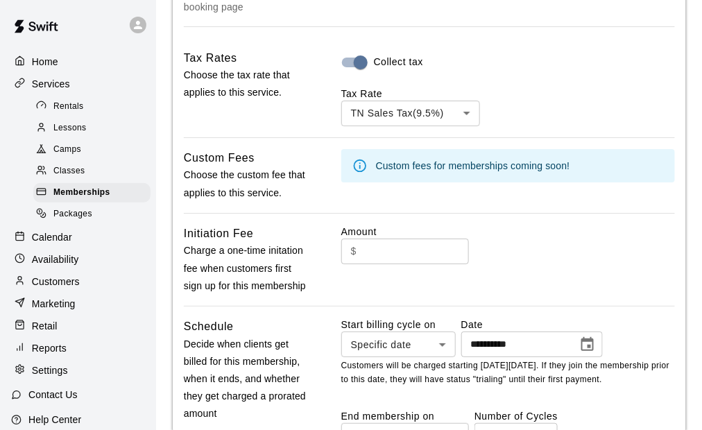
scroll to position [1186, 0]
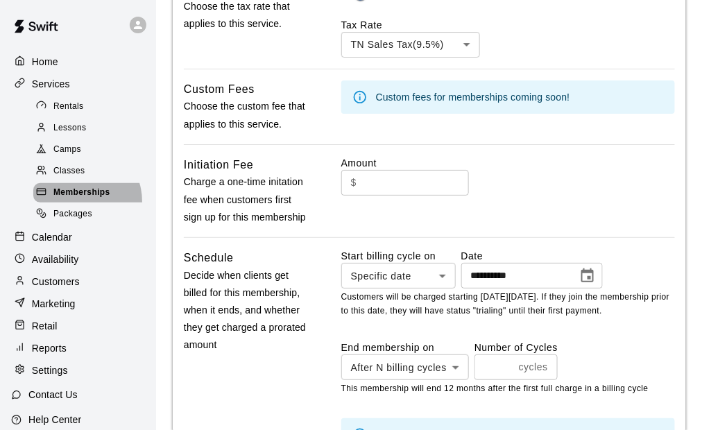
click at [79, 203] on div "Memberships" at bounding box center [91, 192] width 117 height 19
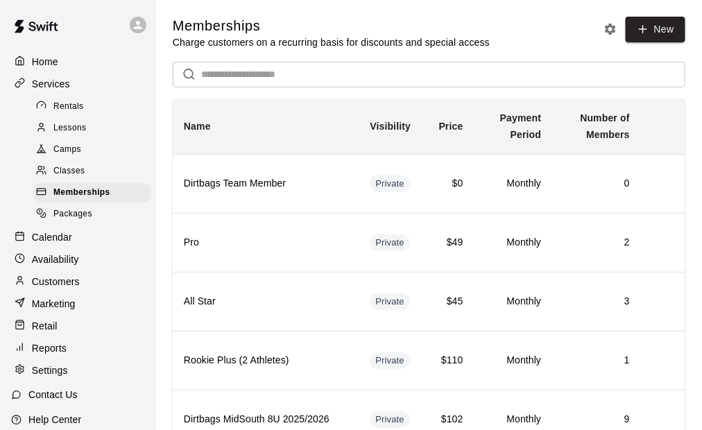
click at [58, 61] on p "Home" at bounding box center [45, 62] width 26 height 14
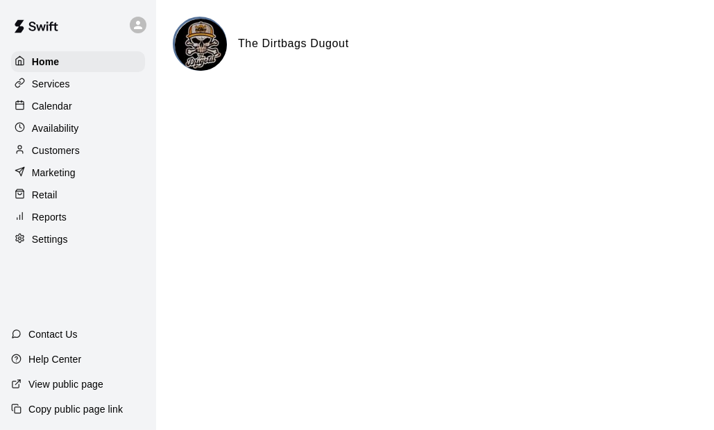
click at [326, 111] on html "Home Services Calendar Availability Customers Marketing Retail Reports Settings…" at bounding box center [357, 55] width 714 height 111
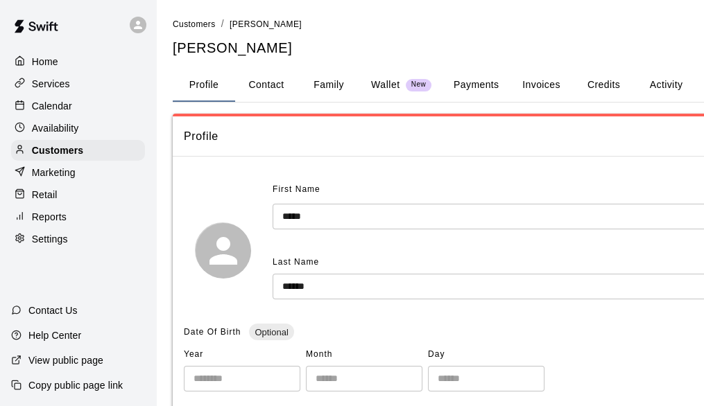
click at [489, 85] on button "Payments" at bounding box center [476, 85] width 67 height 33
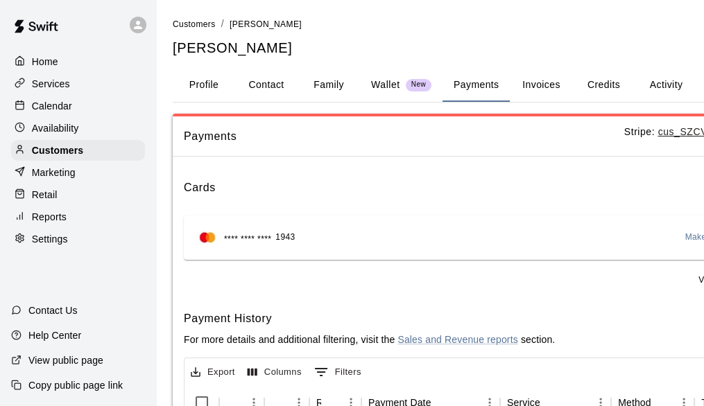
click at [212, 84] on button "Profile" at bounding box center [204, 85] width 62 height 33
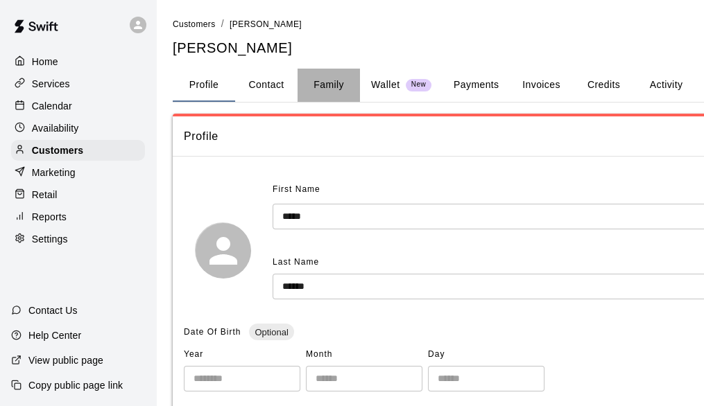
click at [317, 83] on button "Family" at bounding box center [329, 85] width 62 height 33
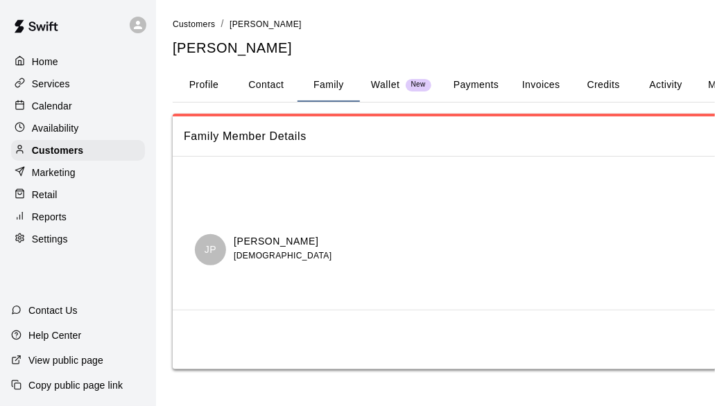
click at [279, 82] on button "Contact" at bounding box center [266, 85] width 62 height 33
select select "**"
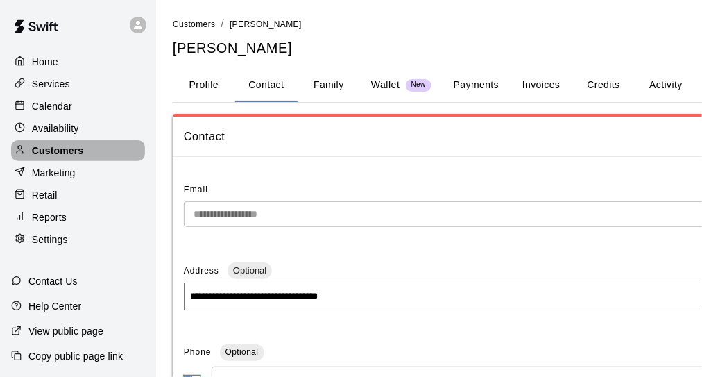
click at [71, 152] on p "Customers" at bounding box center [57, 151] width 51 height 14
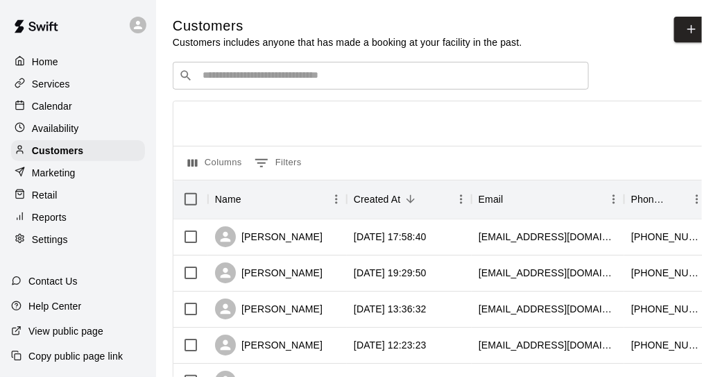
click at [264, 82] on input "Search customers by name or email" at bounding box center [390, 76] width 384 height 14
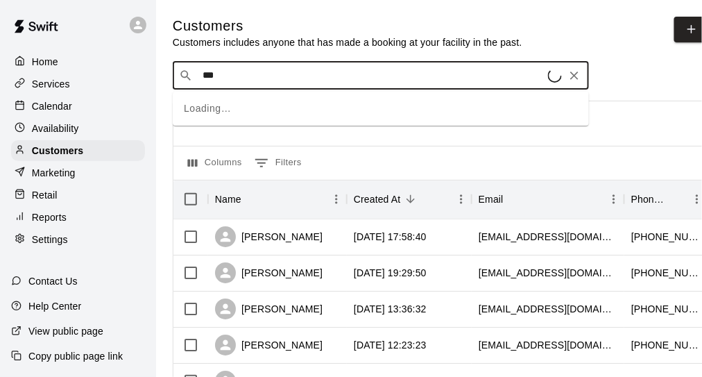
type input "****"
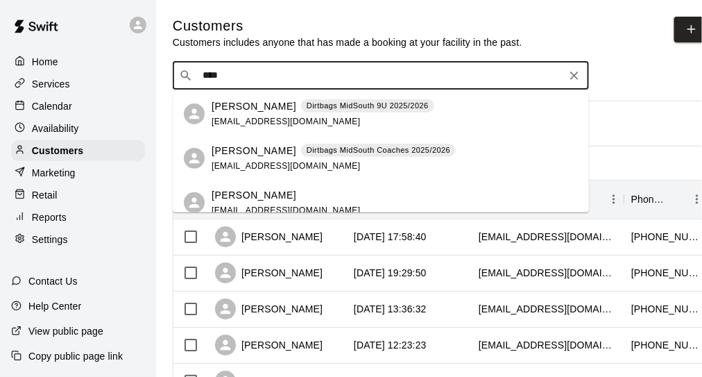
click at [272, 109] on p "Sherry Metzler" at bounding box center [254, 106] width 85 height 15
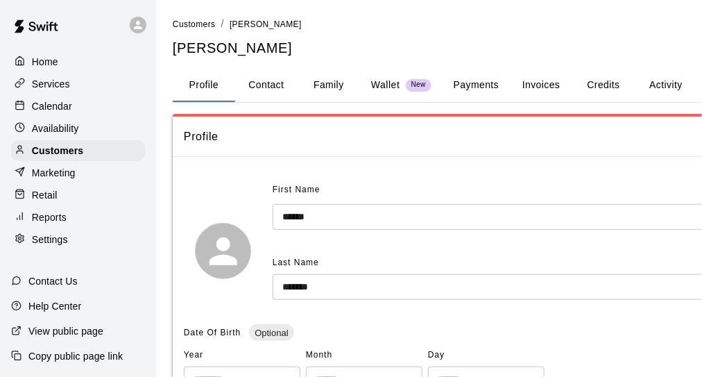
click at [481, 79] on button "Payments" at bounding box center [476, 85] width 67 height 33
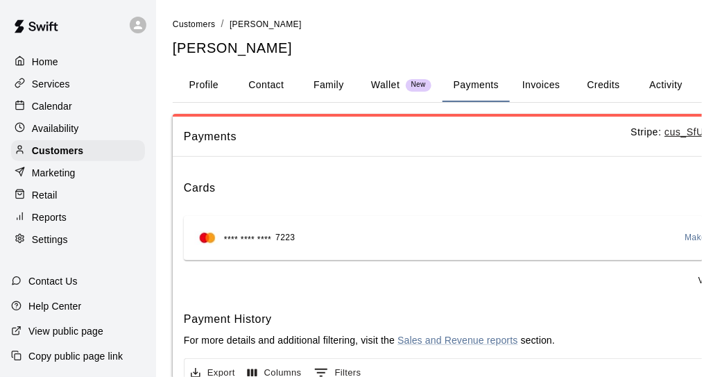
click at [691, 231] on span "Make Default" at bounding box center [711, 238] width 53 height 14
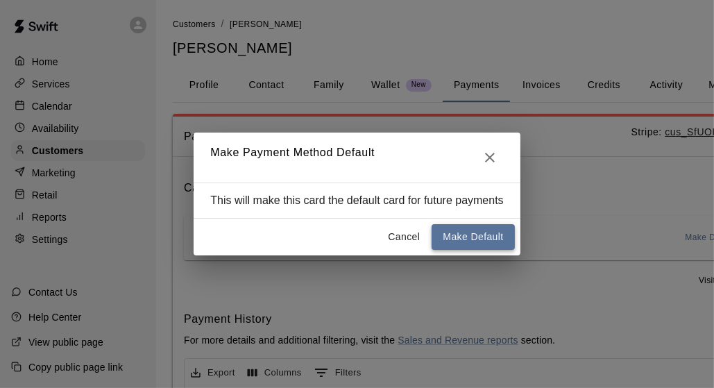
click at [483, 239] on button "Make Default" at bounding box center [472, 237] width 83 height 26
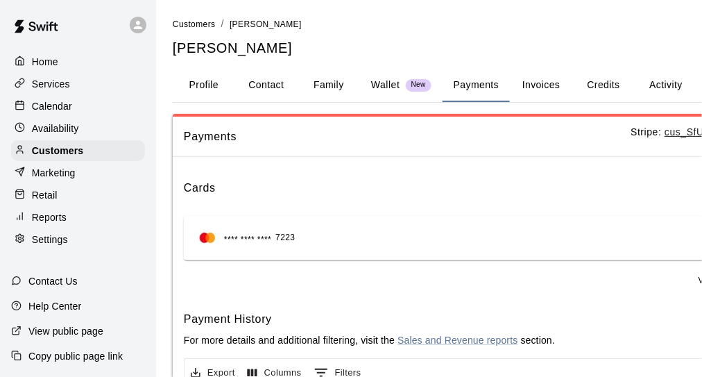
click at [653, 85] on button "Activity" at bounding box center [666, 85] width 62 height 33
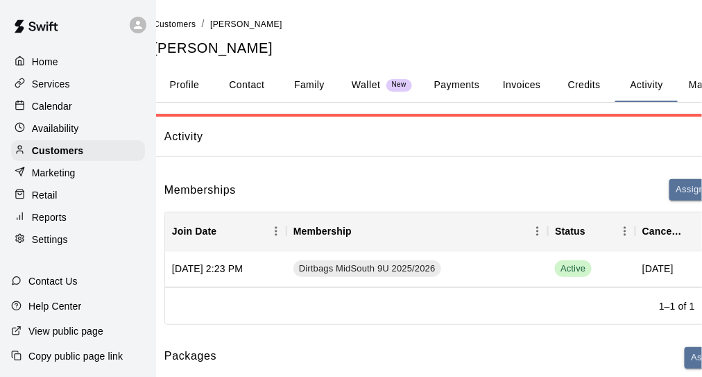
scroll to position [0, 19]
click at [464, 82] on button "Payments" at bounding box center [456, 85] width 67 height 33
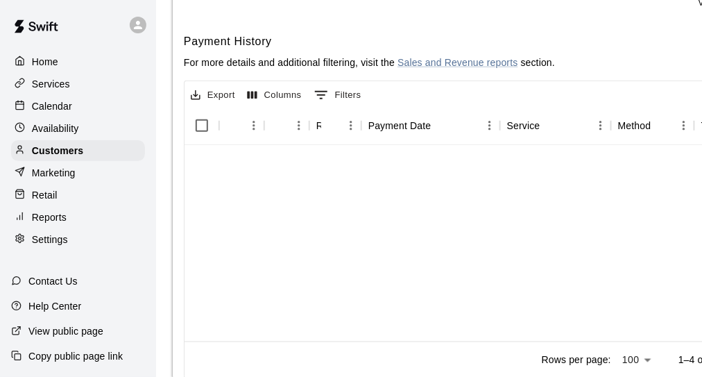
scroll to position [0, 0]
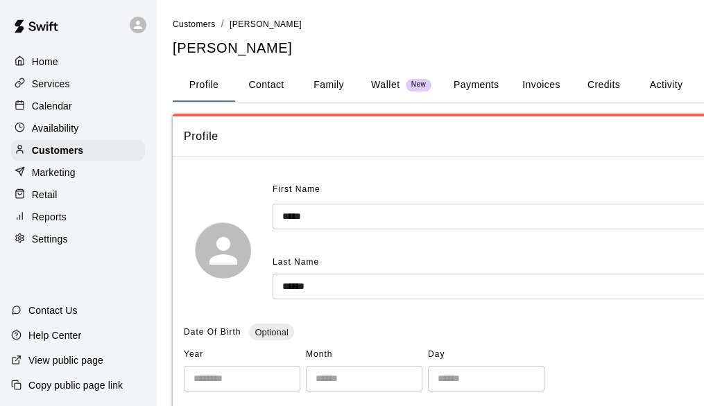
click at [479, 85] on button "Payments" at bounding box center [476, 85] width 67 height 33
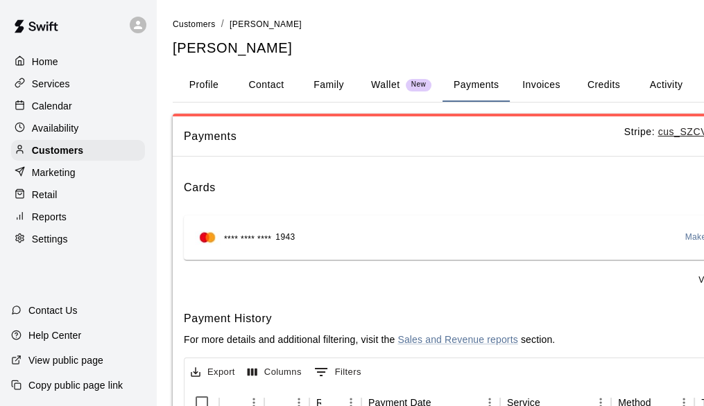
click at [697, 238] on span "Make Default" at bounding box center [711, 238] width 53 height 14
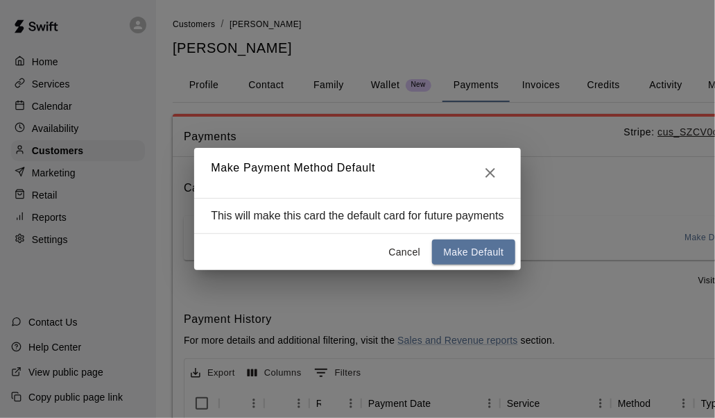
click at [477, 249] on button "Make Default" at bounding box center [473, 252] width 83 height 26
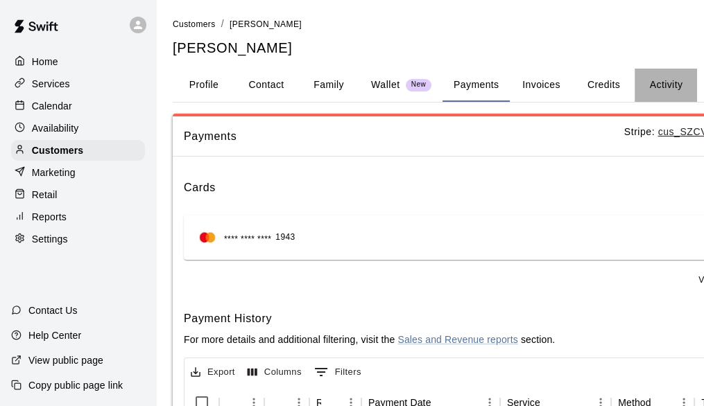
click at [665, 86] on button "Activity" at bounding box center [666, 85] width 62 height 33
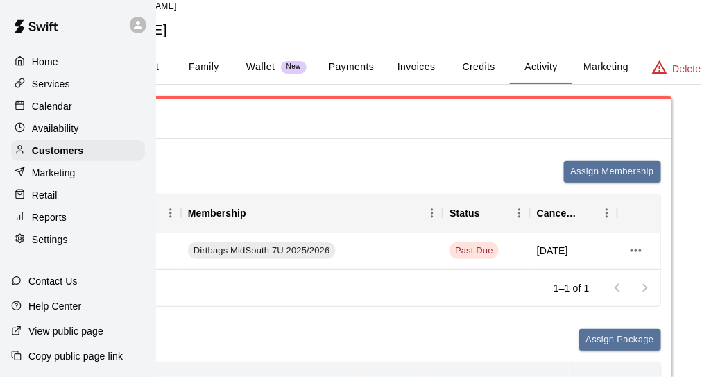
scroll to position [0, 125]
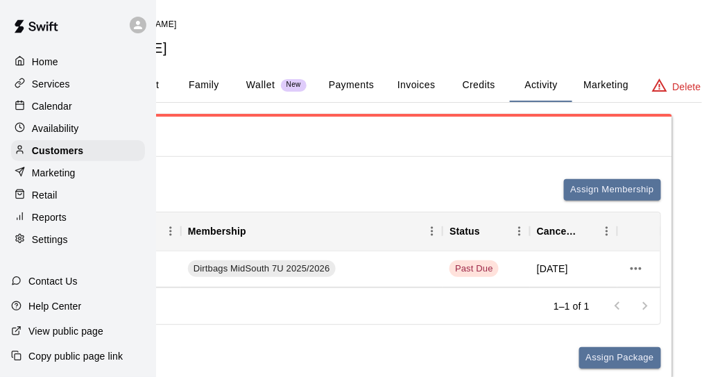
click at [368, 82] on button "Payments" at bounding box center [351, 85] width 67 height 33
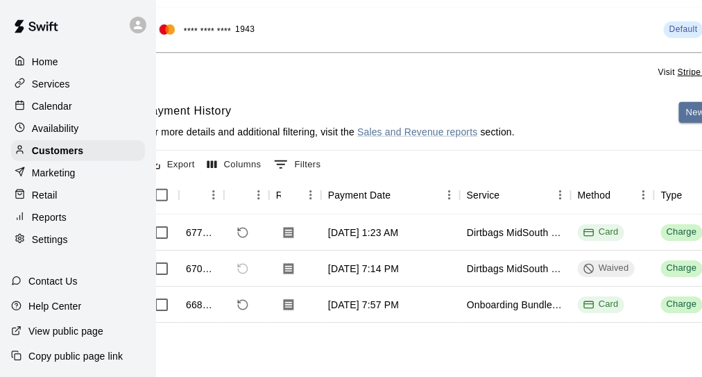
scroll to position [208, 0]
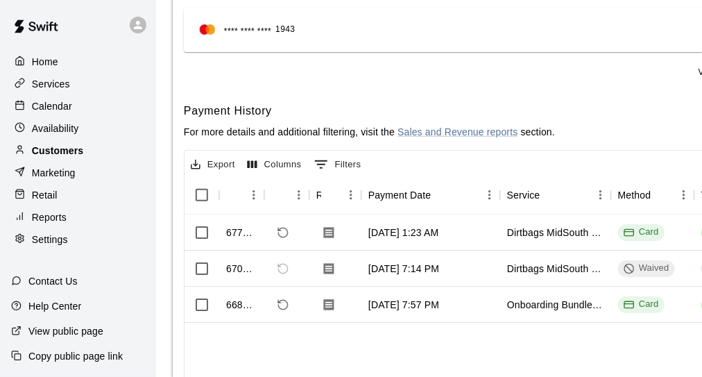
click at [69, 153] on p "Customers" at bounding box center [57, 151] width 51 height 14
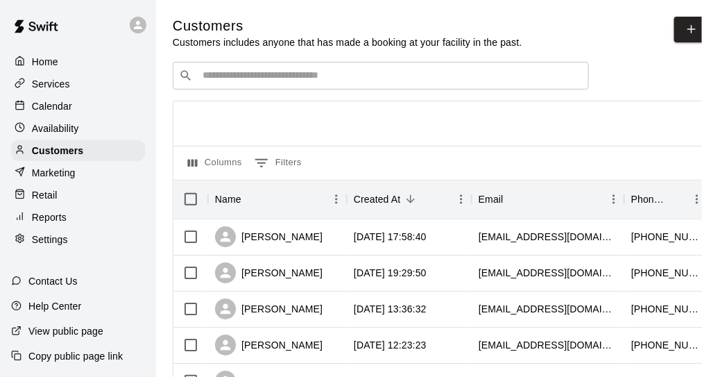
click at [297, 76] on input "Search customers by name or email" at bounding box center [390, 76] width 384 height 14
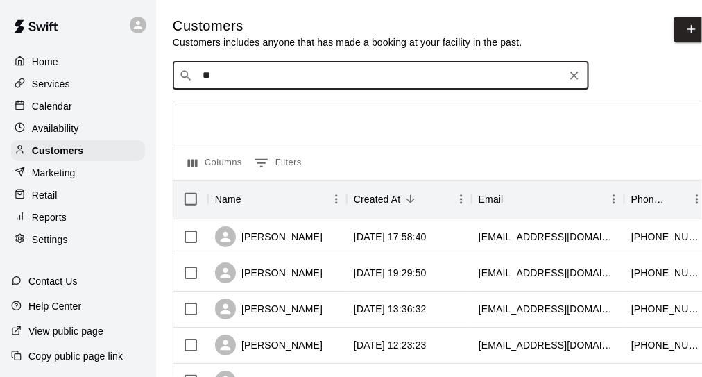
type input "***"
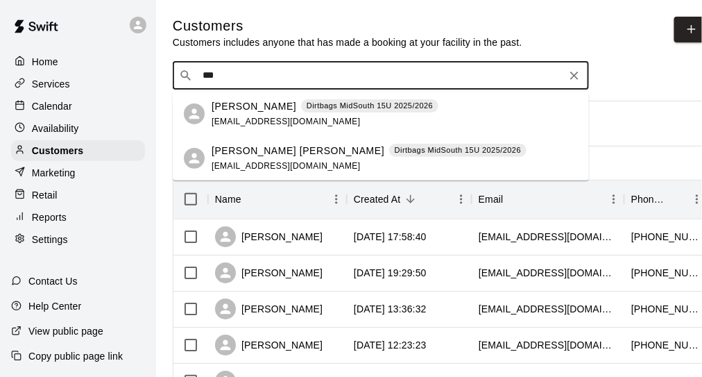
click at [259, 107] on p "[PERSON_NAME]" at bounding box center [254, 106] width 85 height 15
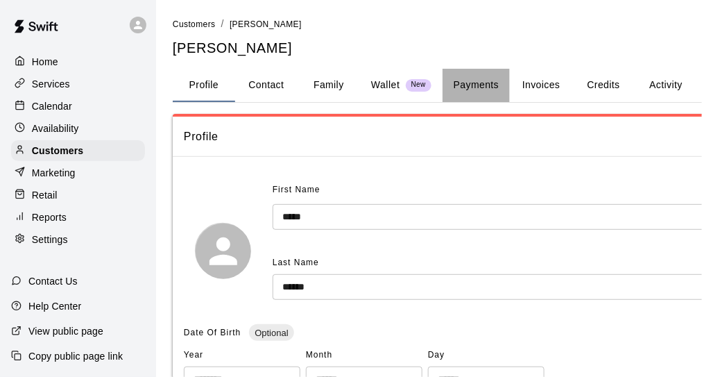
click at [467, 85] on button "Payments" at bounding box center [476, 85] width 67 height 33
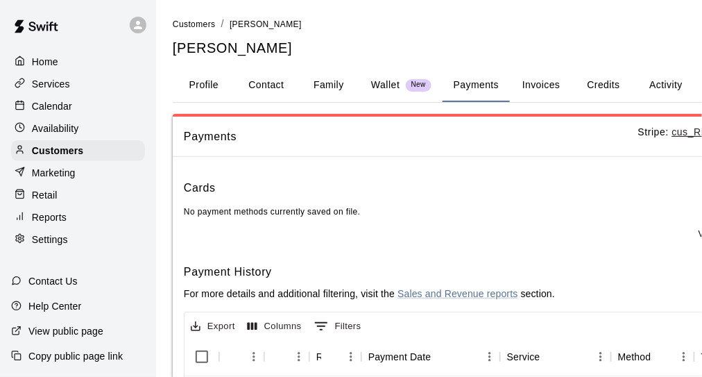
click at [662, 87] on button "Activity" at bounding box center [666, 85] width 62 height 33
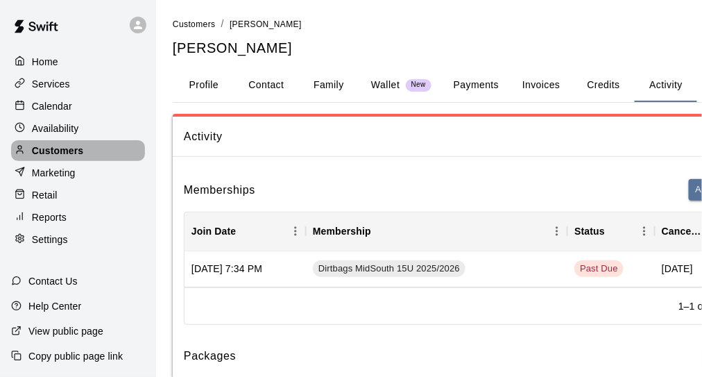
click at [75, 153] on p "Customers" at bounding box center [57, 151] width 51 height 14
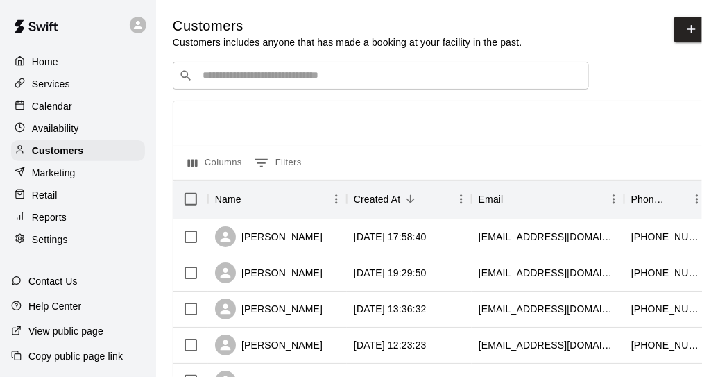
click at [56, 131] on p "Availability" at bounding box center [55, 128] width 47 height 14
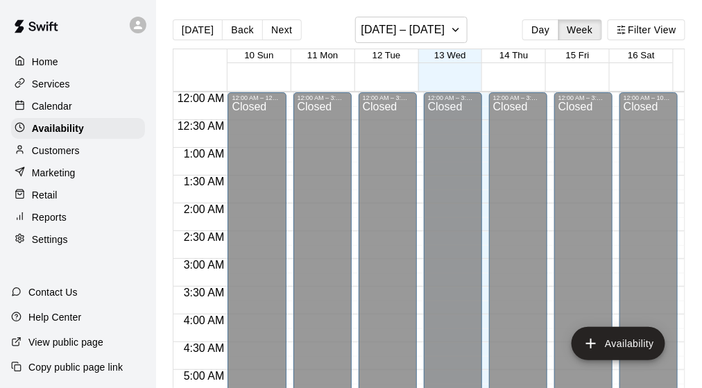
scroll to position [701, 0]
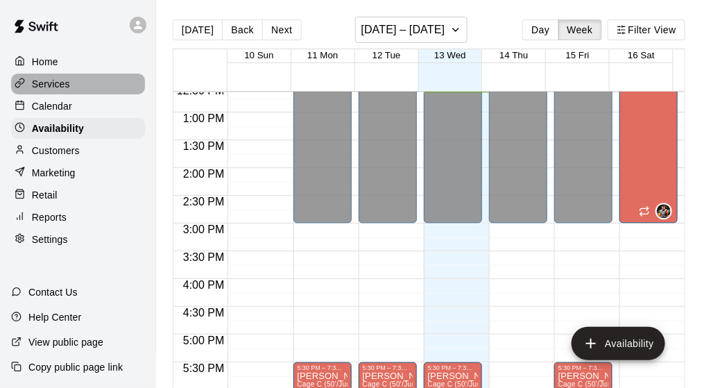
click at [51, 91] on p "Services" at bounding box center [51, 84] width 38 height 14
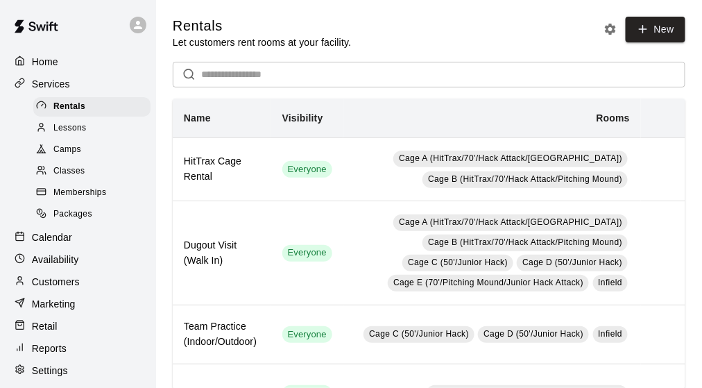
click at [80, 200] on span "Memberships" at bounding box center [79, 193] width 53 height 14
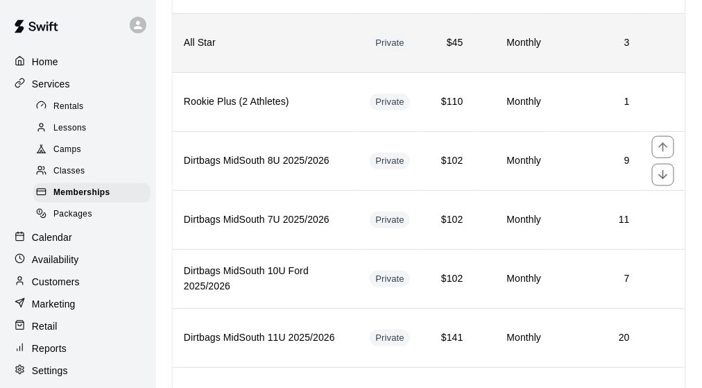
scroll to position [277, 0]
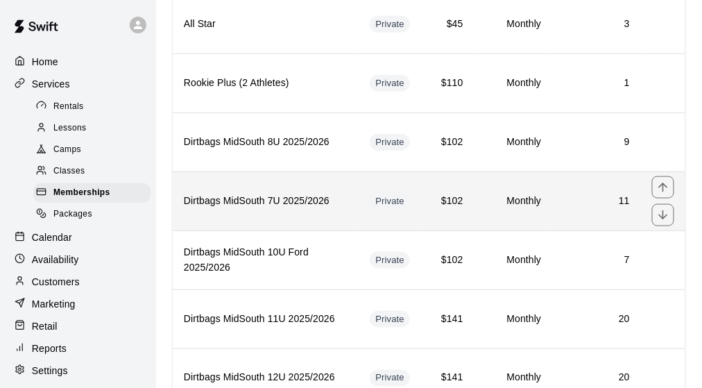
click at [305, 199] on h6 "Dirtbags MidSouth 7U 2025/2026" at bounding box center [266, 201] width 164 height 15
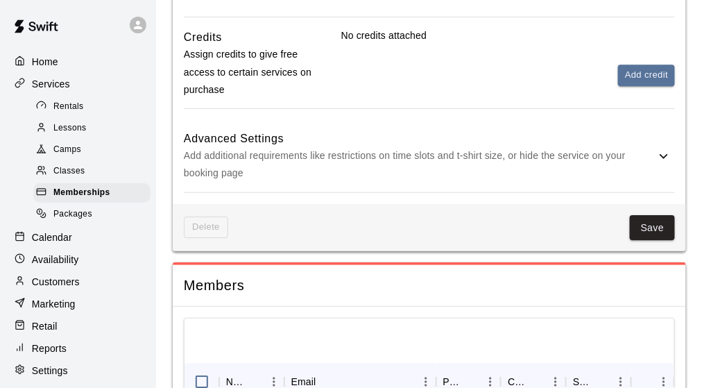
scroll to position [951, 0]
click at [111, 201] on div "Memberships" at bounding box center [91, 192] width 117 height 19
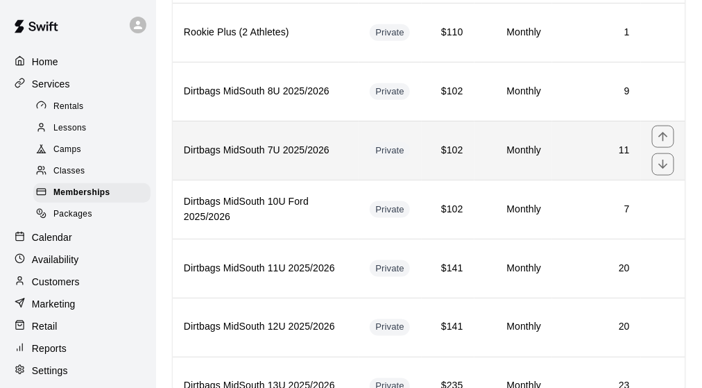
scroll to position [347, 0]
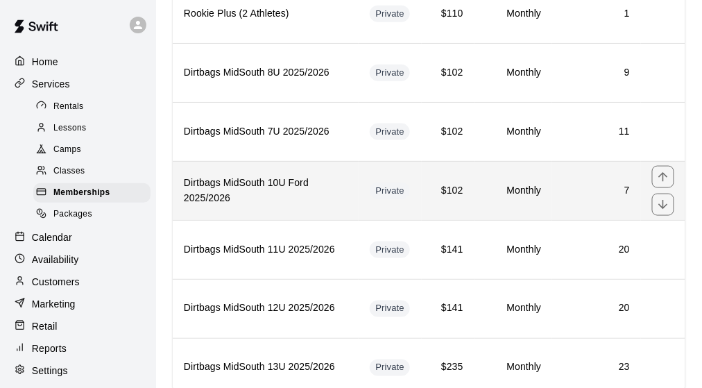
click at [308, 191] on h6 "Dirtbags MidSouth 10U Ford 2025/2026" at bounding box center [266, 190] width 164 height 31
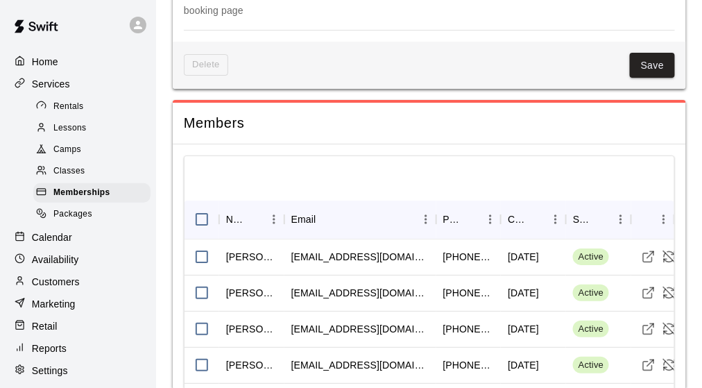
scroll to position [1084, 0]
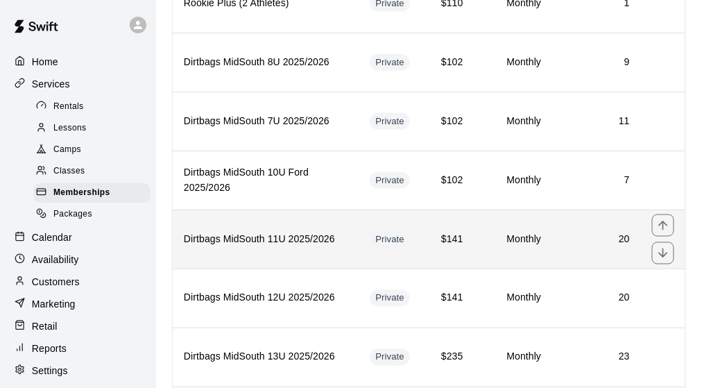
scroll to position [416, 0]
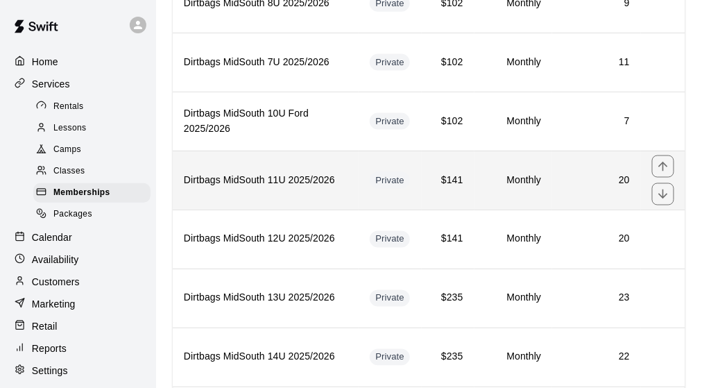
click at [309, 188] on th "Dirtbags MidSouth 11U 2025/2026" at bounding box center [266, 180] width 186 height 59
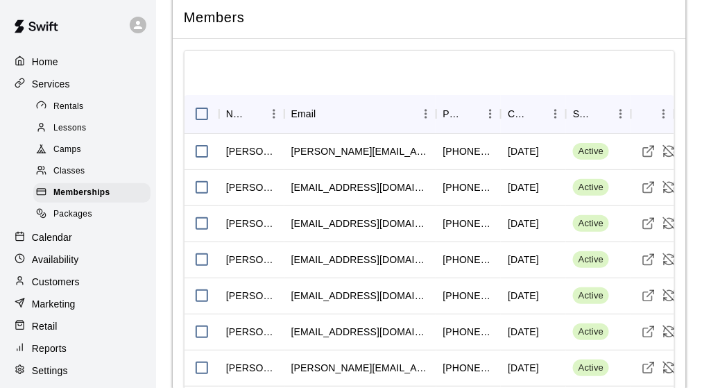
scroll to position [1110, 0]
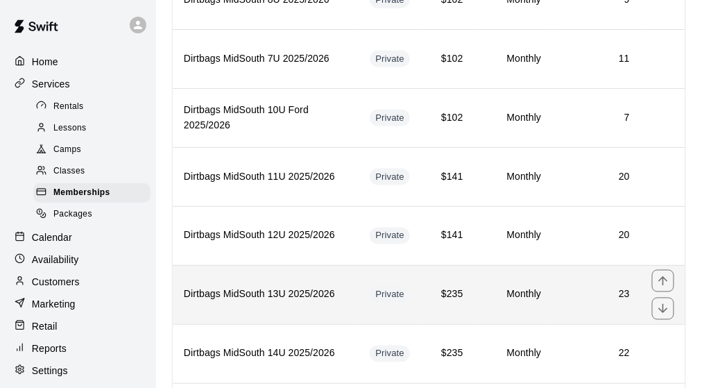
scroll to position [486, 0]
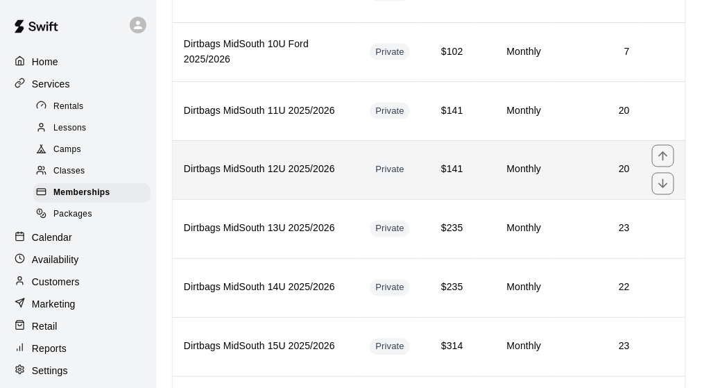
click at [275, 179] on th "Dirtbags MidSouth 12U 2025/2026" at bounding box center [266, 169] width 186 height 59
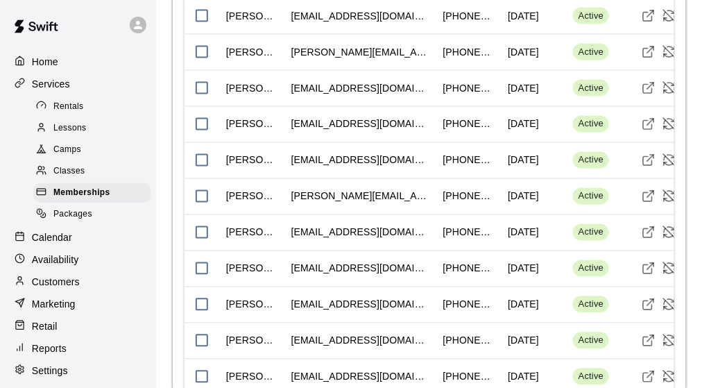
scroll to position [1643, 0]
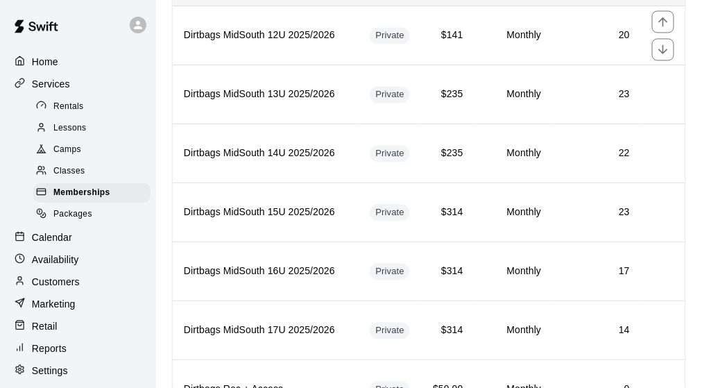
scroll to position [624, 0]
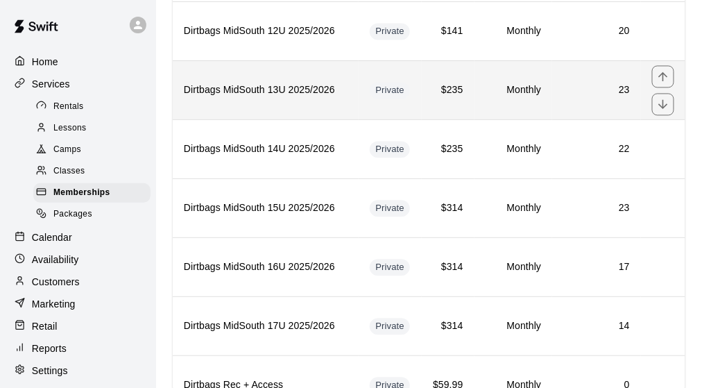
click at [306, 103] on th "Dirtbags MidSouth 13U 2025/2026" at bounding box center [266, 89] width 186 height 59
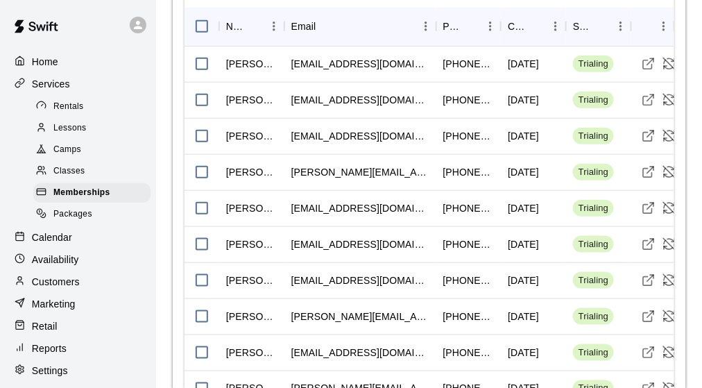
scroll to position [1405, 0]
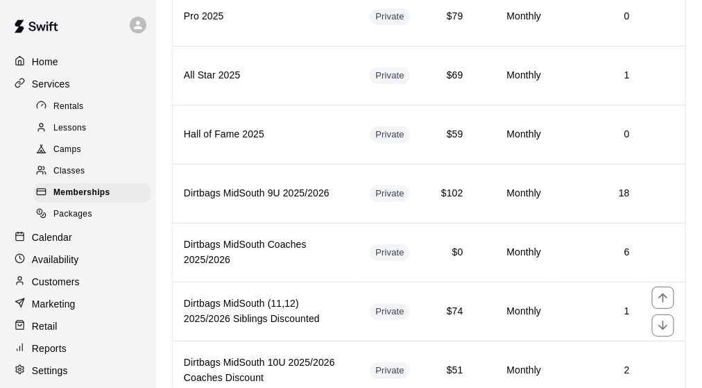
scroll to position [1040, 0]
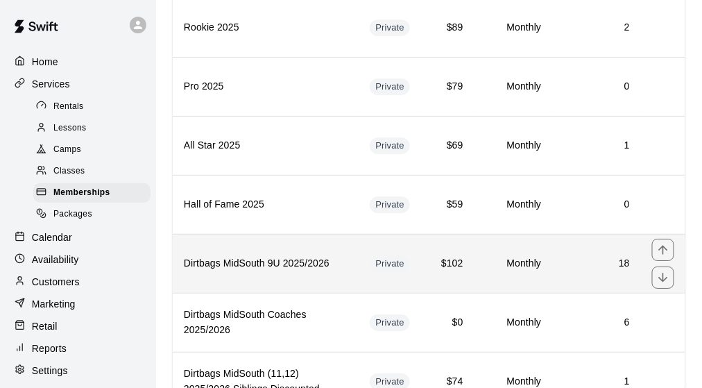
click at [317, 256] on h6 "Dirtbags MidSouth 9U 2025/2026" at bounding box center [266, 263] width 164 height 15
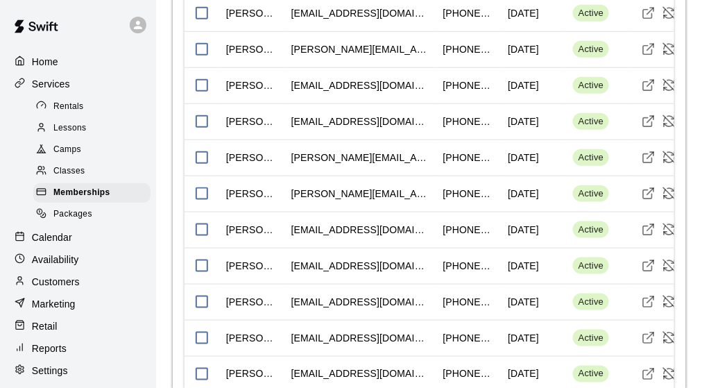
scroll to position [1412, 0]
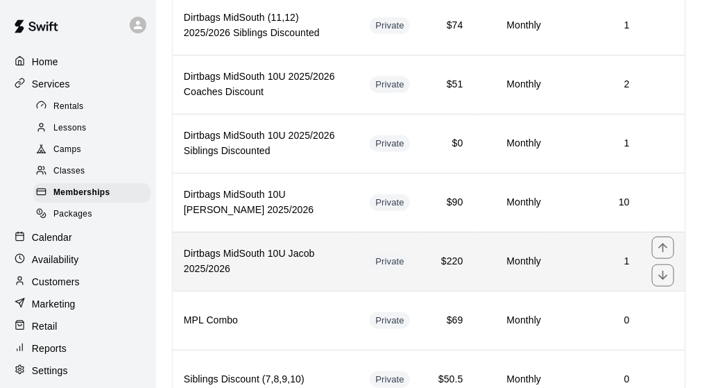
scroll to position [1318, 0]
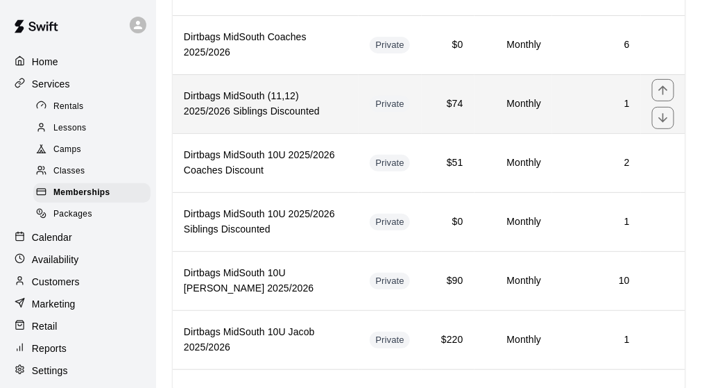
click at [291, 94] on th "Dirtbags MidSouth (11,12) 2025/2026 Siblings Discounted" at bounding box center [266, 103] width 186 height 59
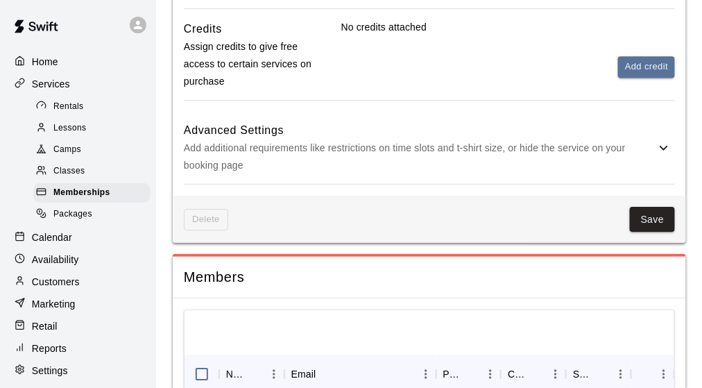
scroll to position [1091, 0]
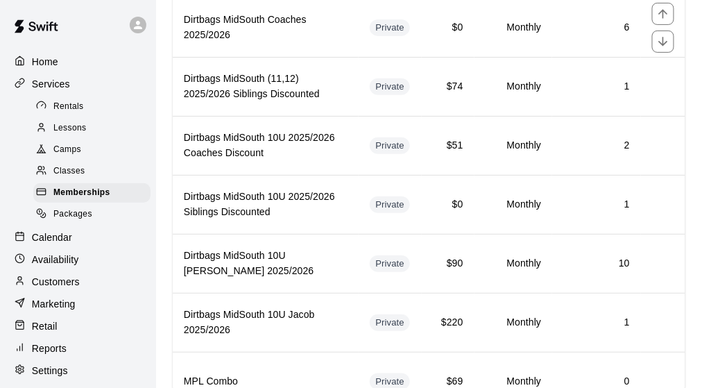
scroll to position [1387, 0]
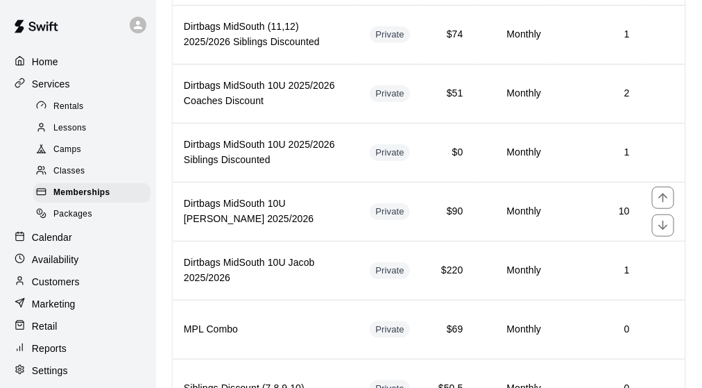
click at [284, 196] on h6 "Dirtbags MidSouth 10U [PERSON_NAME] 2025/2026" at bounding box center [266, 211] width 164 height 31
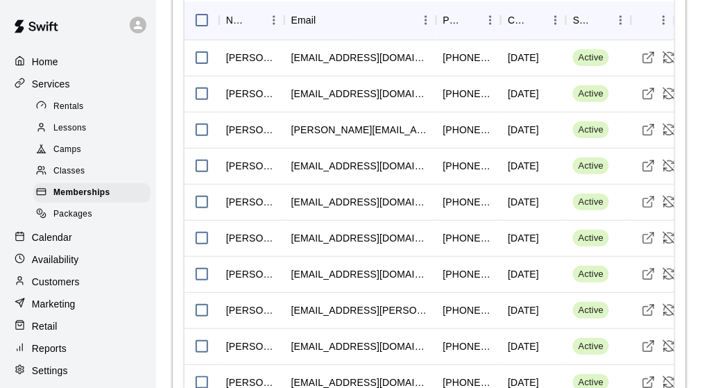
scroll to position [1262, 0]
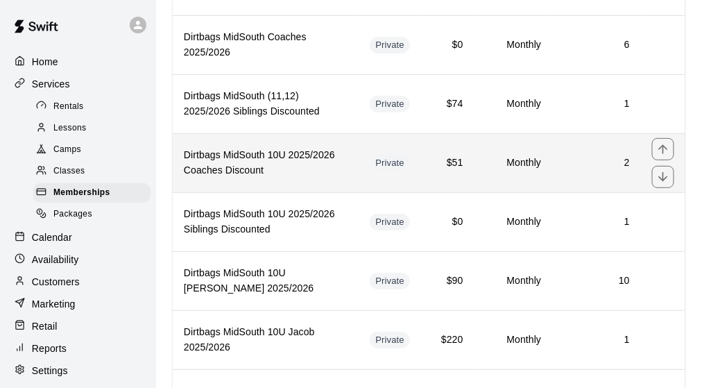
scroll to position [1249, 0]
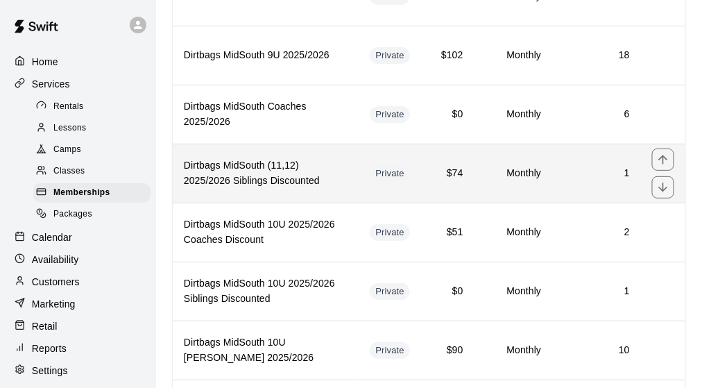
click at [300, 158] on h6 "Dirtbags MidSouth (11,12) 2025/2026 Siblings Discounted" at bounding box center [266, 173] width 164 height 31
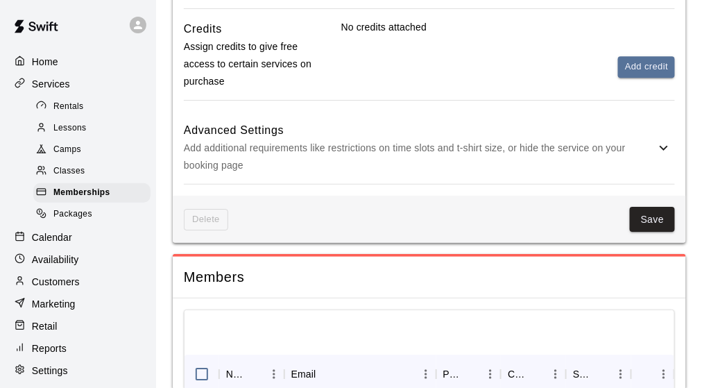
scroll to position [1091, 0]
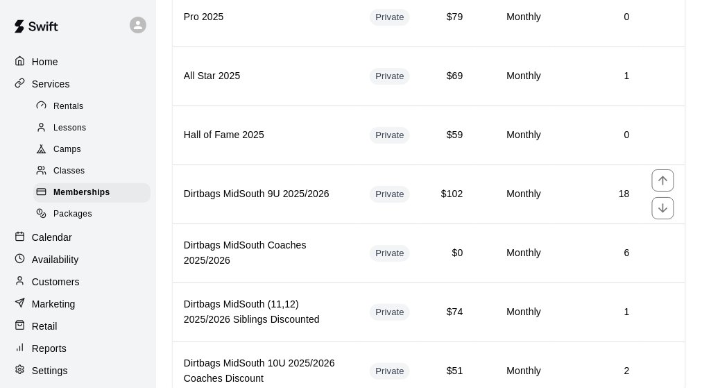
scroll to position [1318, 0]
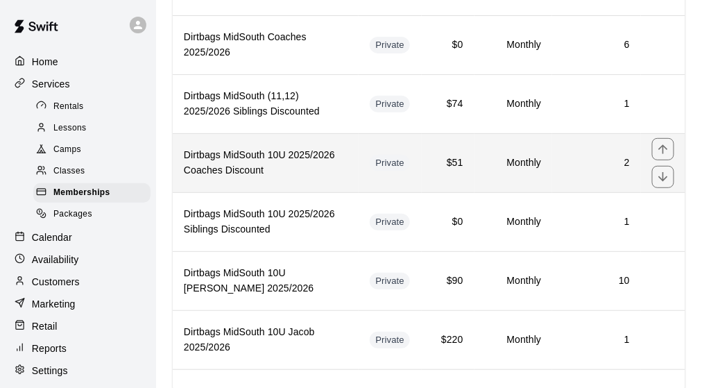
click at [295, 148] on h6 "Dirtbags MidSouth 10U 2025/2026 Coaches Discount" at bounding box center [266, 163] width 164 height 31
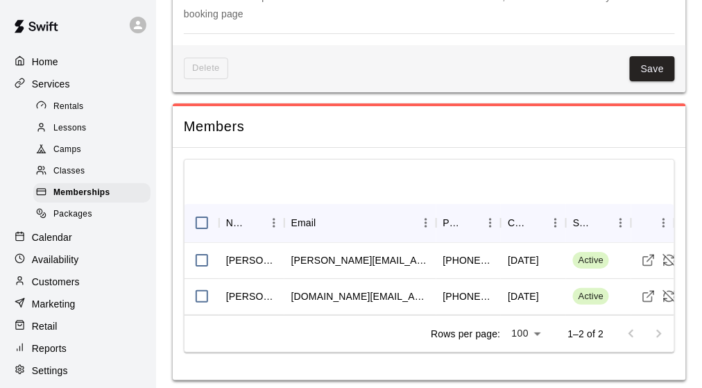
scroll to position [1112, 0]
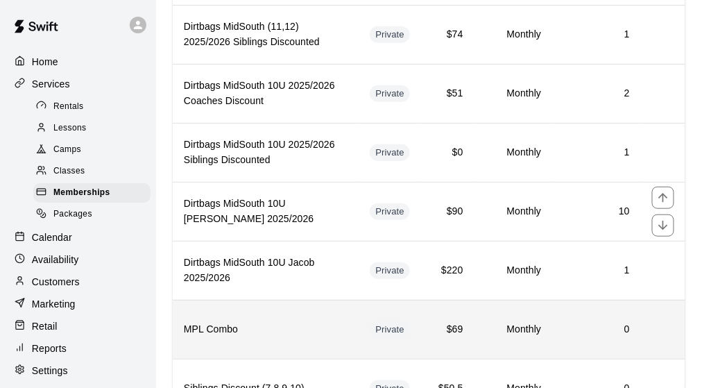
scroll to position [1318, 0]
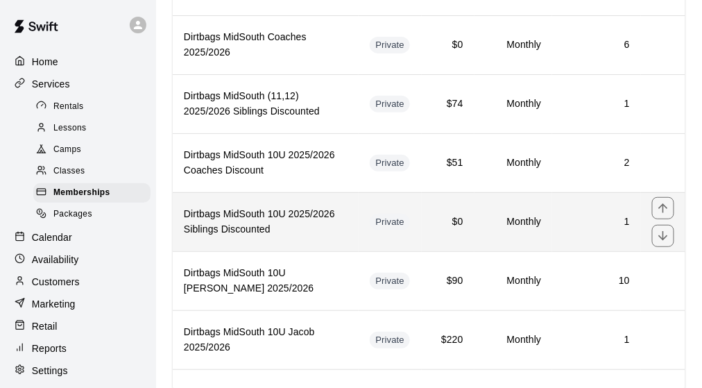
click at [302, 207] on h6 "Dirtbags MidSouth 10U 2025/2026 Siblings Discounted" at bounding box center [266, 222] width 164 height 31
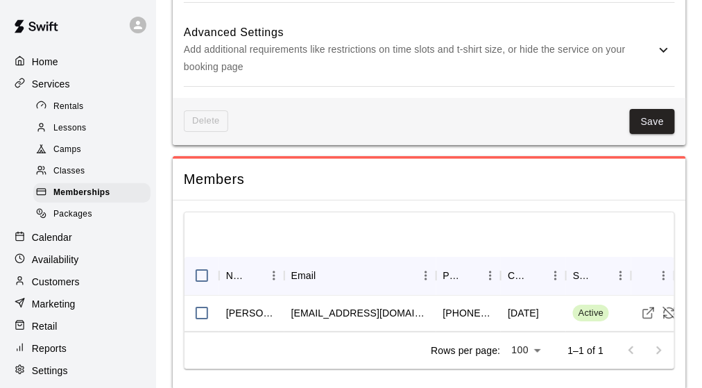
scroll to position [1076, 0]
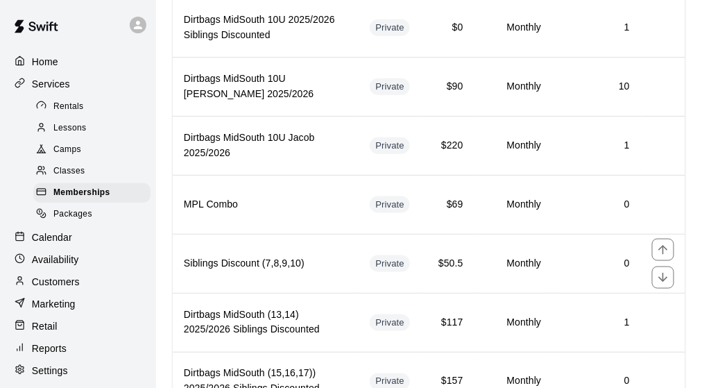
scroll to position [1531, 0]
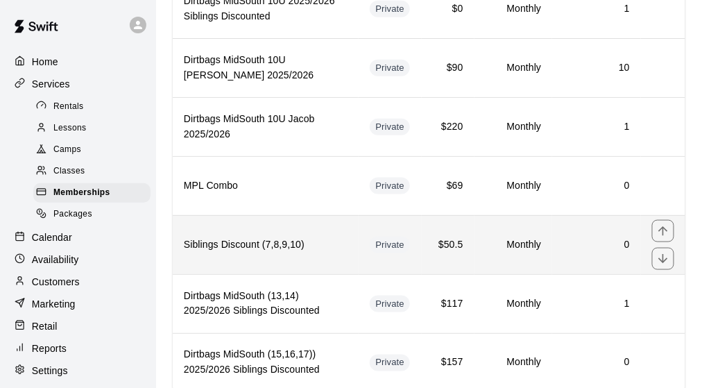
click at [259, 224] on th "Siblings Discount (7,8,9,10)" at bounding box center [266, 244] width 186 height 59
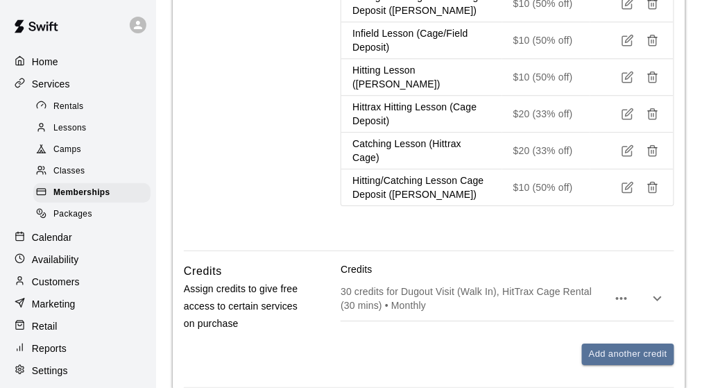
scroll to position [1135, 0]
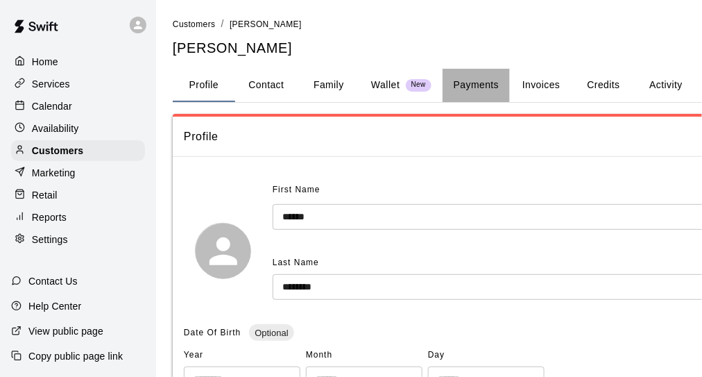
click at [478, 88] on button "Payments" at bounding box center [476, 85] width 67 height 33
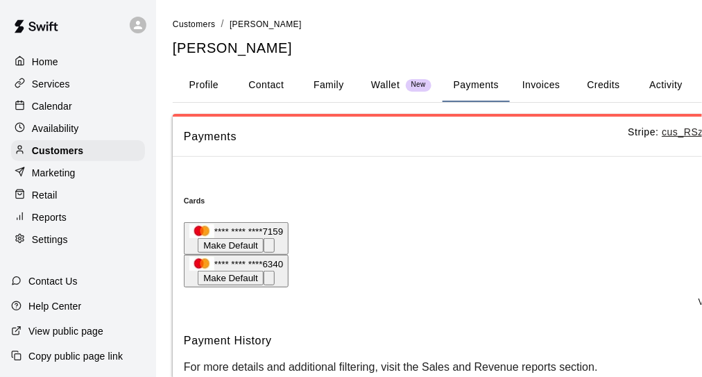
scroll to position [0, 151]
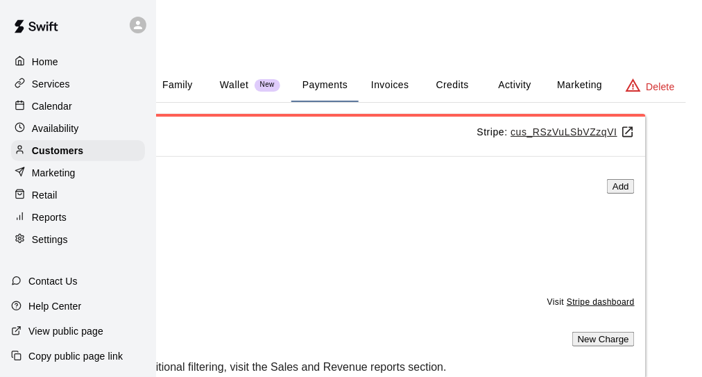
click at [107, 240] on span "Make Default" at bounding box center [79, 245] width 55 height 10
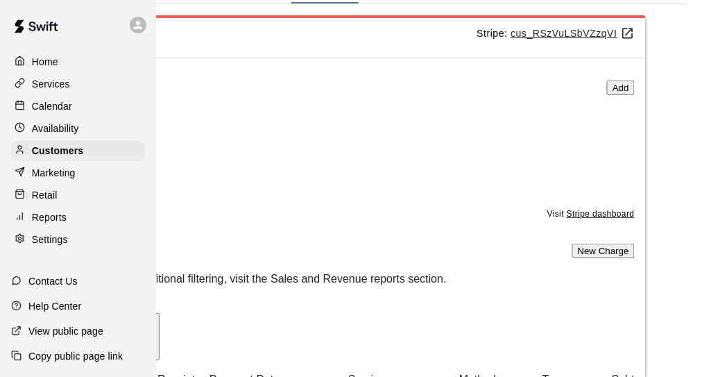
scroll to position [0, 151]
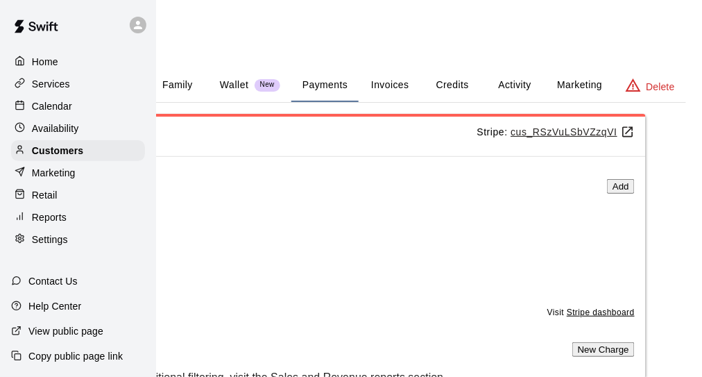
click at [520, 81] on button "Activity" at bounding box center [514, 85] width 62 height 33
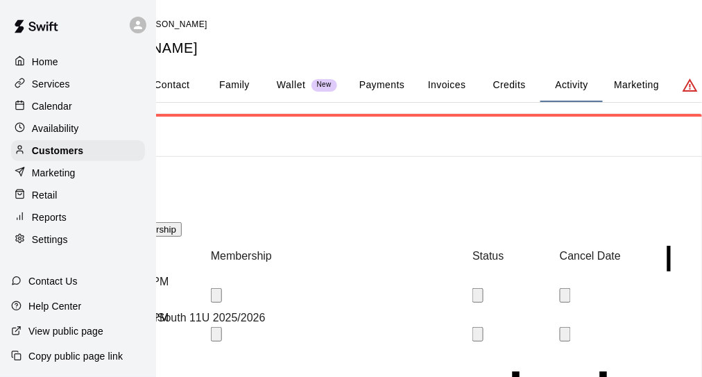
scroll to position [0, 151]
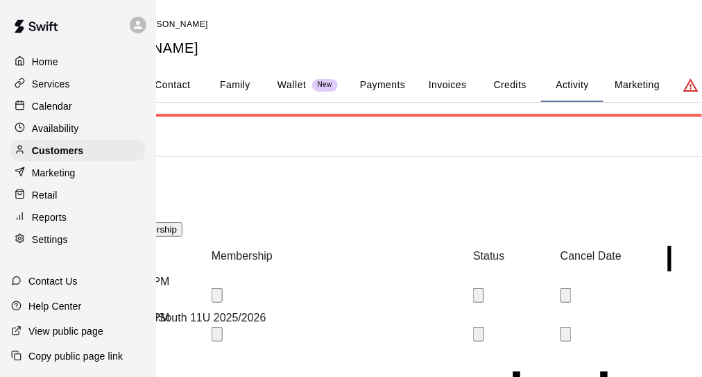
scroll to position [0, 0]
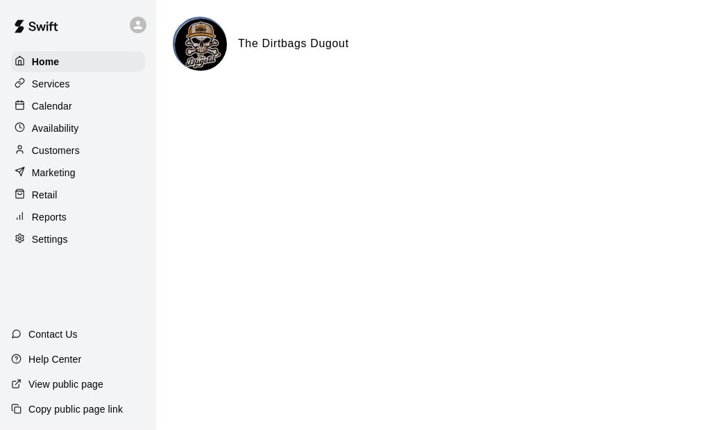
click at [78, 133] on p "Availability" at bounding box center [55, 128] width 47 height 14
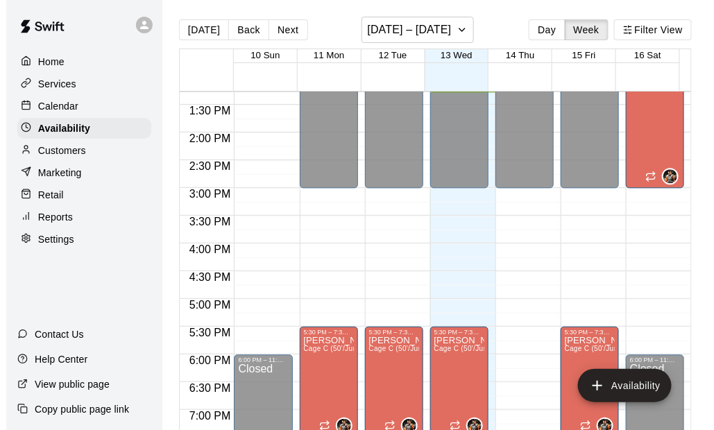
scroll to position [806, 0]
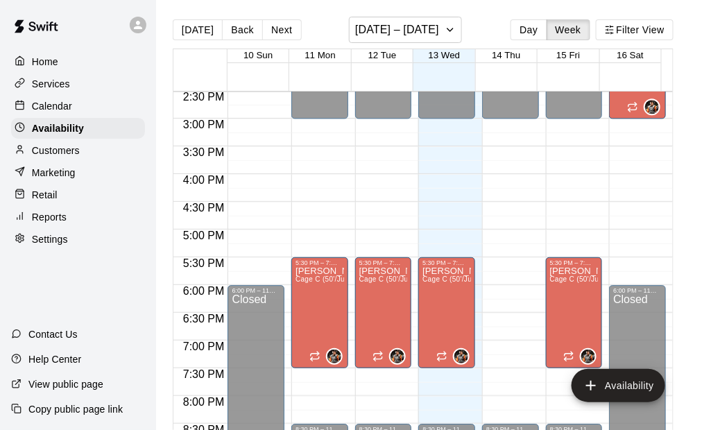
type input "**********"
type input "********"
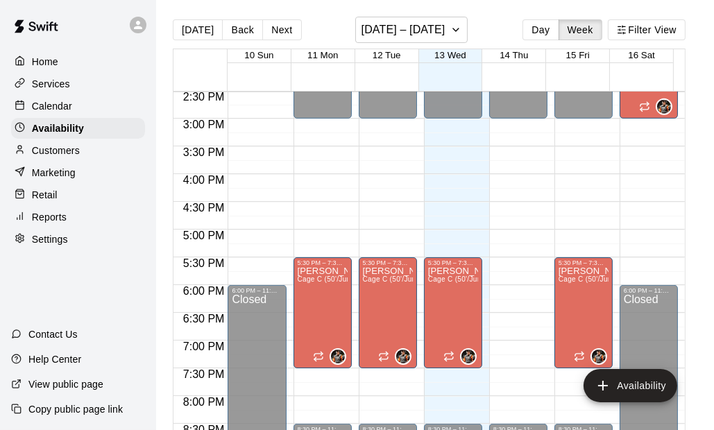
type input "********"
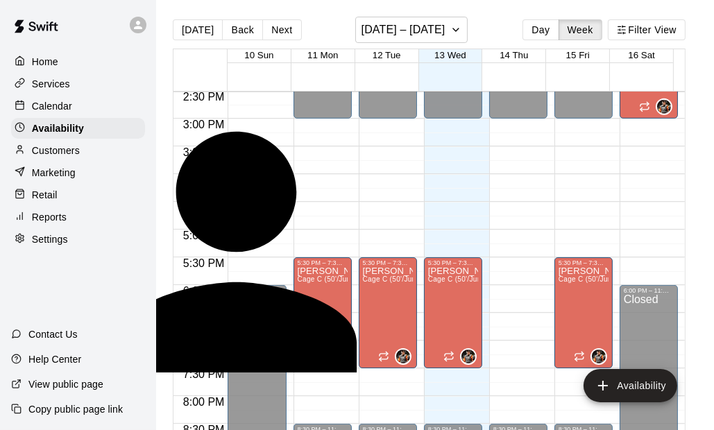
scroll to position [0, 0]
type input "**********"
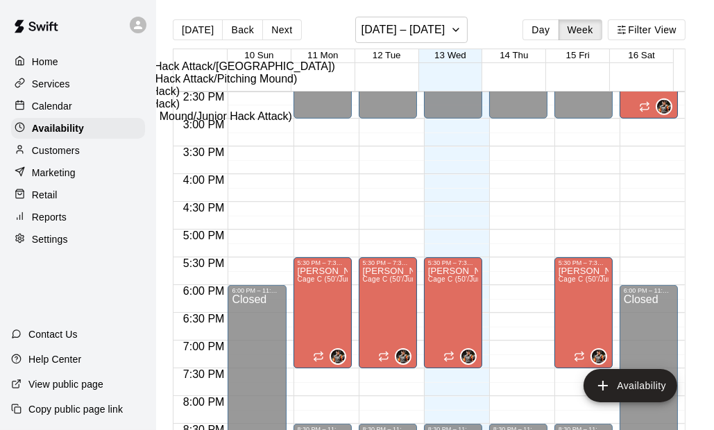
click at [187, 98] on li "Cage C (50'/Junior Hack)" at bounding box center [296, 91] width 482 height 12
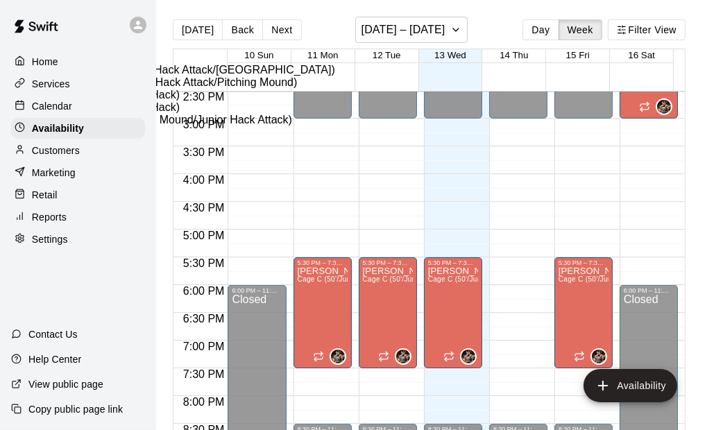
click at [218, 114] on li "Cage D (50'/Junior Hack)" at bounding box center [296, 107] width 482 height 12
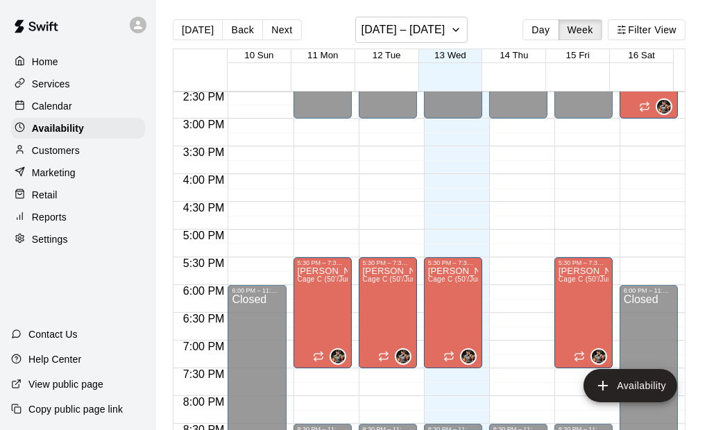
scroll to position [139, 0]
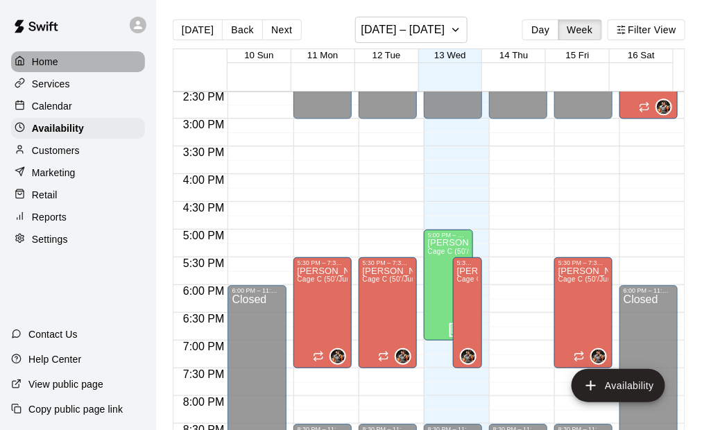
click at [66, 64] on div "Home" at bounding box center [78, 61] width 134 height 21
